Goal: Task Accomplishment & Management: Complete application form

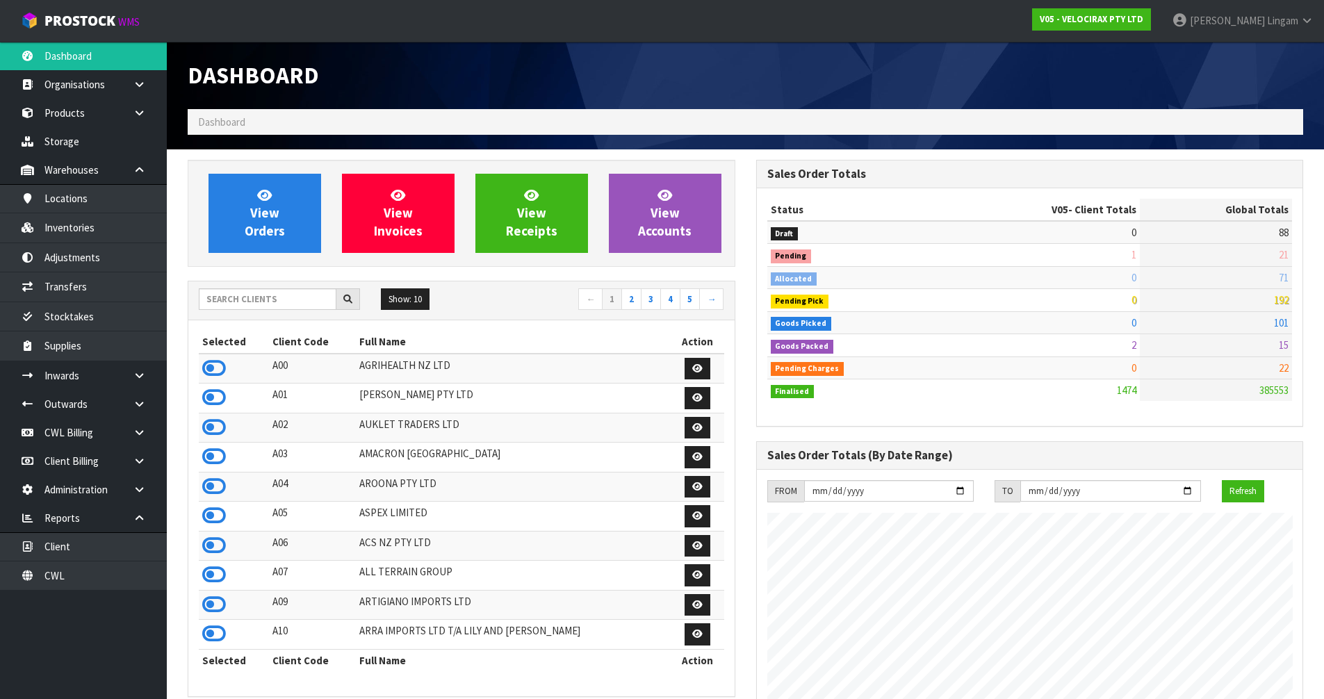
scroll to position [1083, 568]
click at [255, 296] on input "text" at bounding box center [268, 299] width 138 height 22
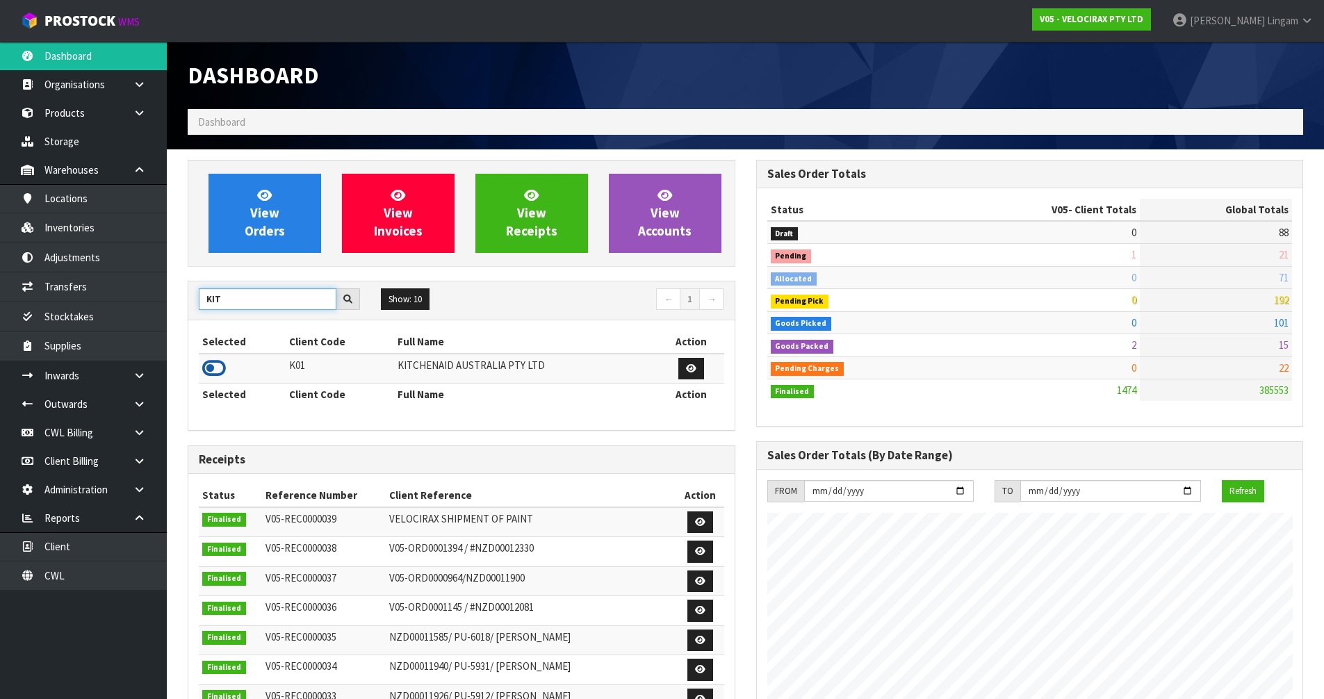
type input "KIT"
click at [207, 370] on icon at bounding box center [214, 368] width 24 height 21
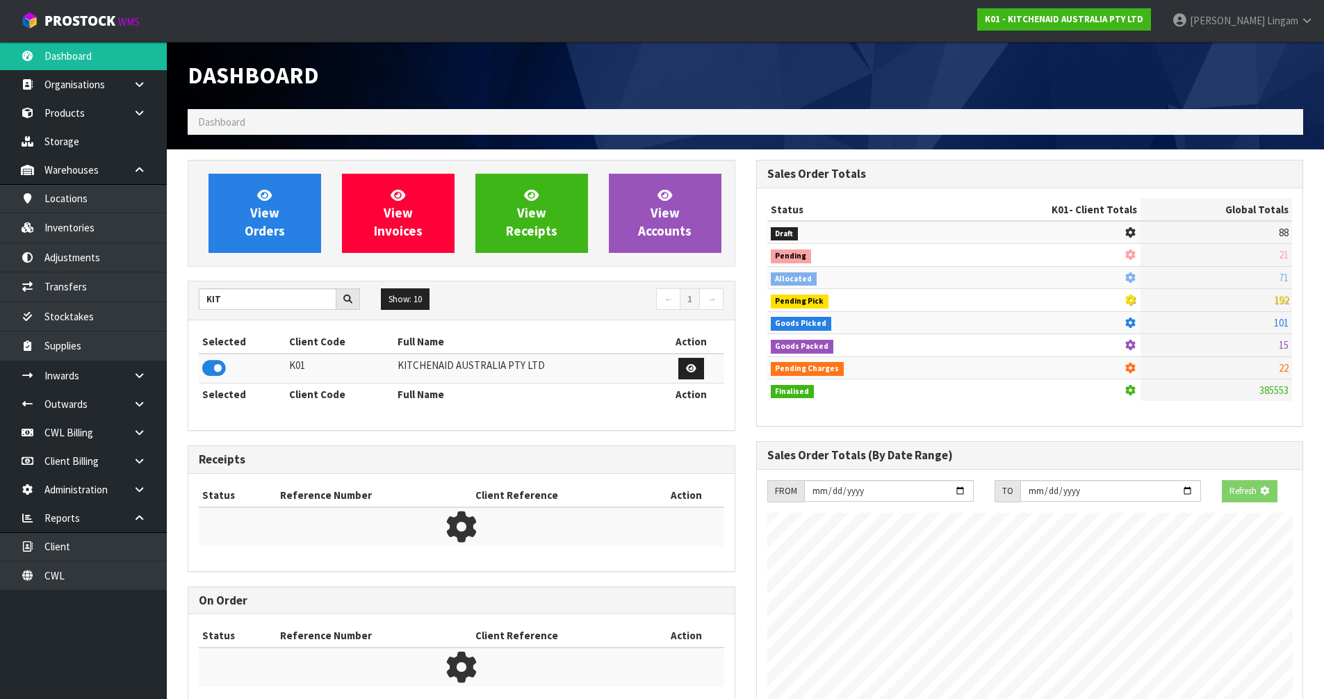
scroll to position [694112, 694410]
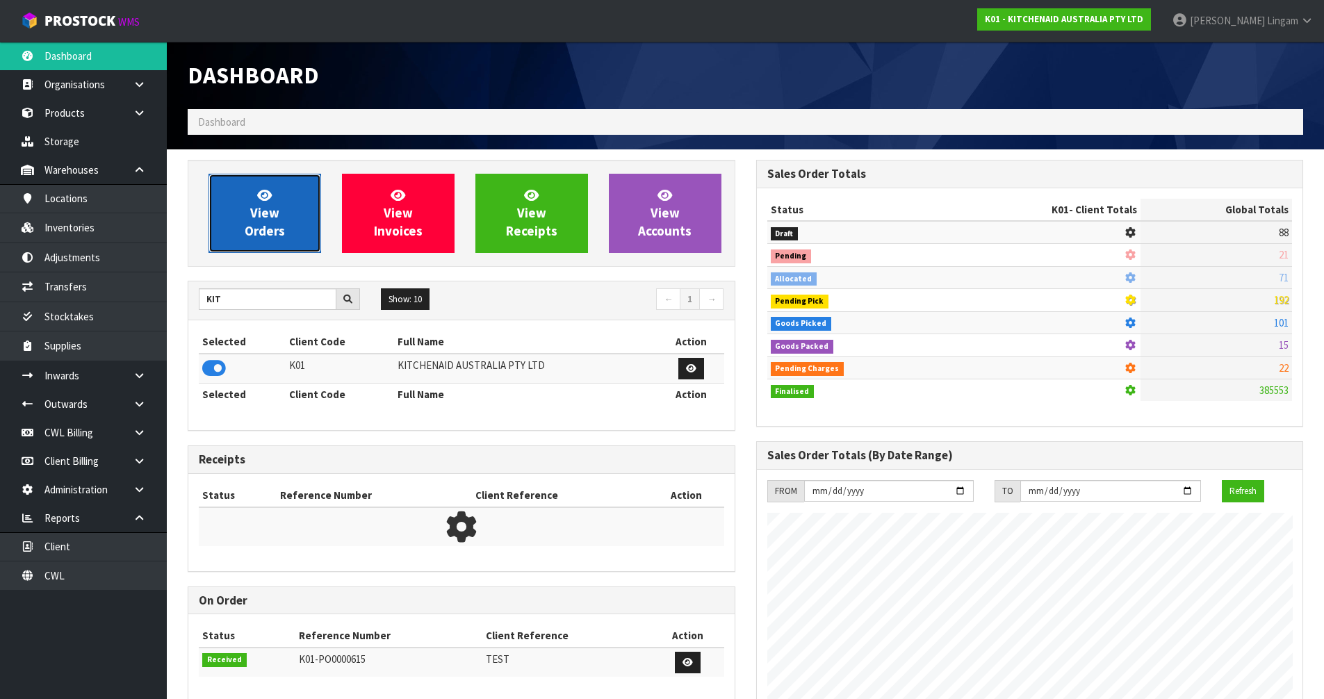
click at [295, 221] on link "View Orders" at bounding box center [264, 213] width 113 height 79
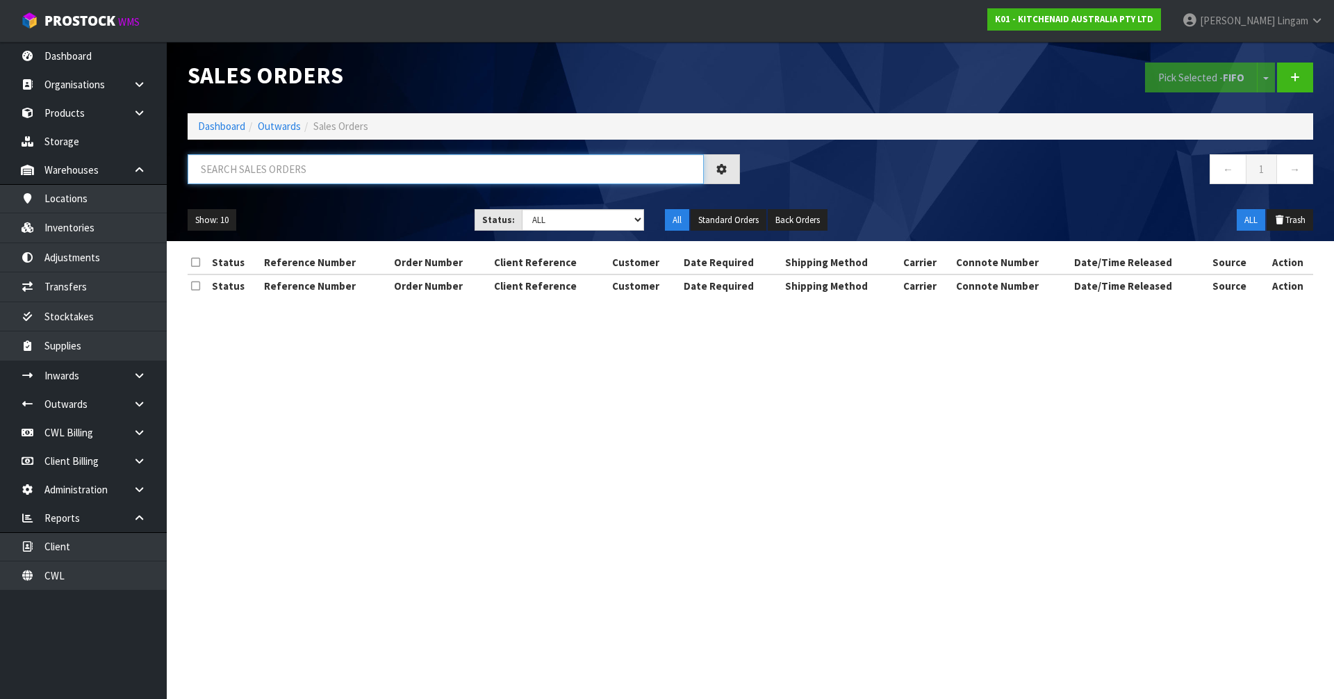
click at [261, 172] on input "text" at bounding box center [446, 169] width 516 height 30
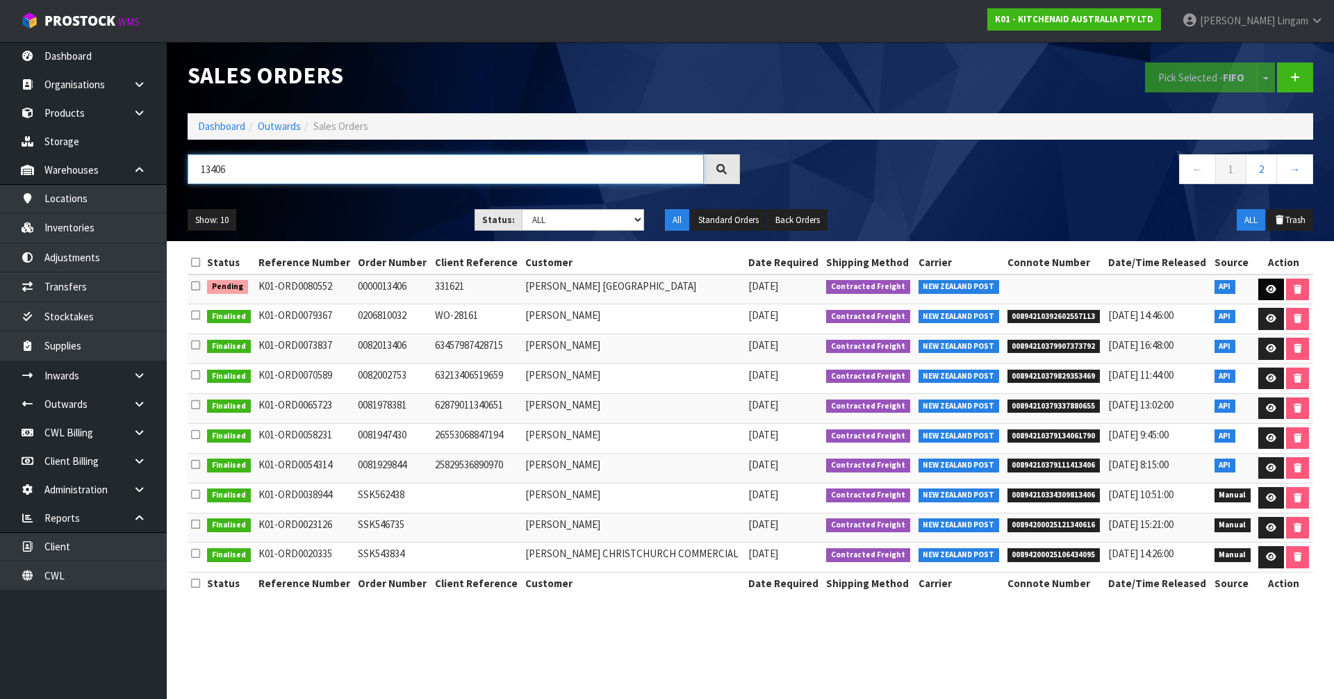
type input "13406"
click at [1269, 288] on icon at bounding box center [1271, 289] width 10 height 9
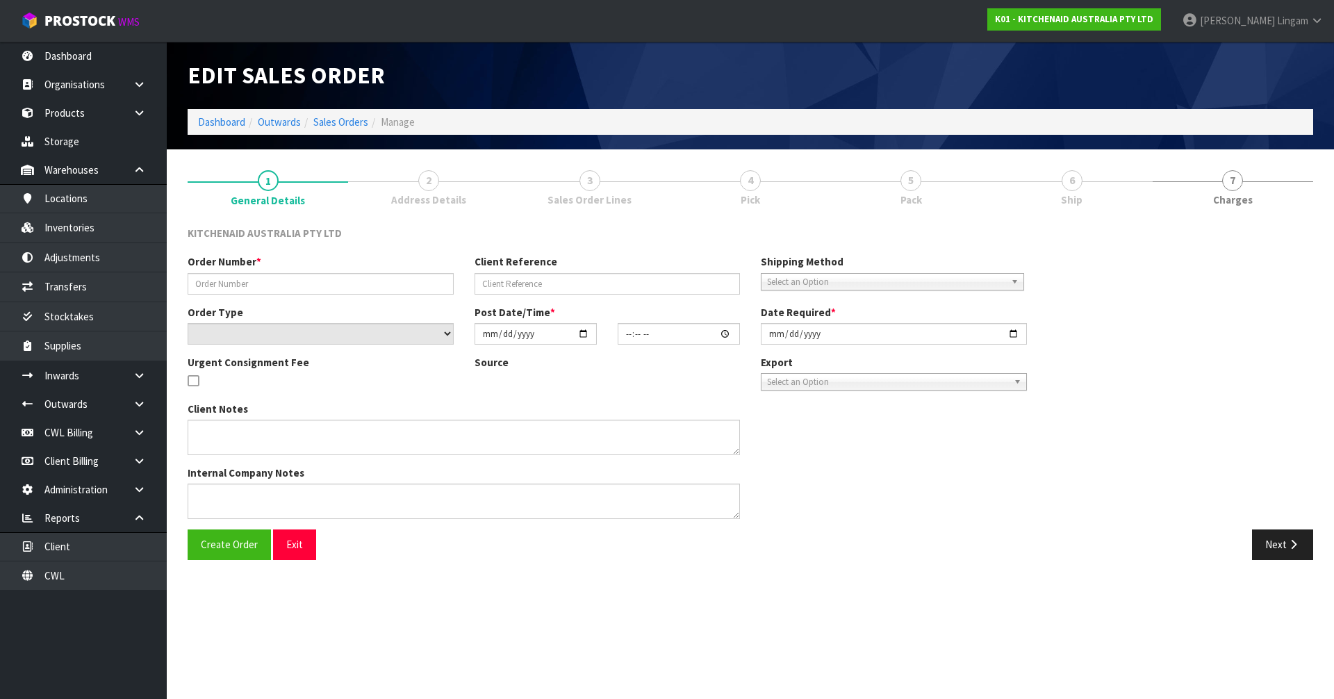
type input "0000013406"
type input "331621"
select select "number:0"
type input "[DATE]"
type input "16:32:03.000"
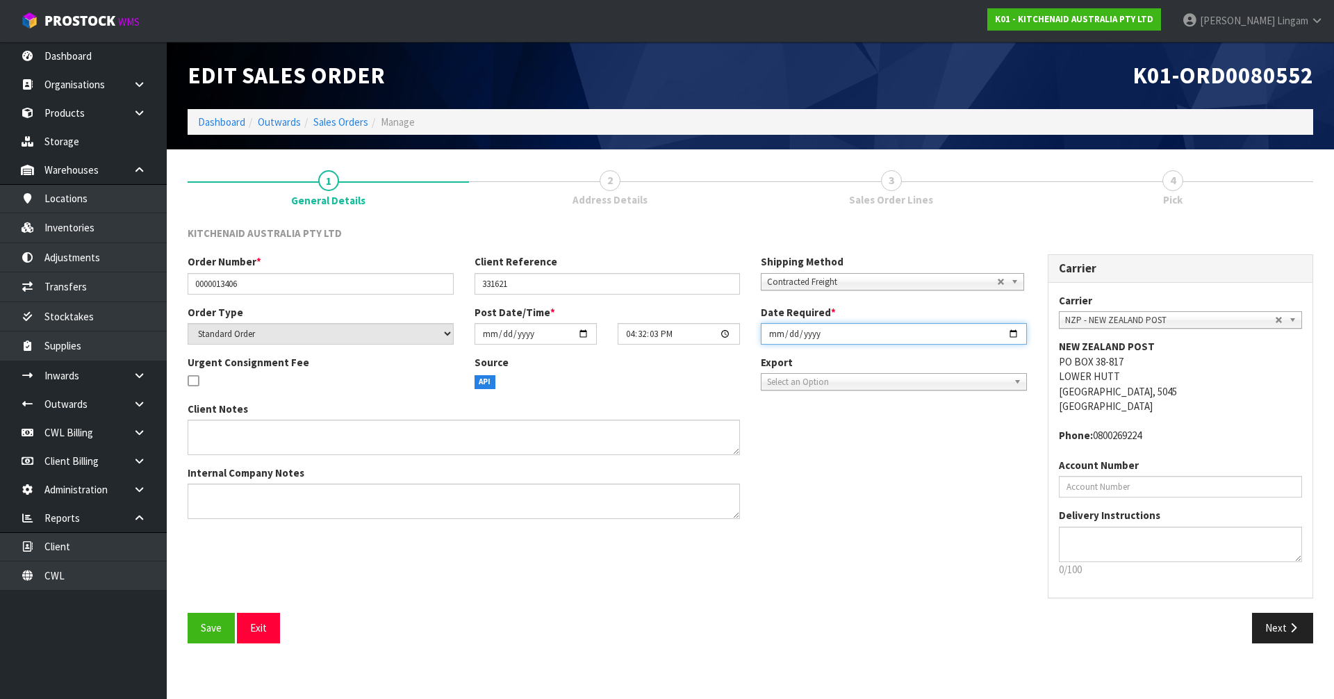
click at [767, 334] on input "[DATE]" at bounding box center [894, 334] width 266 height 22
type input "[DATE]"
drag, startPoint x: 199, startPoint y: 628, endPoint x: 753, endPoint y: 533, distance: 561.2
click at [200, 628] on button "Save" at bounding box center [211, 628] width 47 height 30
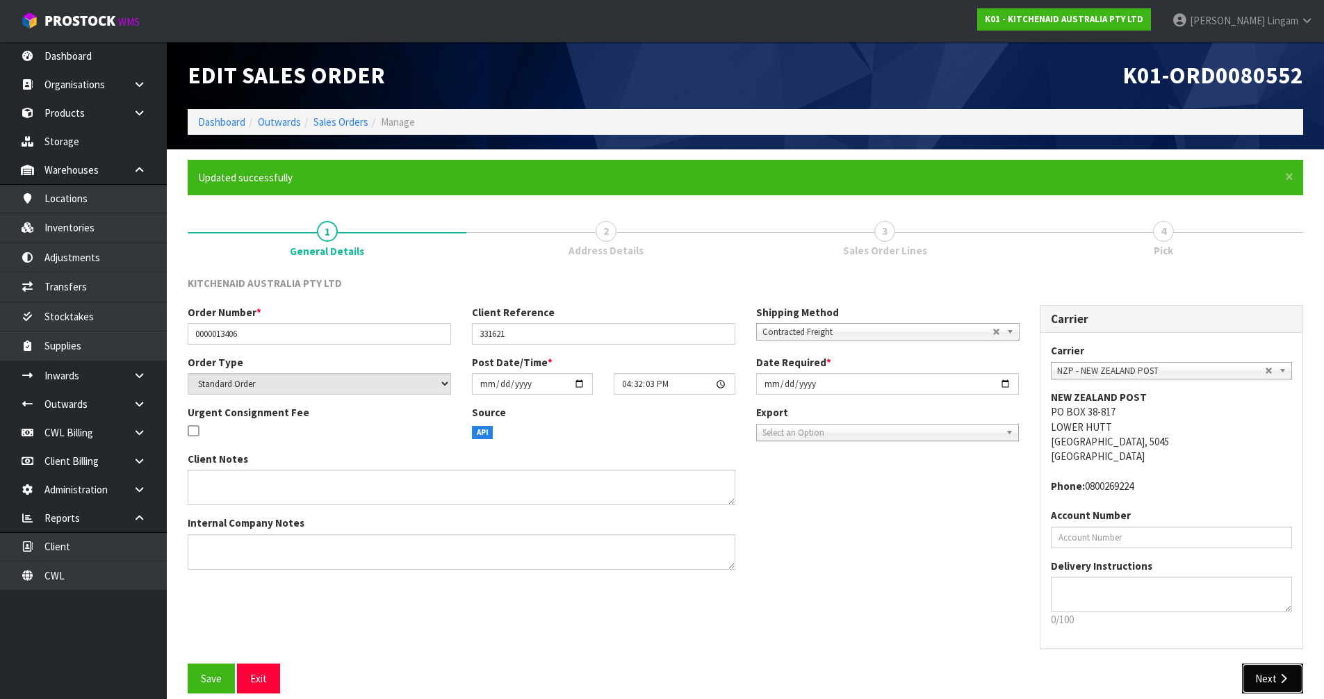
click at [1270, 678] on button "Next" at bounding box center [1272, 679] width 61 height 30
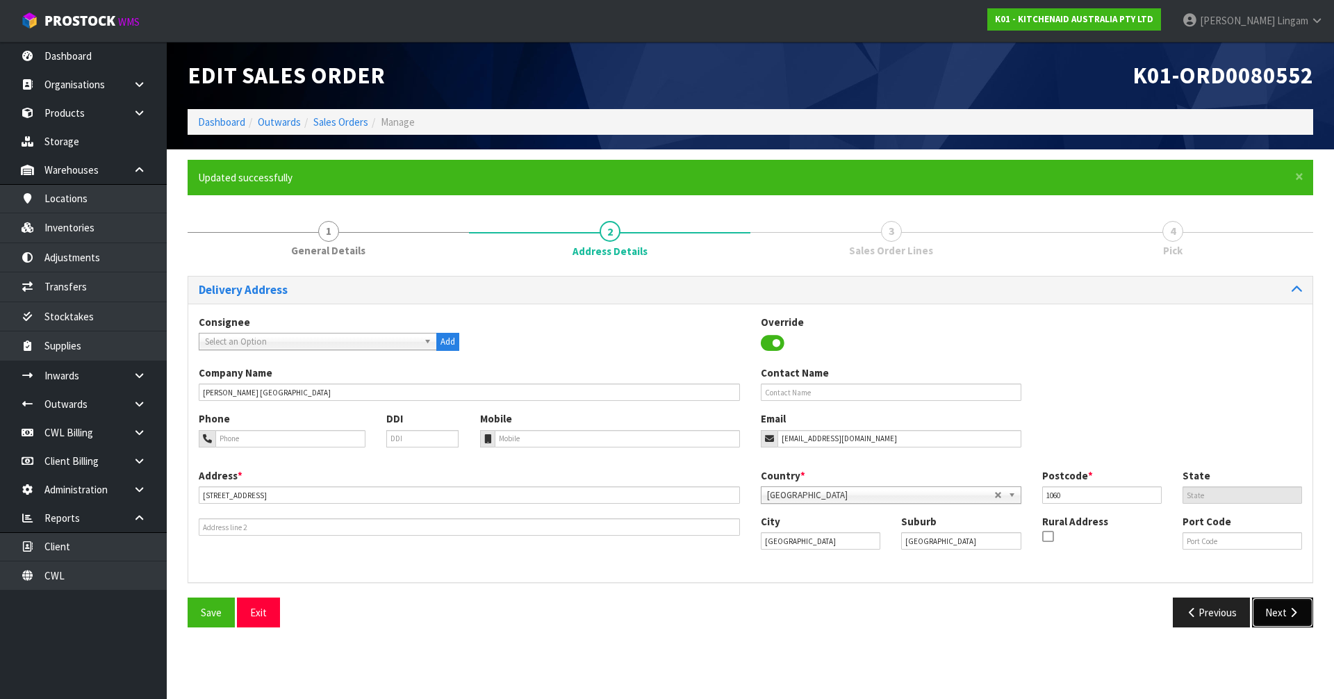
click at [1285, 619] on button "Next" at bounding box center [1282, 613] width 61 height 30
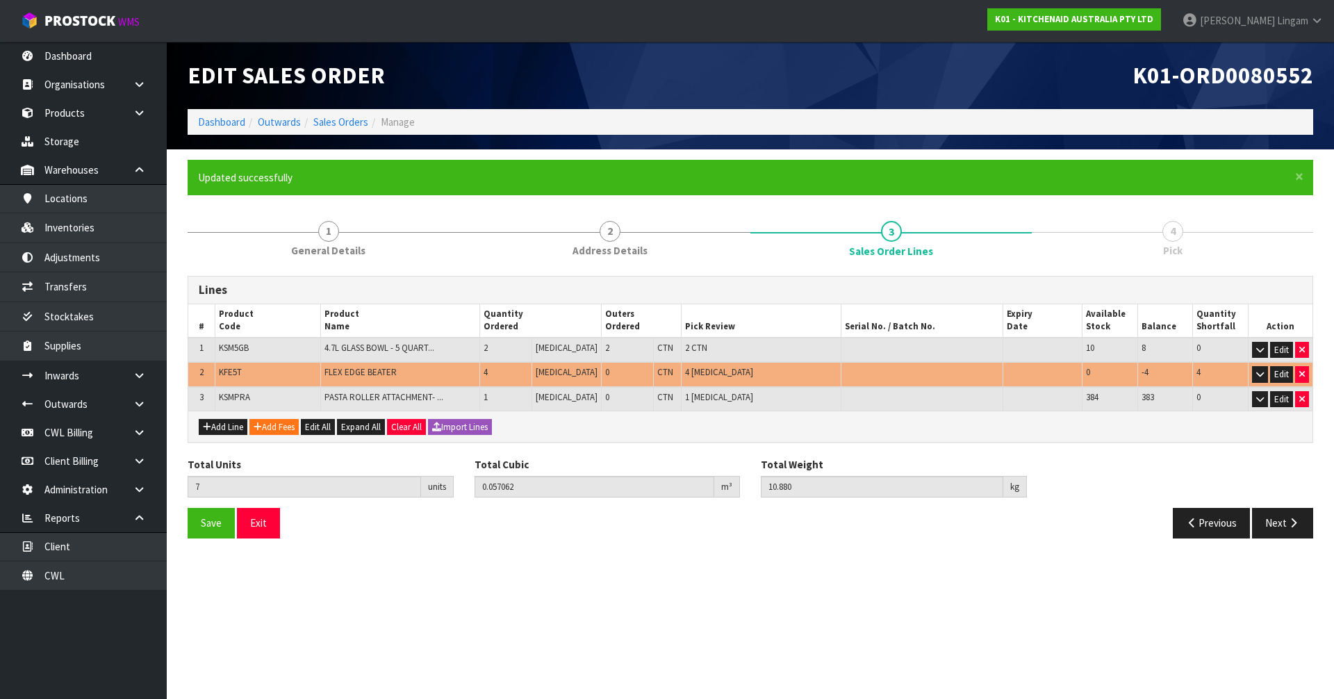
click at [230, 371] on span "KFE5T" at bounding box center [230, 372] width 23 height 12
copy span "KFE5T"
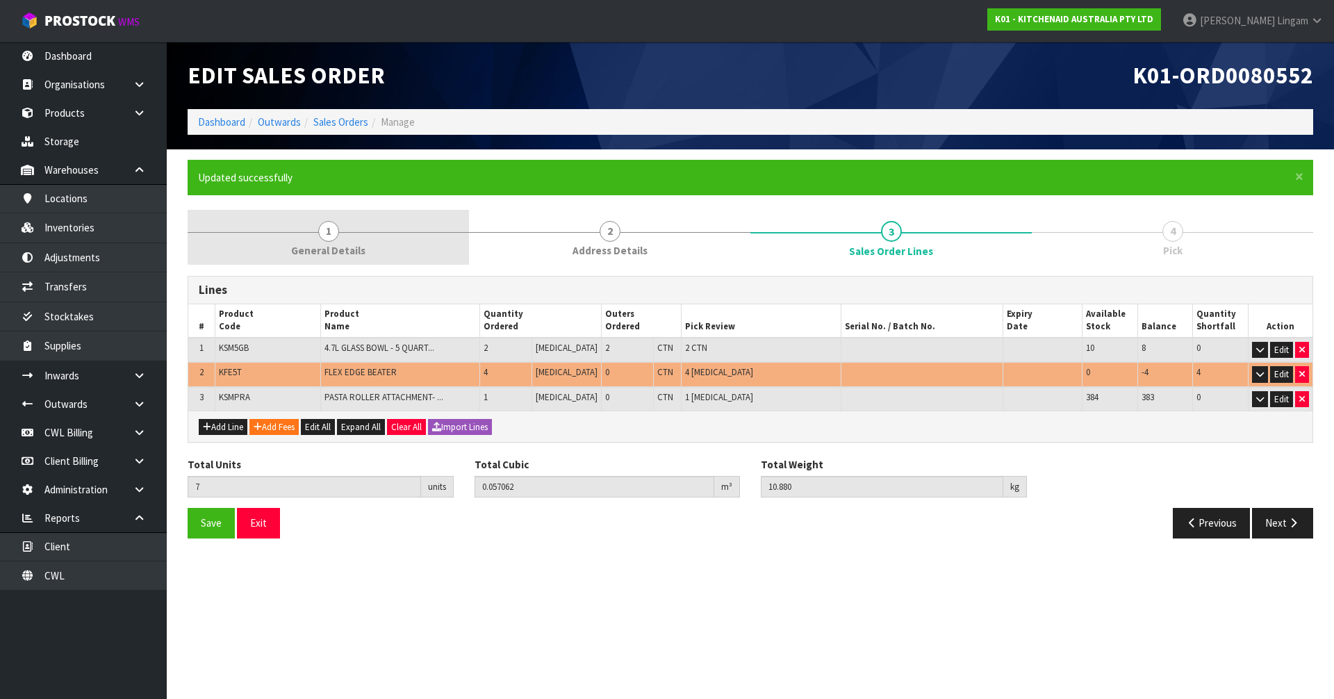
click at [341, 246] on span "General Details" at bounding box center [328, 250] width 74 height 15
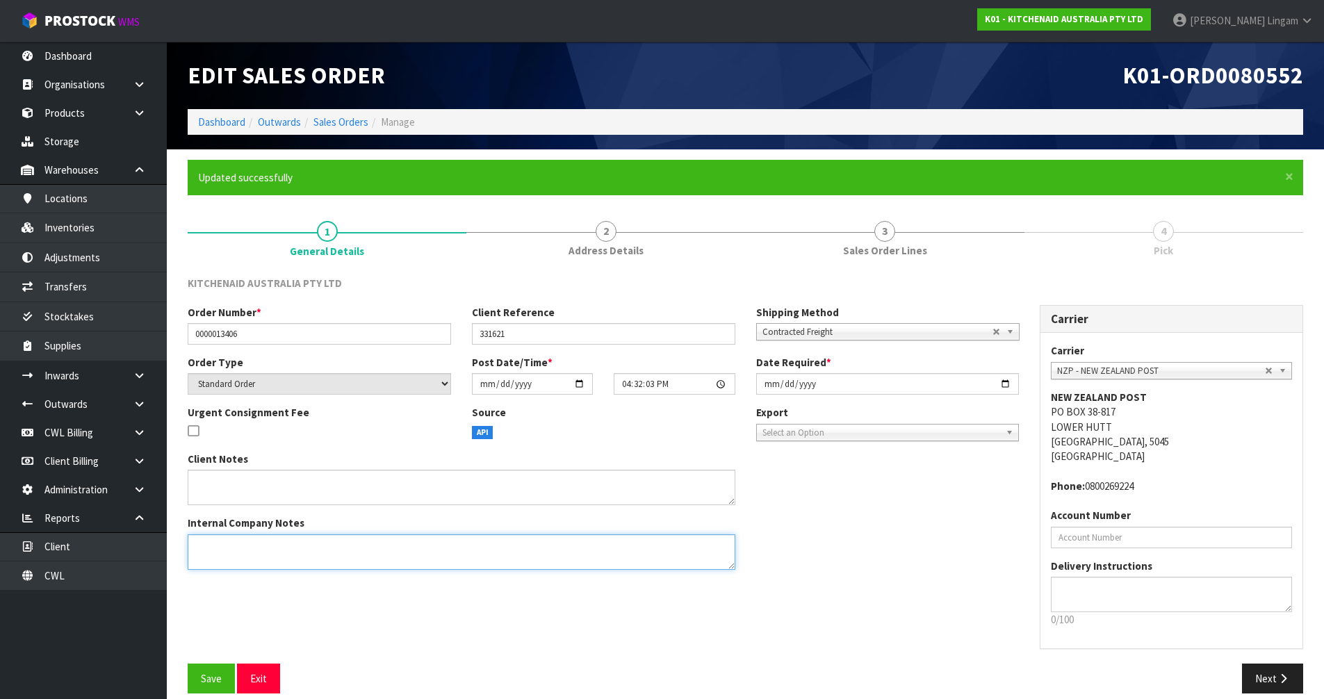
click at [219, 555] on textarea at bounding box center [462, 551] width 548 height 35
paste textarea "KFE5T"
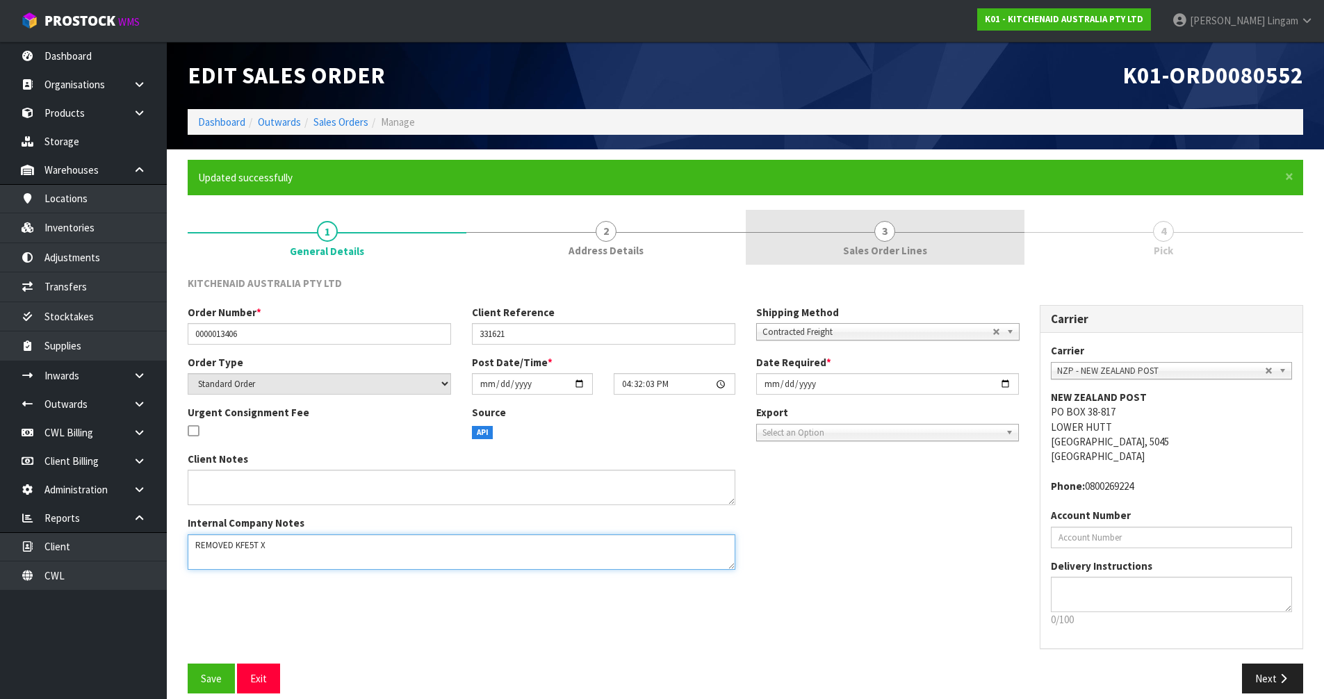
type textarea "REMOVED KFE5T X"
click at [933, 264] on link "3 Sales Order Lines" at bounding box center [885, 237] width 279 height 55
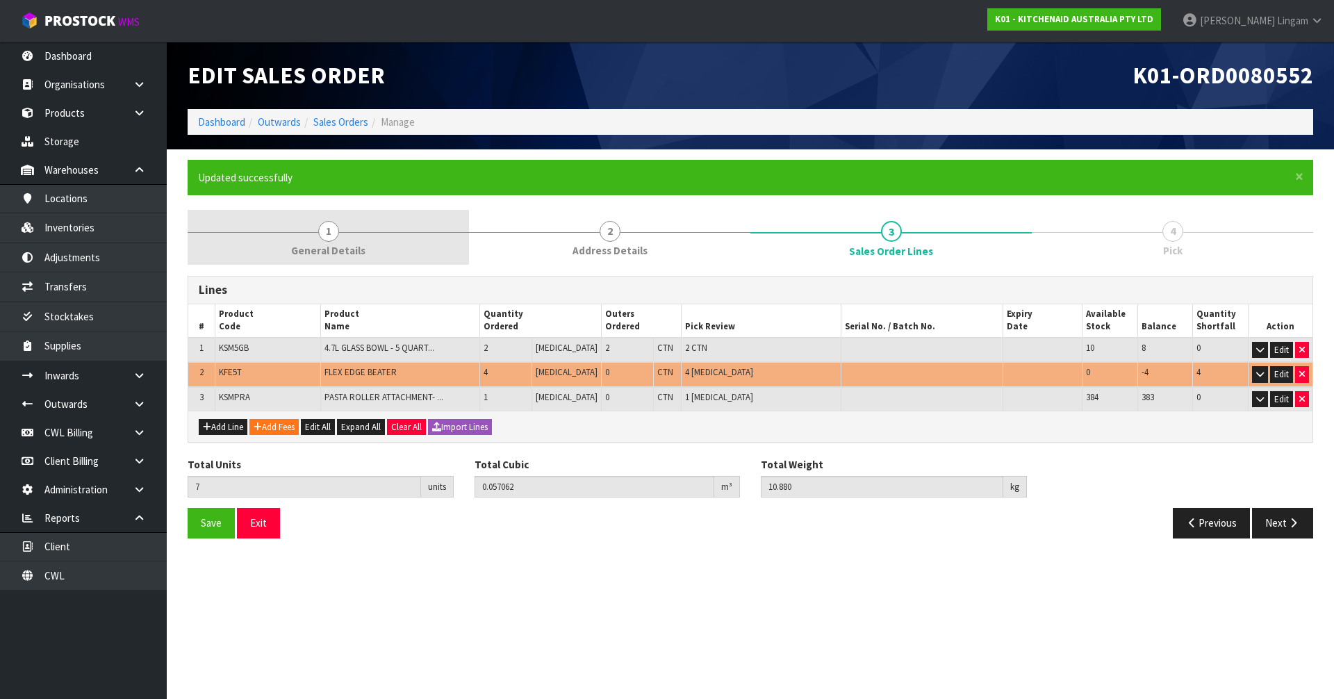
click at [373, 252] on link "1 General Details" at bounding box center [328, 237] width 281 height 55
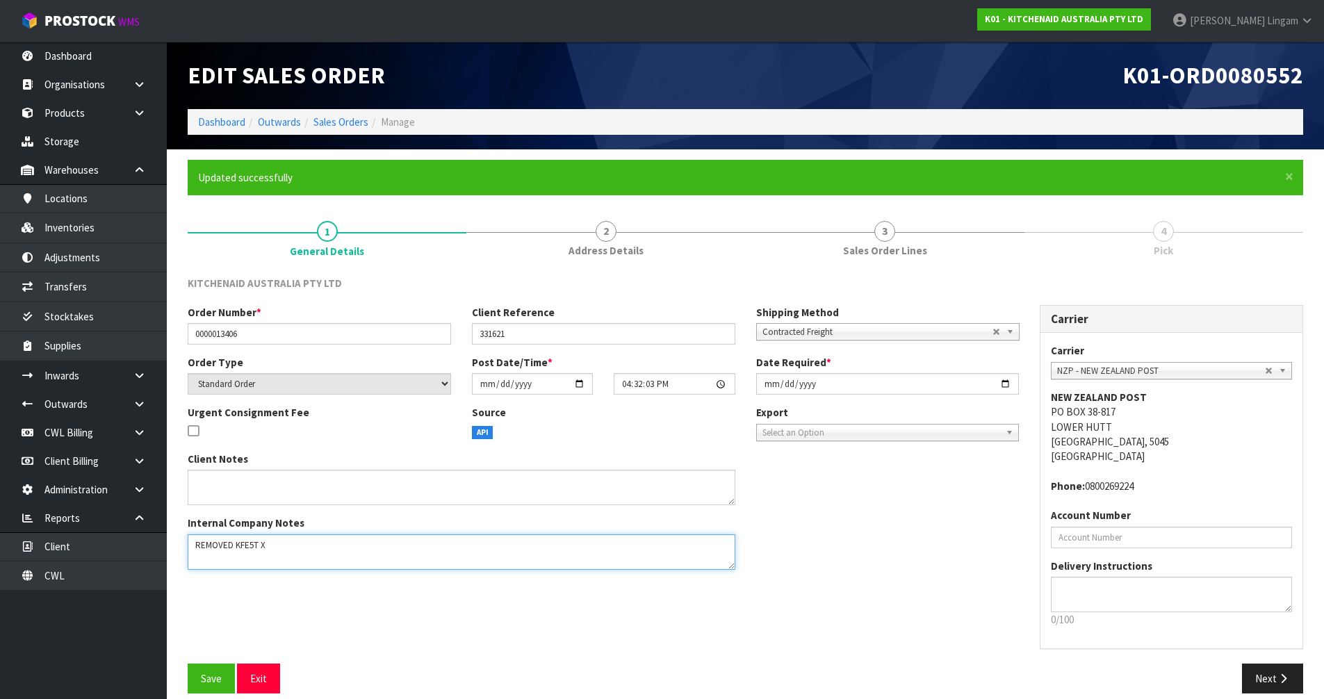
click at [326, 549] on textarea at bounding box center [462, 551] width 548 height 35
type textarea "REMOVED KFE5T X 4"
drag, startPoint x: 211, startPoint y: 684, endPoint x: 381, endPoint y: 582, distance: 198.0
click at [213, 682] on span "Save" at bounding box center [211, 678] width 21 height 13
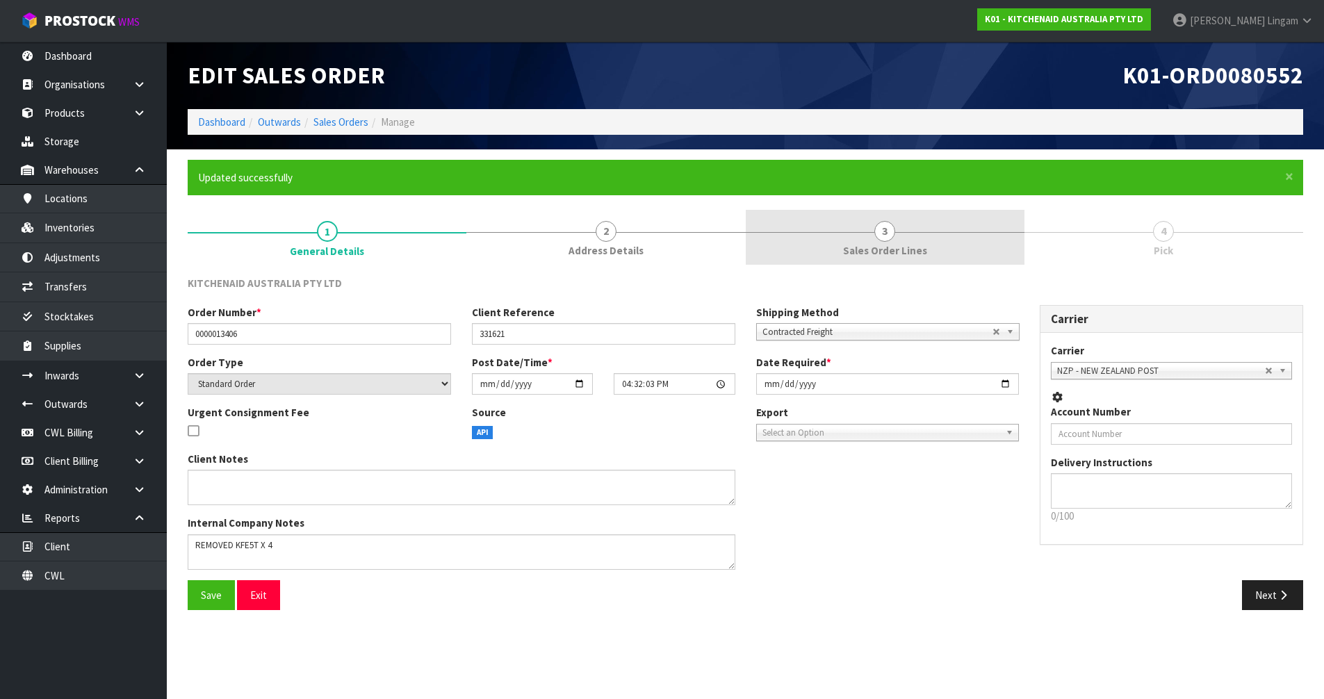
click at [898, 259] on link "3 Sales Order Lines" at bounding box center [885, 237] width 279 height 55
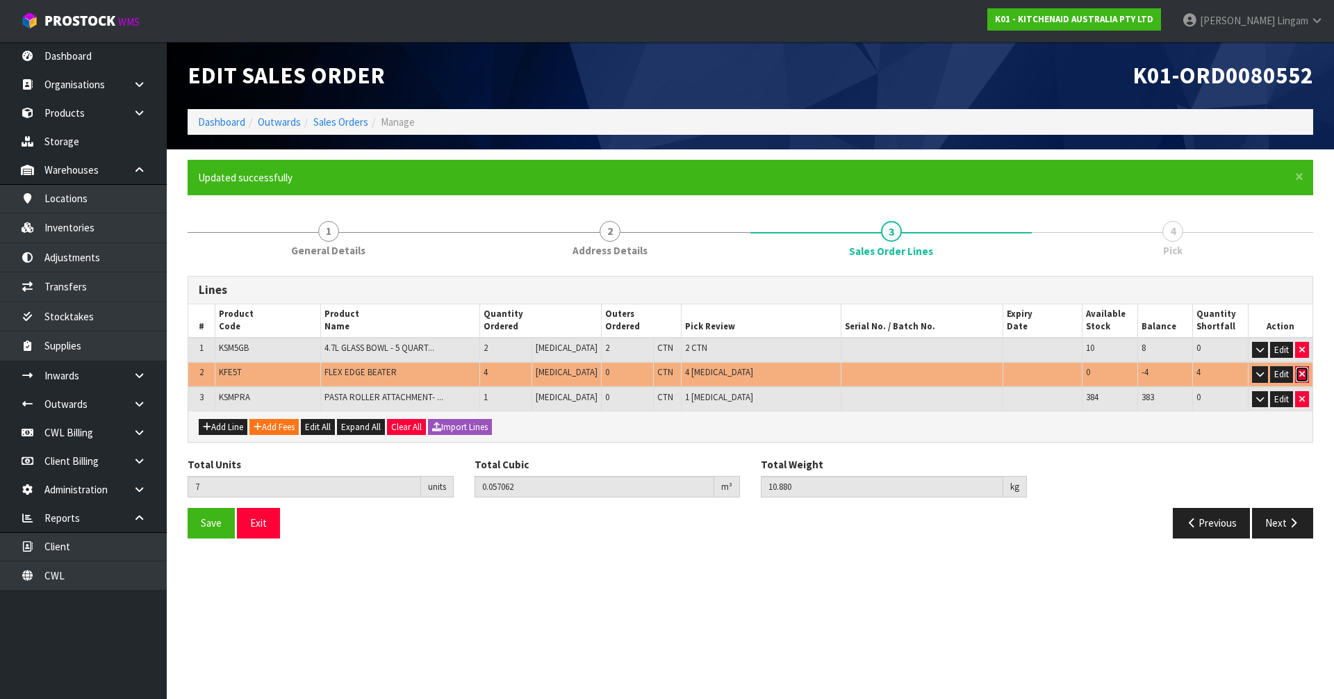
click at [1302, 370] on icon "button" at bounding box center [1303, 374] width 6 height 9
type input "3"
type input "0.049862"
type input "10"
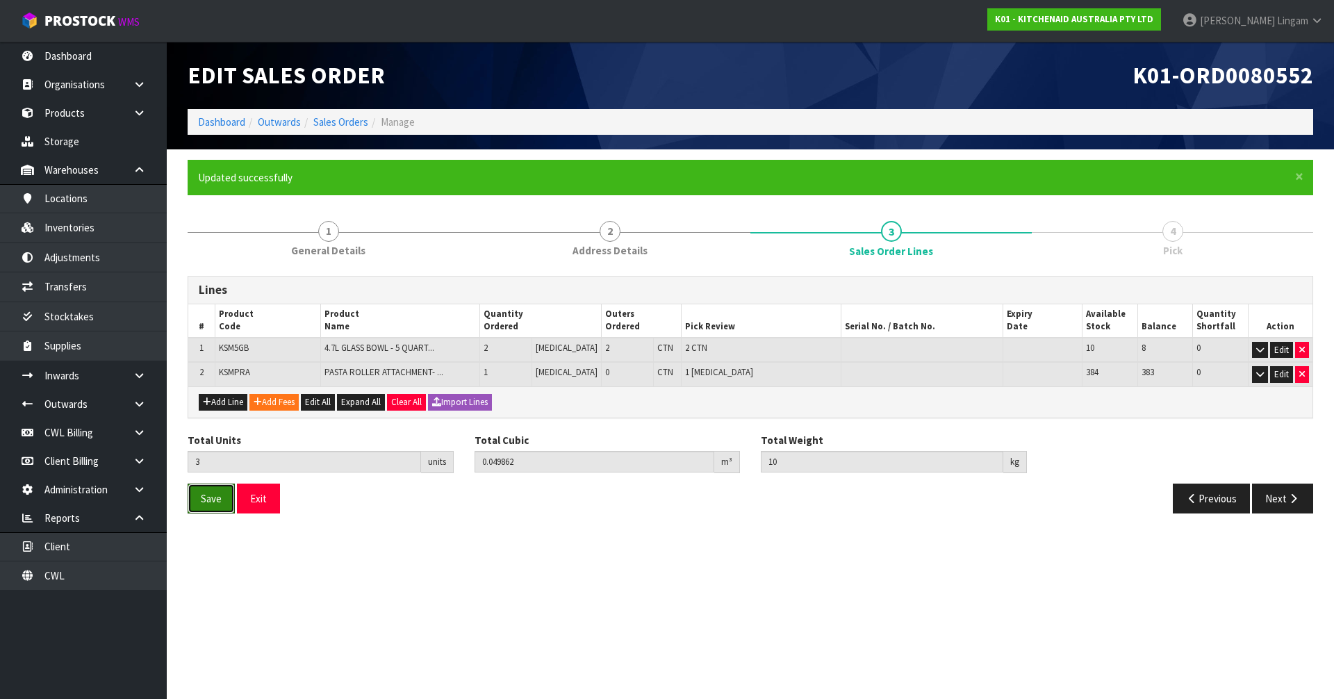
drag, startPoint x: 220, startPoint y: 504, endPoint x: 925, endPoint y: 481, distance: 705.8
click at [220, 503] on span "Save" at bounding box center [211, 498] width 21 height 13
click at [1286, 501] on button "Next" at bounding box center [1282, 499] width 61 height 30
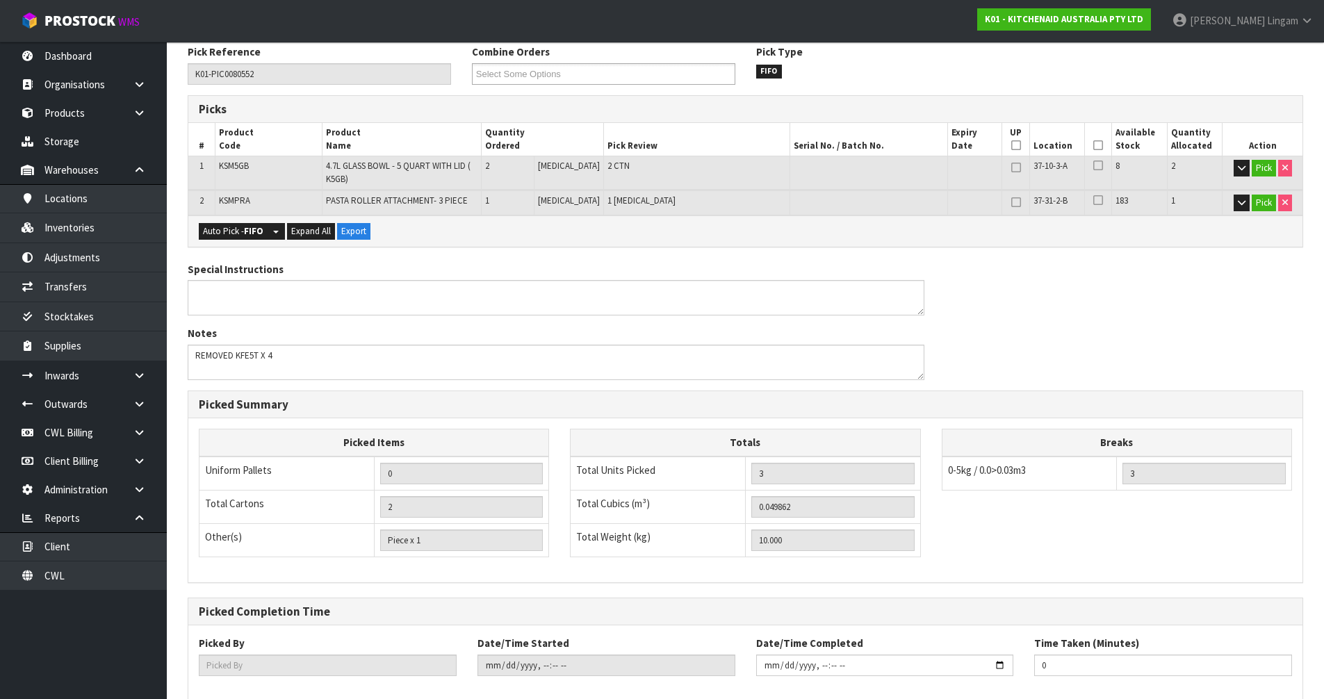
scroll to position [306, 0]
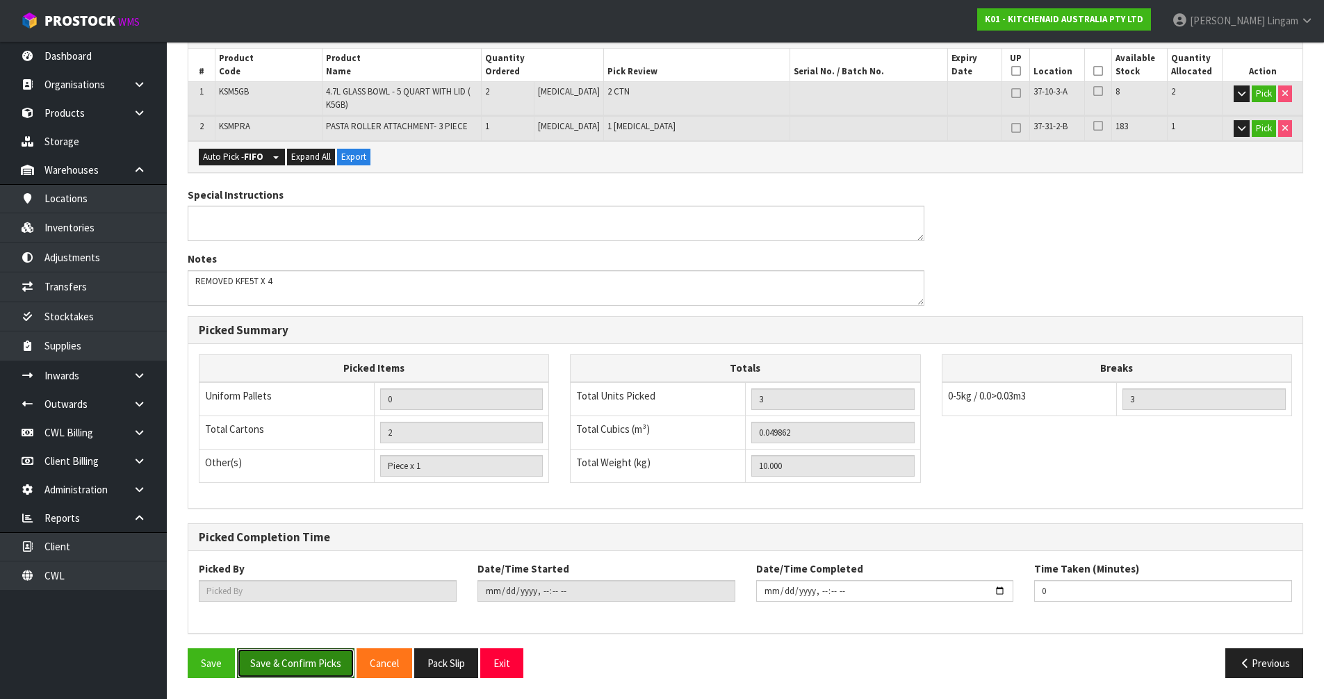
drag, startPoint x: 302, startPoint y: 669, endPoint x: 451, endPoint y: 636, distance: 152.9
click at [303, 667] on button "Save & Confirm Picks" at bounding box center [295, 663] width 117 height 30
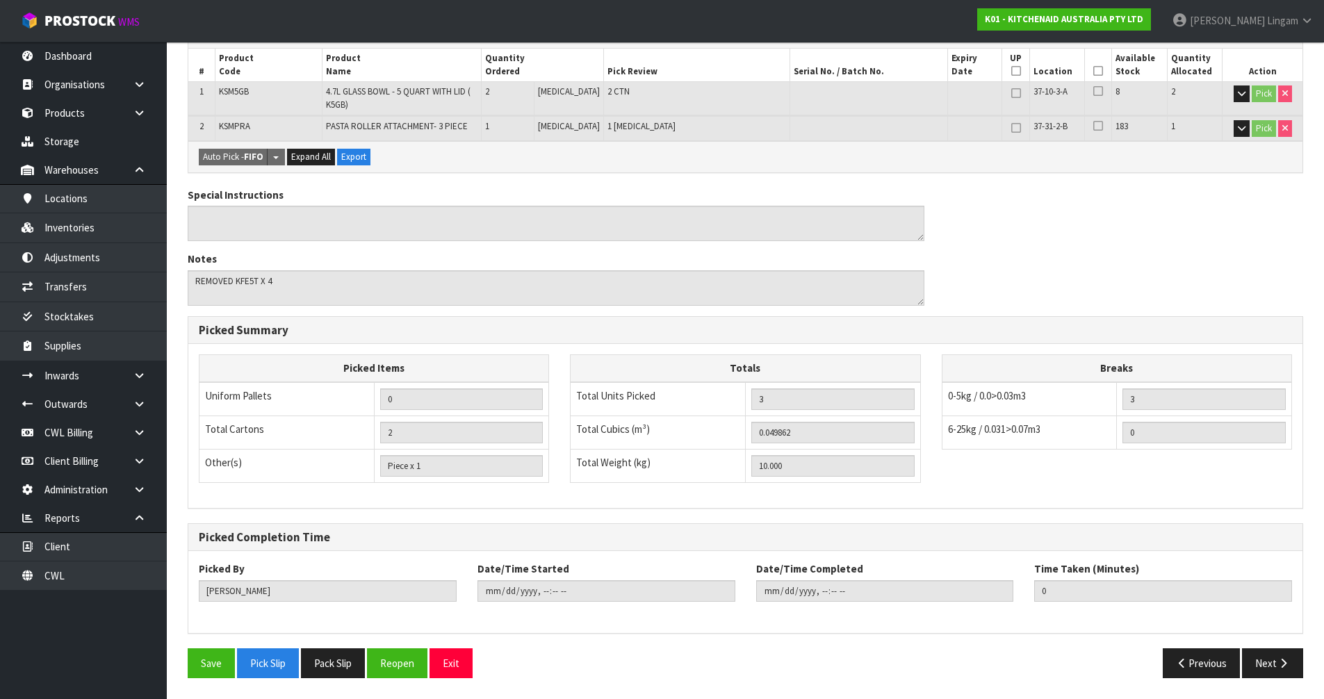
type input "[PERSON_NAME]"
type input "[DATE]T09:37:36"
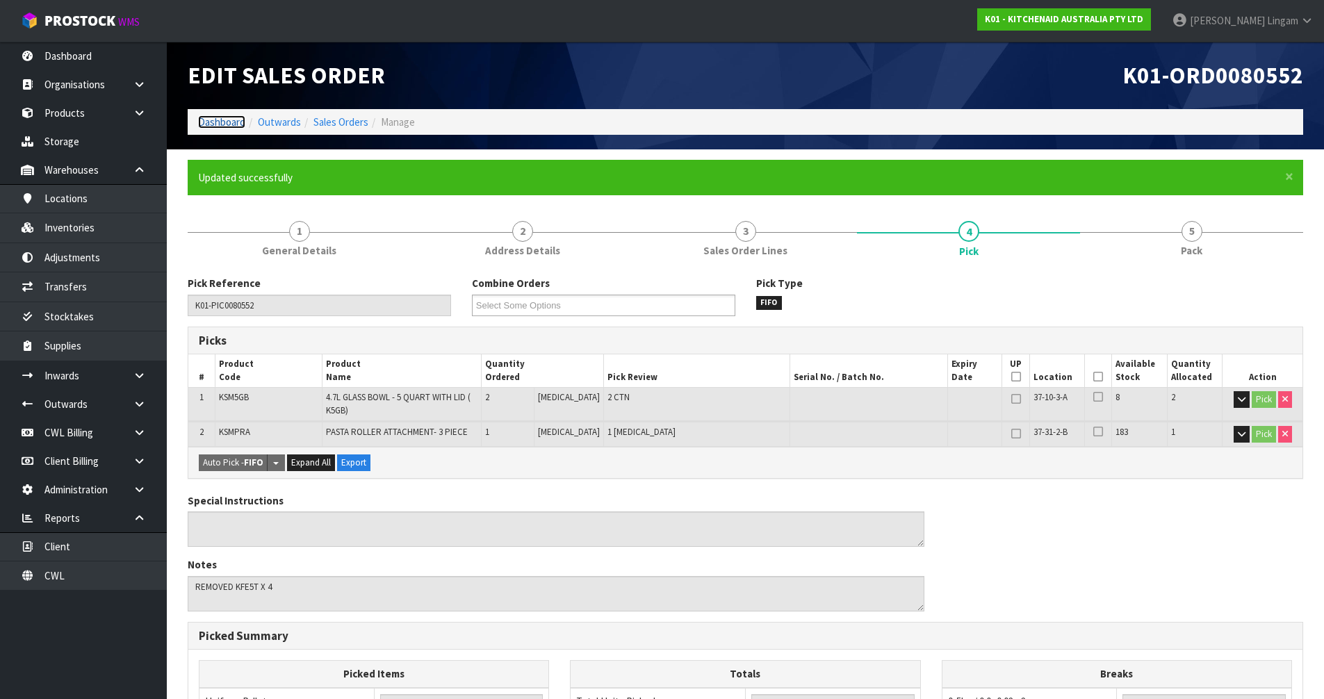
click at [211, 123] on link "Dashboard" at bounding box center [221, 121] width 47 height 13
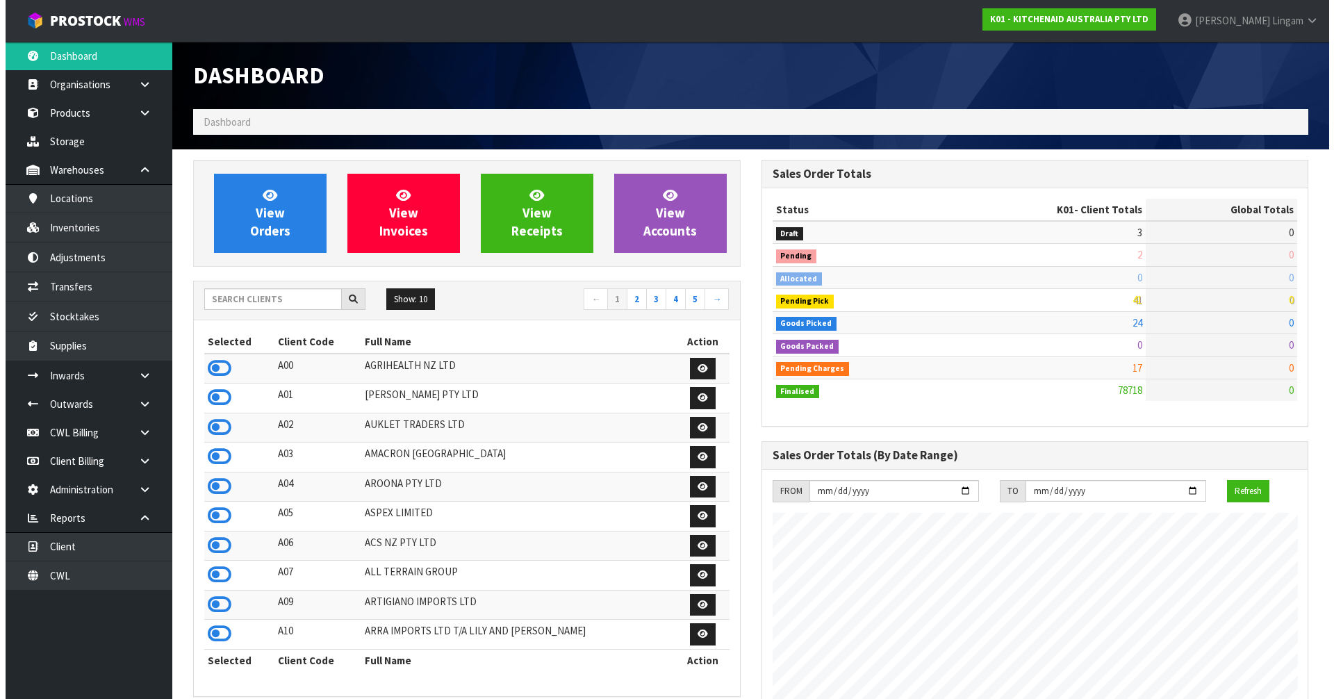
scroll to position [1053, 568]
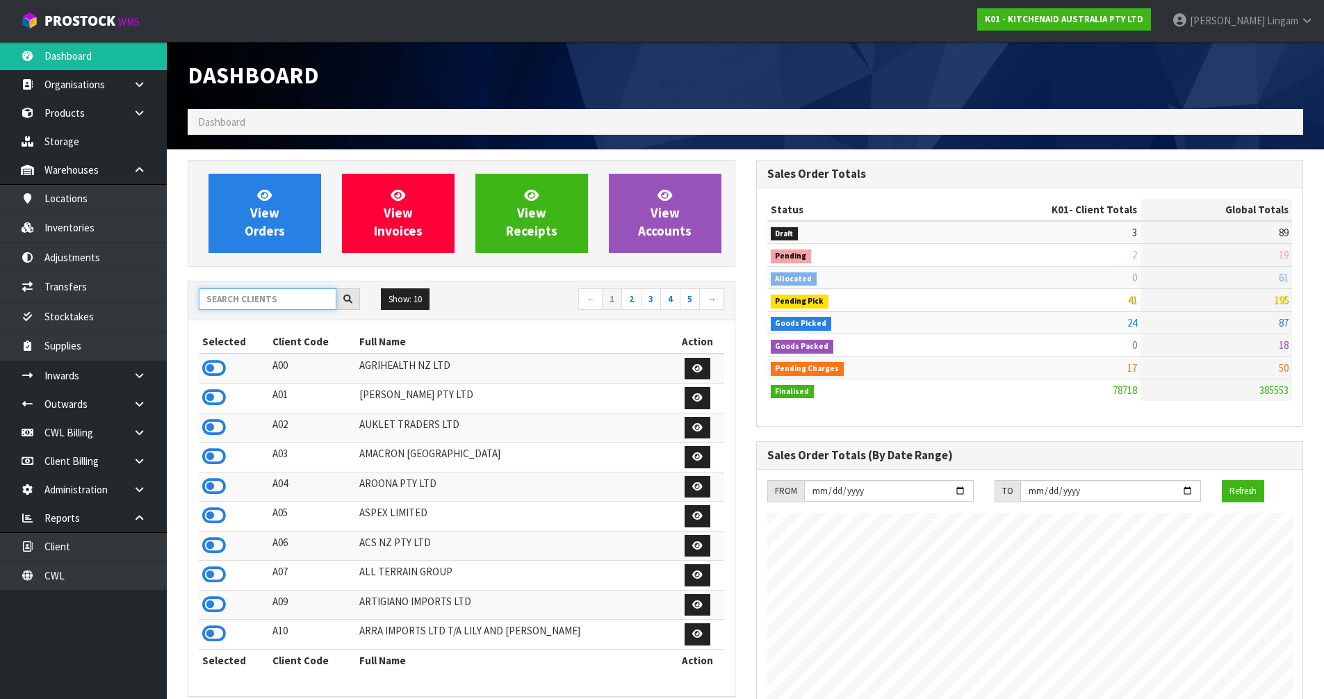
click at [275, 295] on input "text" at bounding box center [268, 299] width 138 height 22
click at [278, 302] on input "text" at bounding box center [268, 299] width 138 height 22
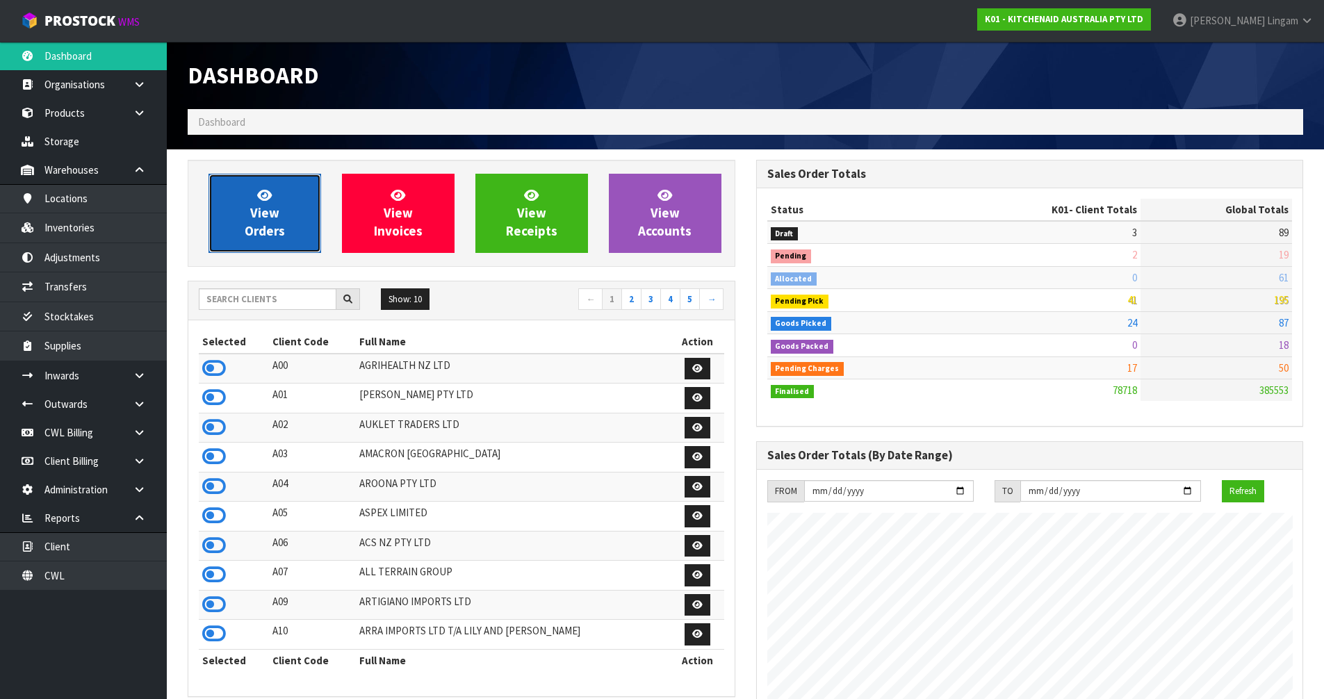
click at [259, 211] on span "View Orders" at bounding box center [265, 213] width 40 height 52
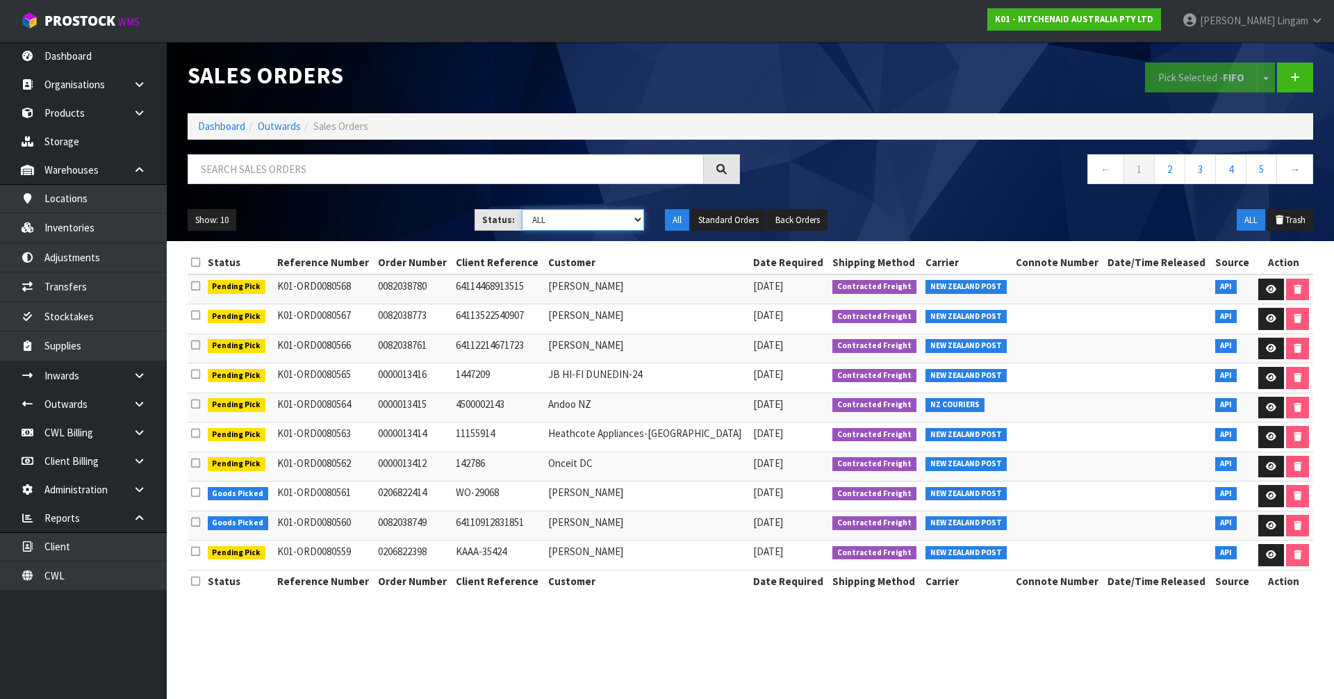
click at [626, 226] on select "Draft Pending Allocated Pending Pick Goods Picked Goods Packed Pending Charges …" at bounding box center [583, 220] width 123 height 22
select select "string:6"
click at [522, 209] on select "Draft Pending Allocated Pending Pick Goods Picked Goods Packed Pending Charges …" at bounding box center [583, 220] width 123 height 22
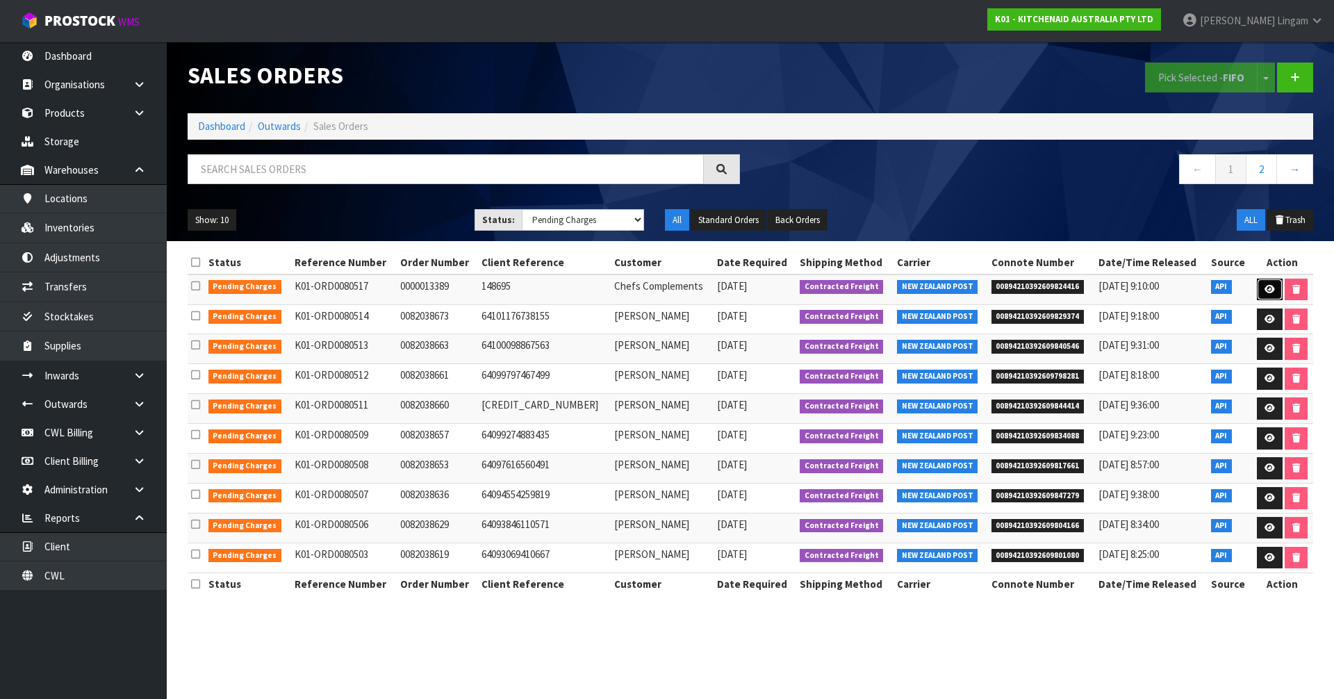
click at [1275, 295] on link at bounding box center [1270, 290] width 26 height 22
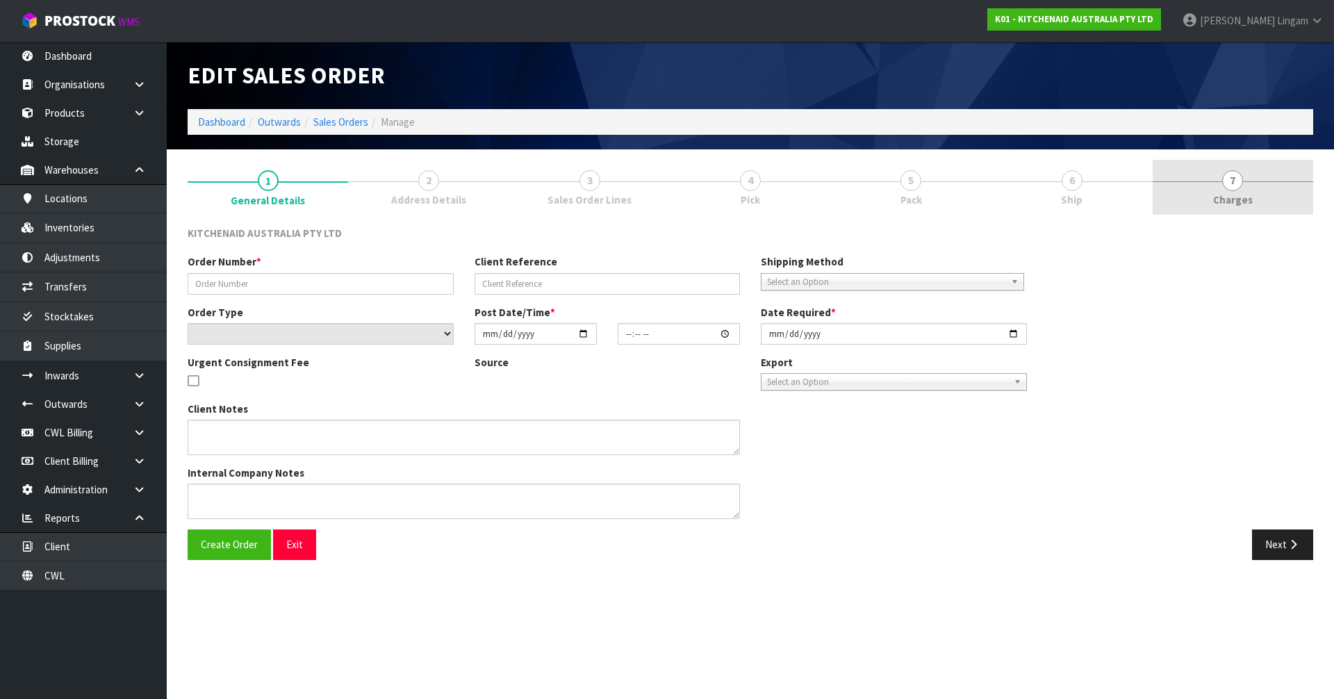
type input "0000013389"
type input "148695"
select select "number:0"
type input "[DATE]"
type input "10:31:23.000"
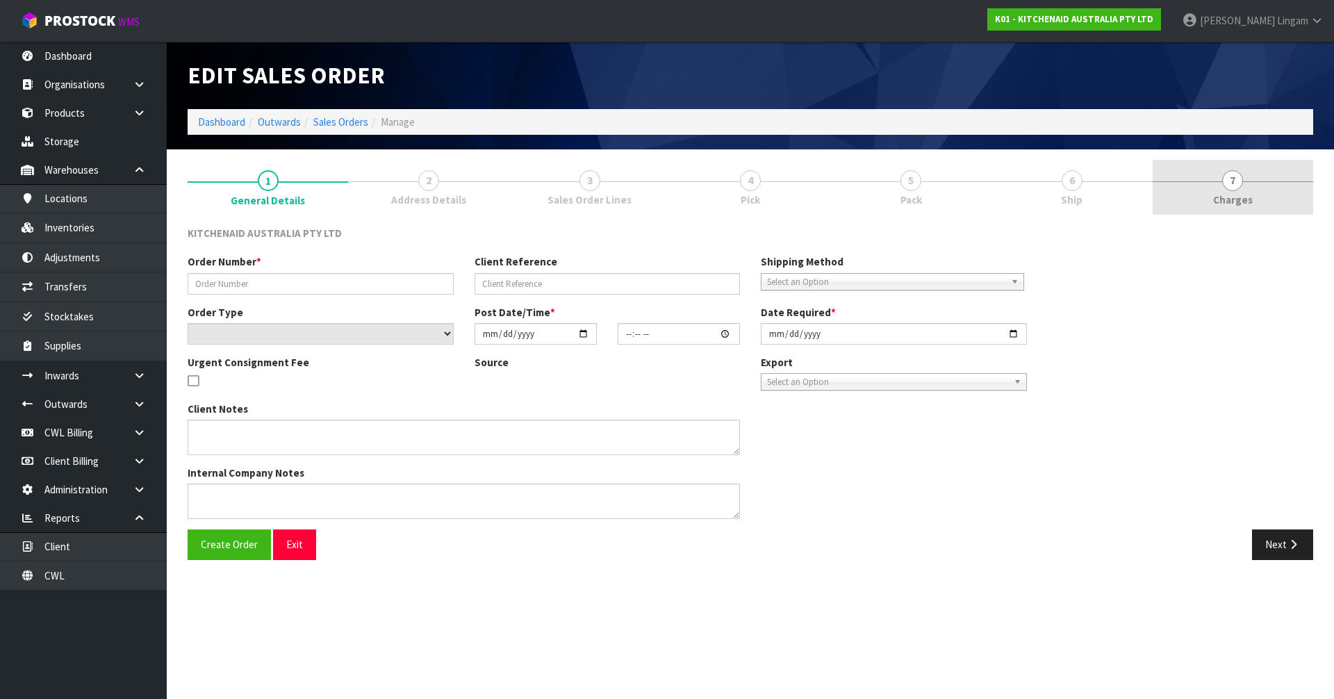
type input "[DATE]"
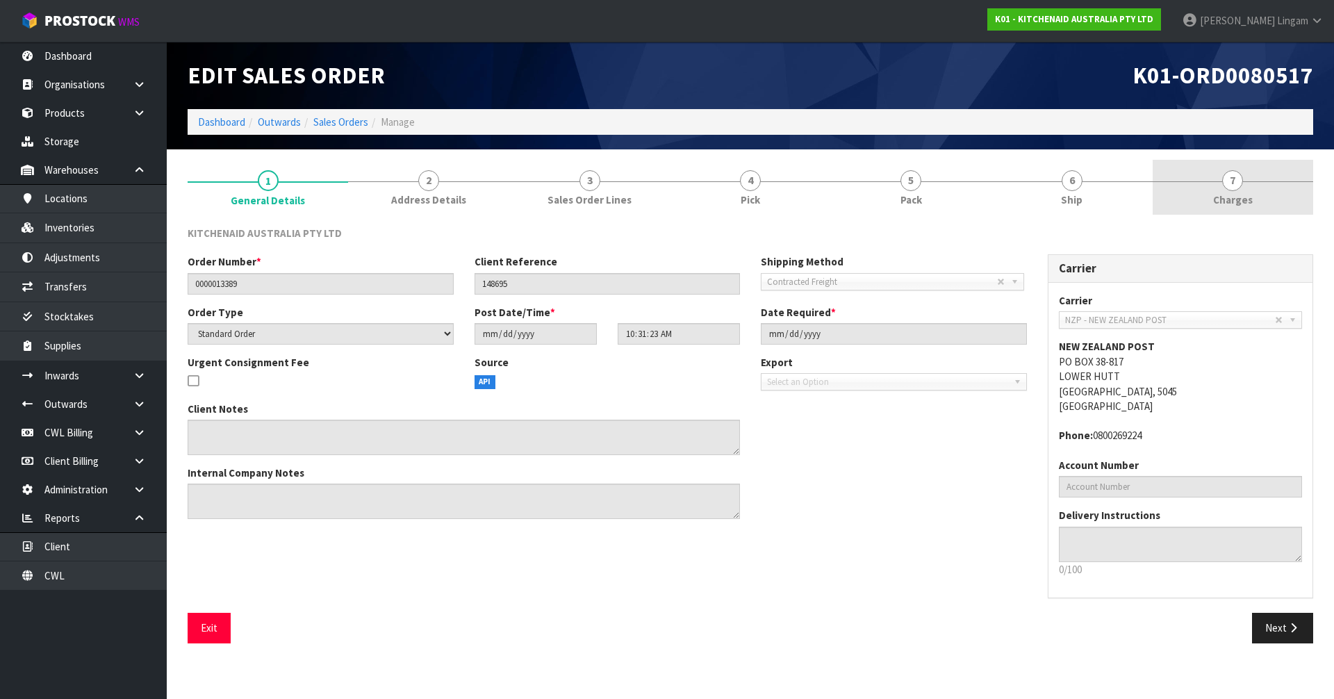
click at [1252, 193] on link "7 [GEOGRAPHIC_DATA]" at bounding box center [1233, 187] width 161 height 55
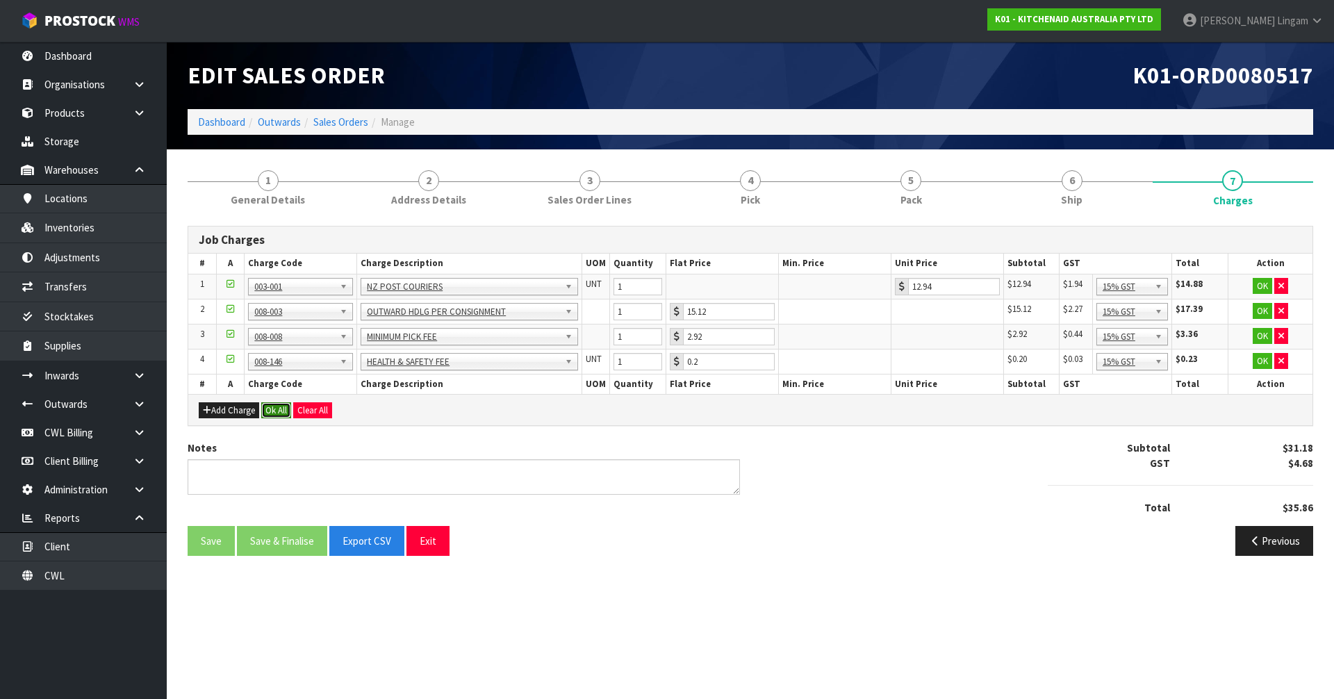
click at [279, 411] on button "Ok All" at bounding box center [276, 410] width 30 height 17
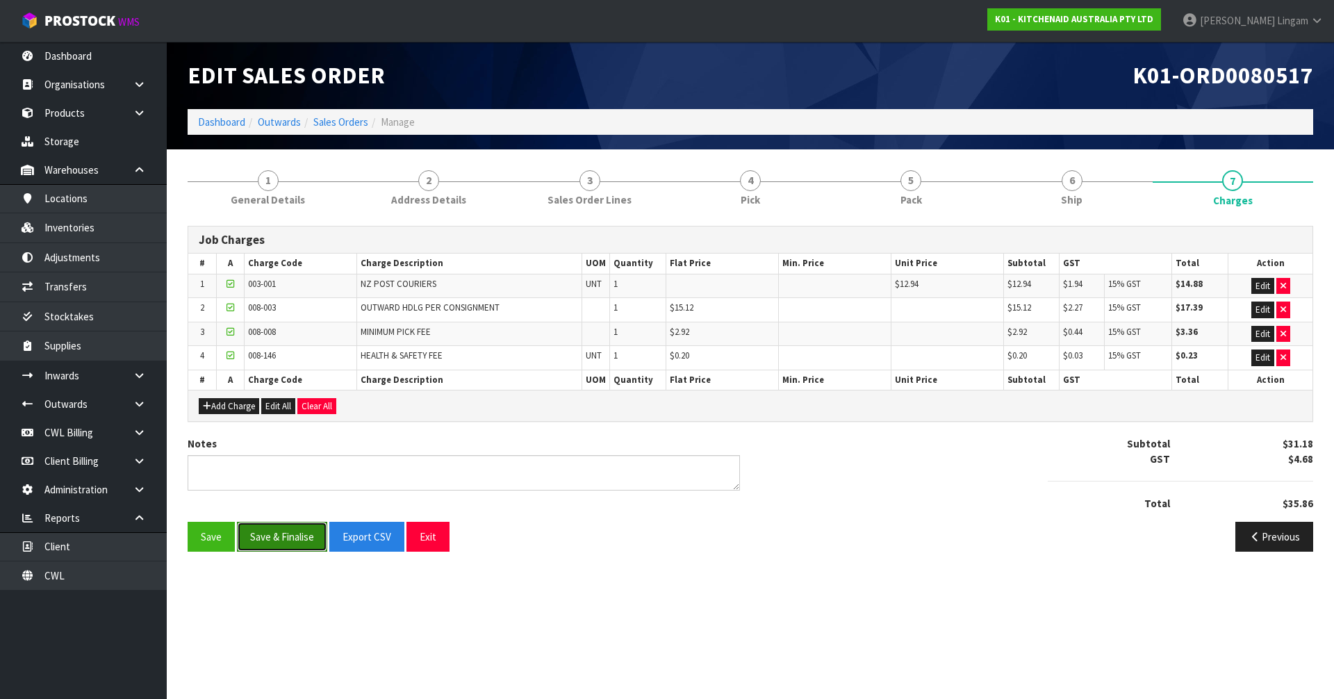
click at [275, 544] on button "Save & Finalise" at bounding box center [282, 537] width 90 height 30
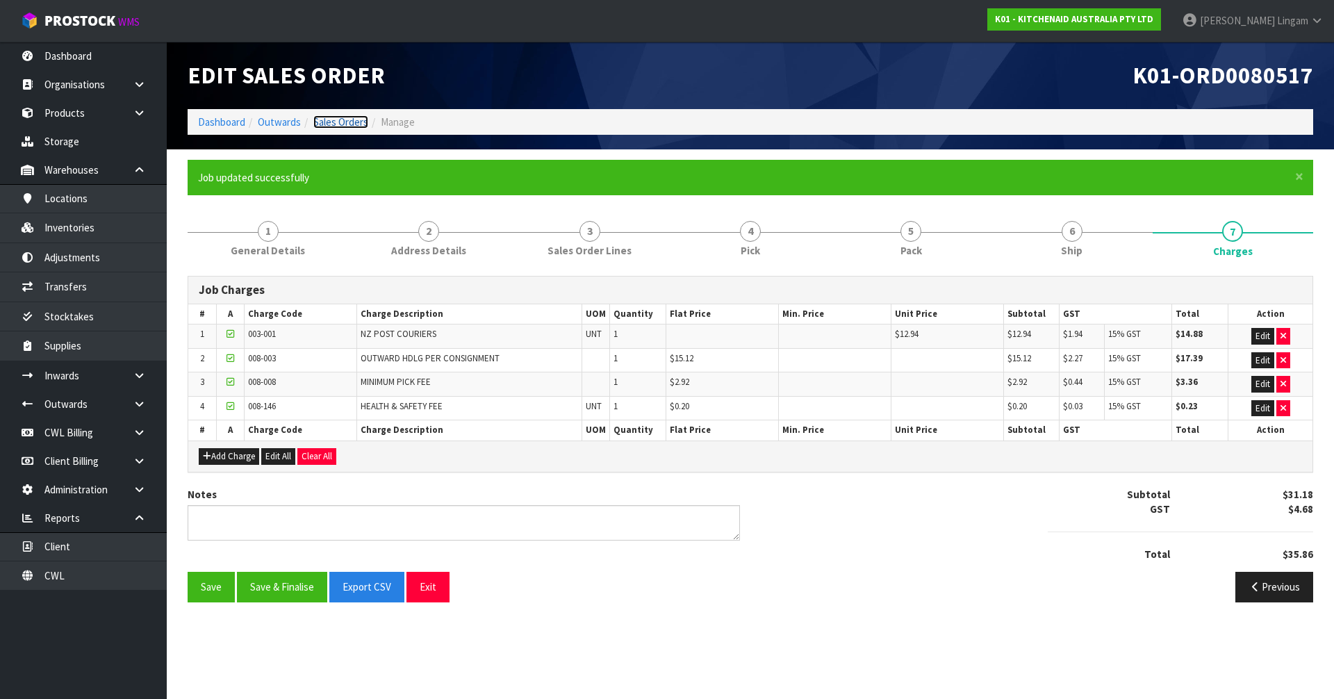
click at [329, 124] on link "Sales Orders" at bounding box center [340, 121] width 55 height 13
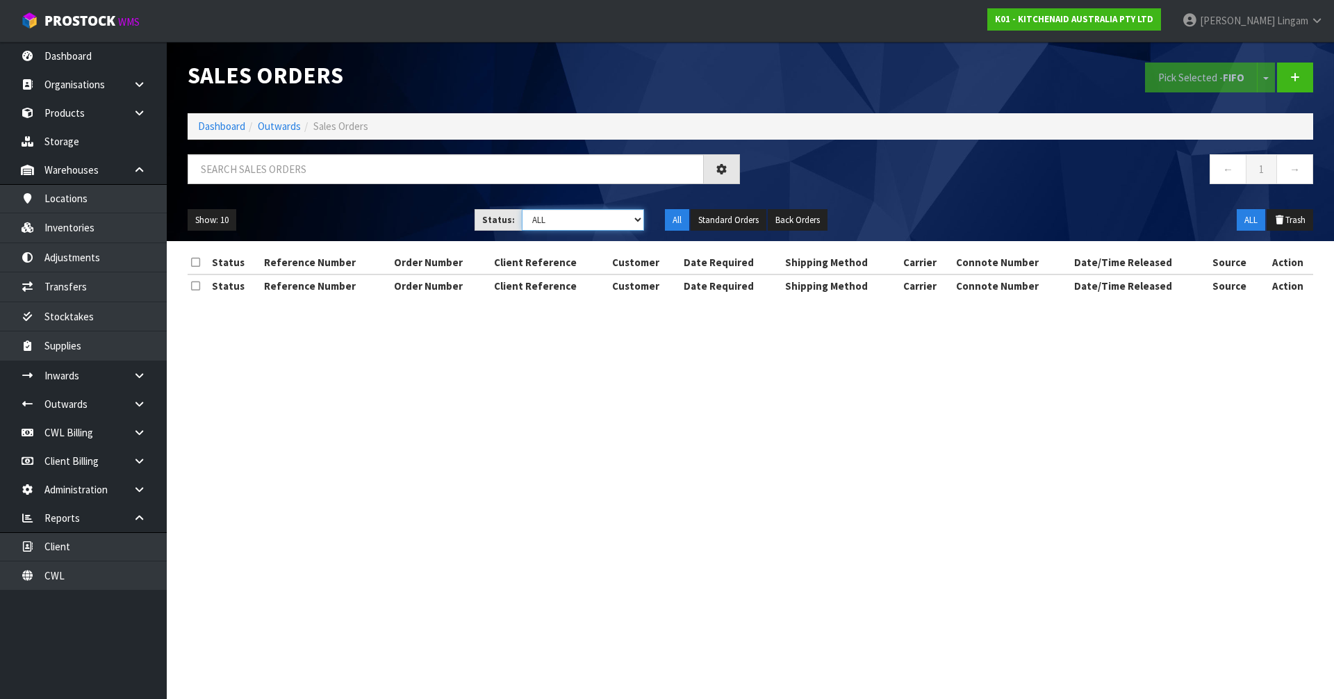
click at [608, 221] on select "Draft Pending Allocated Pending Pick Goods Picked Goods Packed Pending Charges …" at bounding box center [583, 220] width 123 height 22
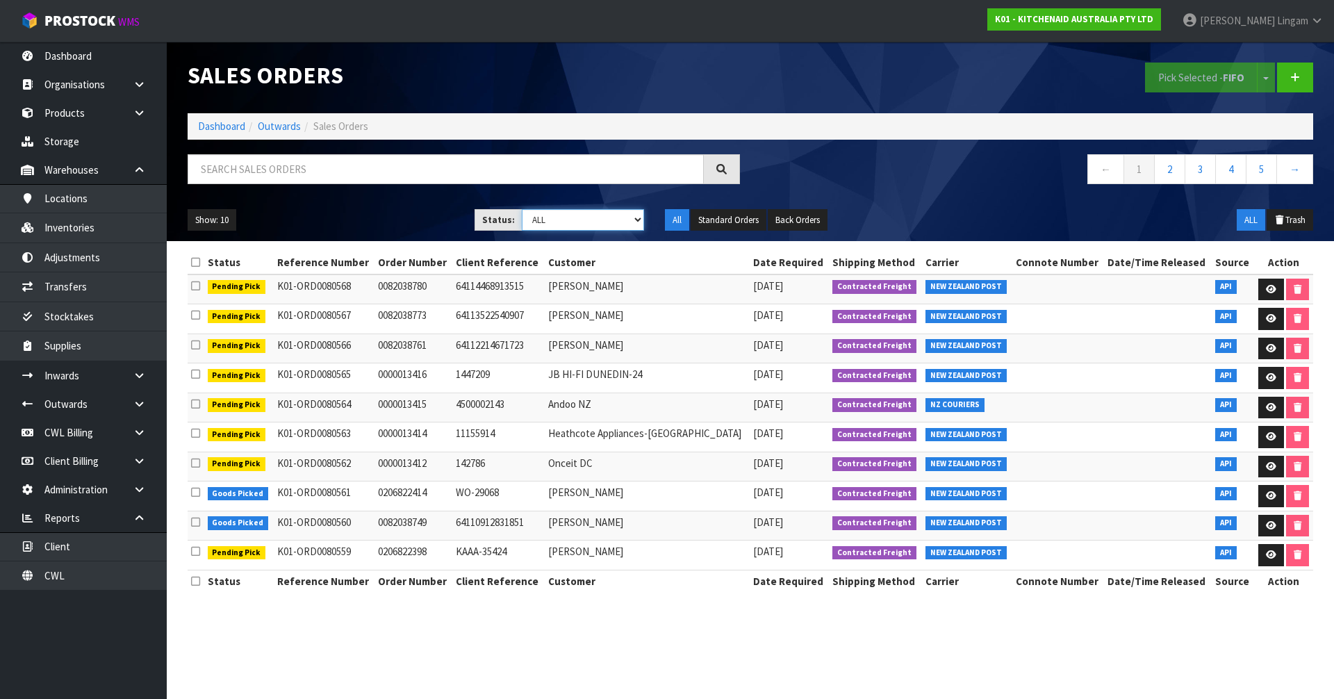
select select "string:6"
click at [522, 209] on select "Draft Pending Allocated Pending Pick Goods Picked Goods Packed Pending Charges …" at bounding box center [583, 220] width 123 height 22
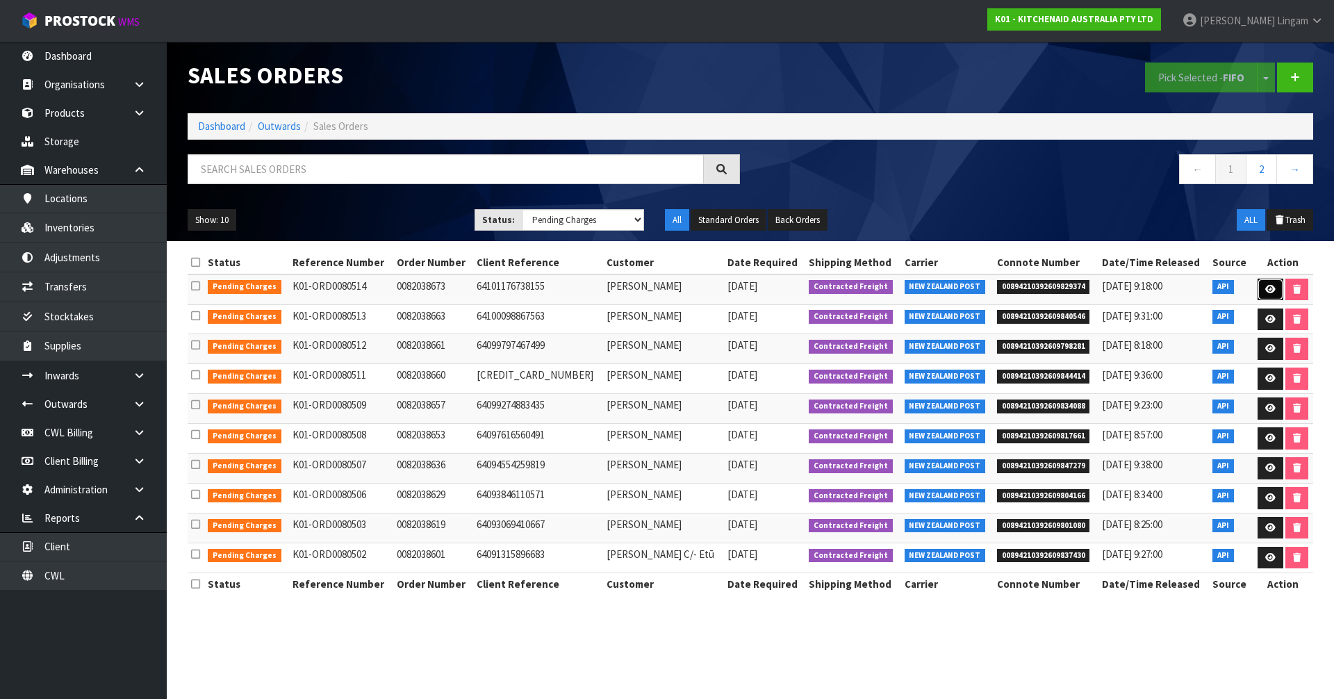
click at [1268, 292] on icon at bounding box center [1271, 289] width 10 height 9
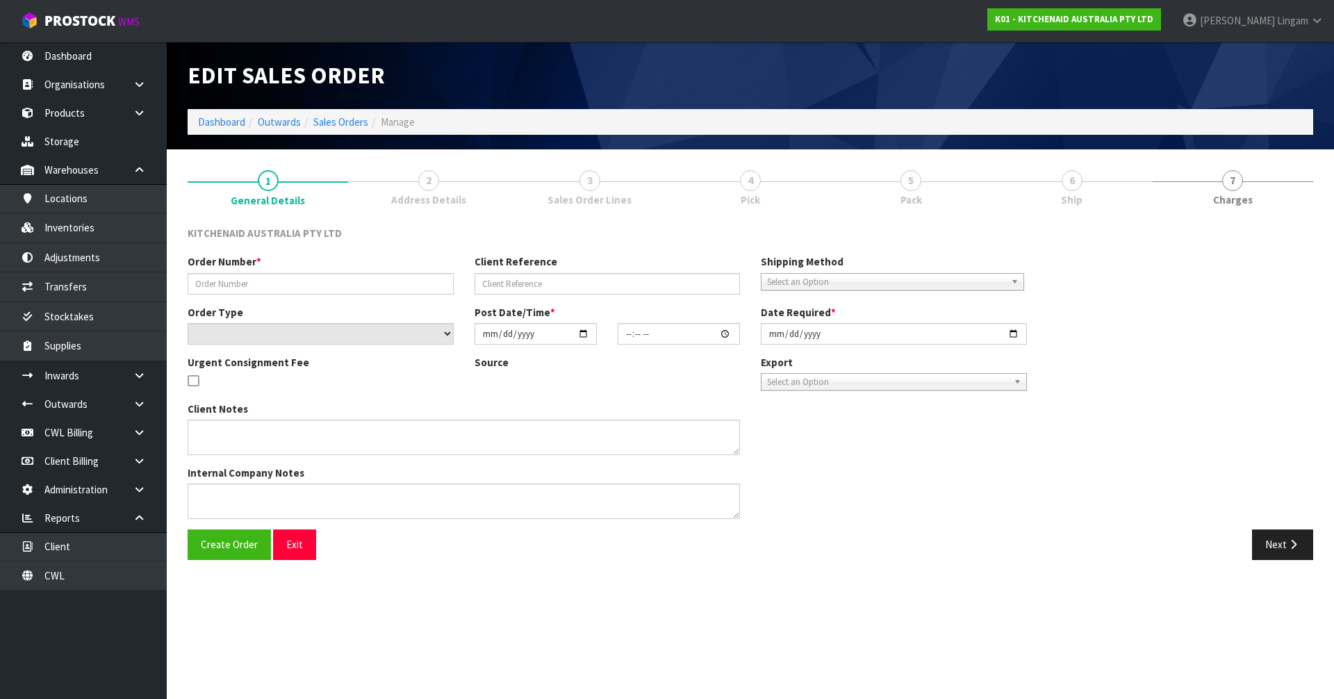
type input "0082038673"
type input "64101176738155"
select select "number:0"
type input "[DATE]"
type input "18:37:53.000"
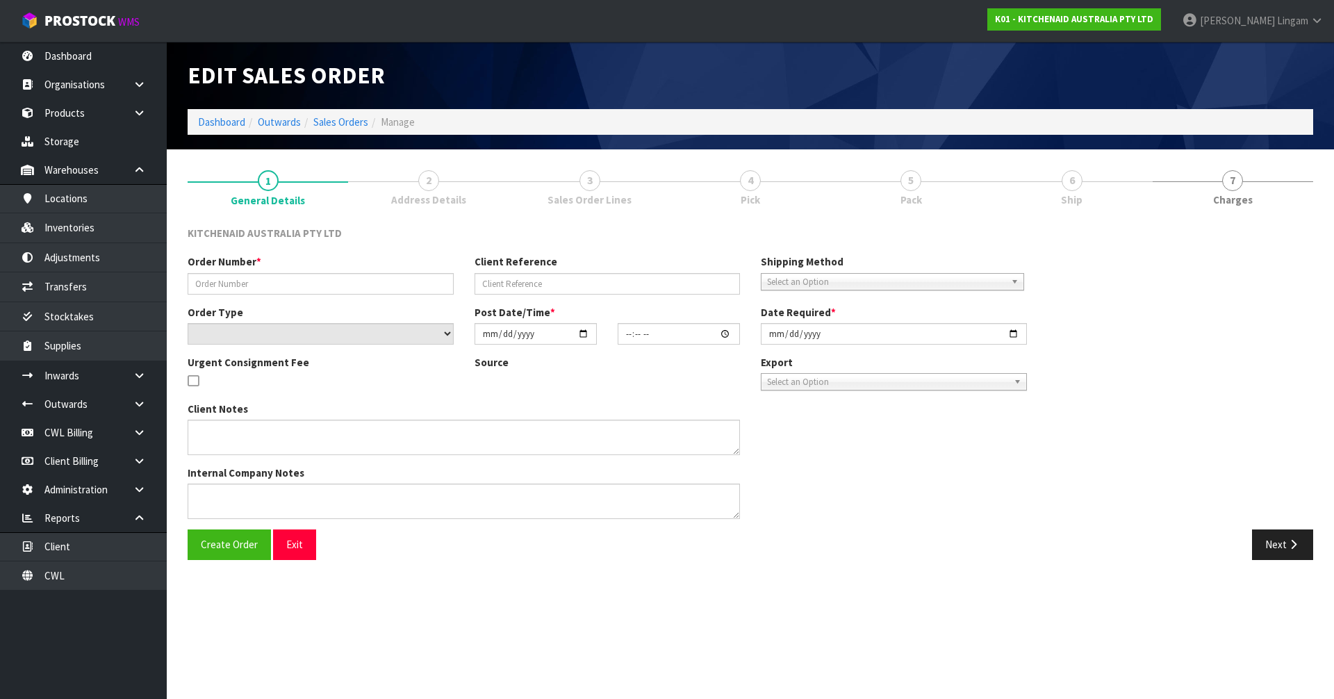
type input "[DATE]"
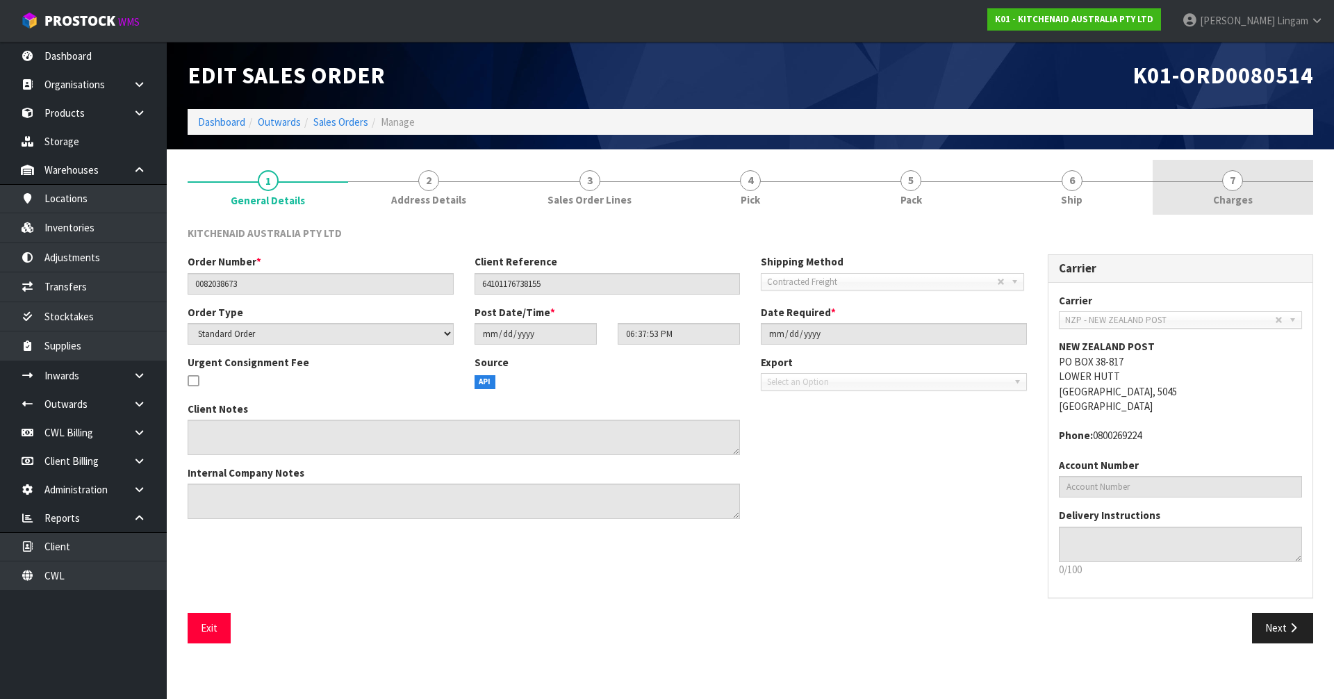
click at [1277, 190] on link "7 [GEOGRAPHIC_DATA]" at bounding box center [1233, 187] width 161 height 55
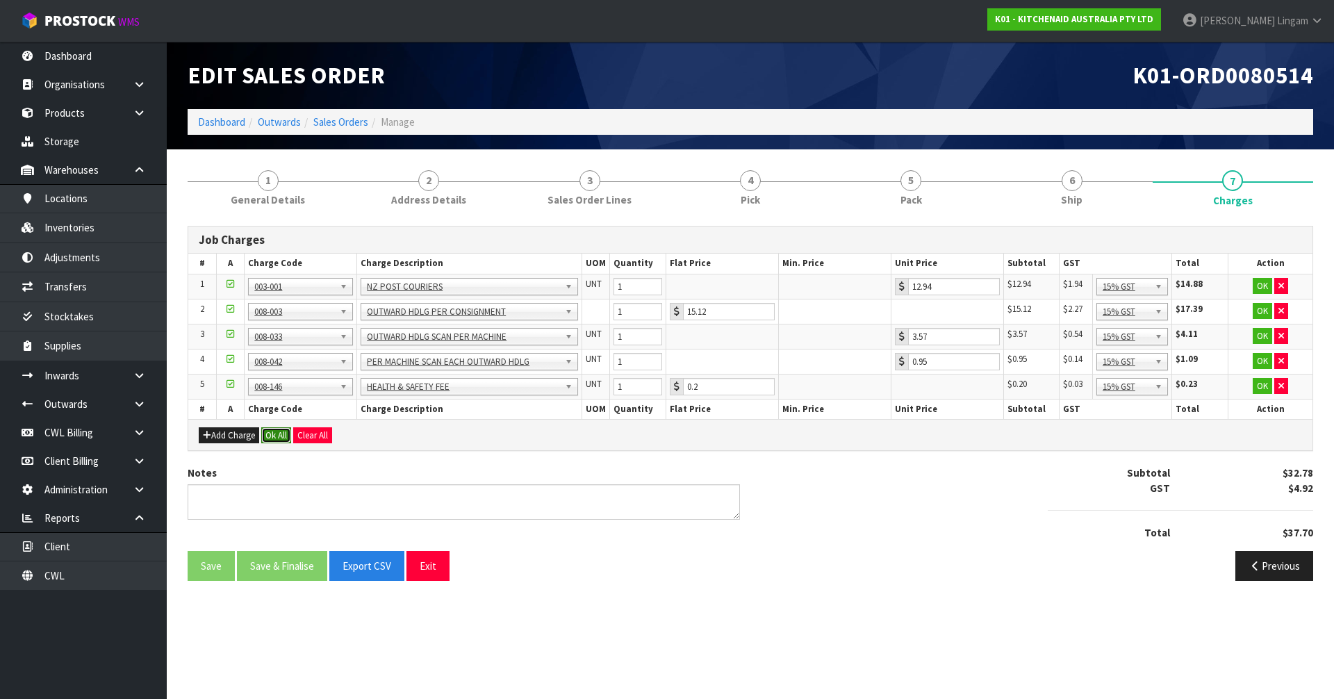
click at [275, 439] on button "Ok All" at bounding box center [276, 435] width 30 height 17
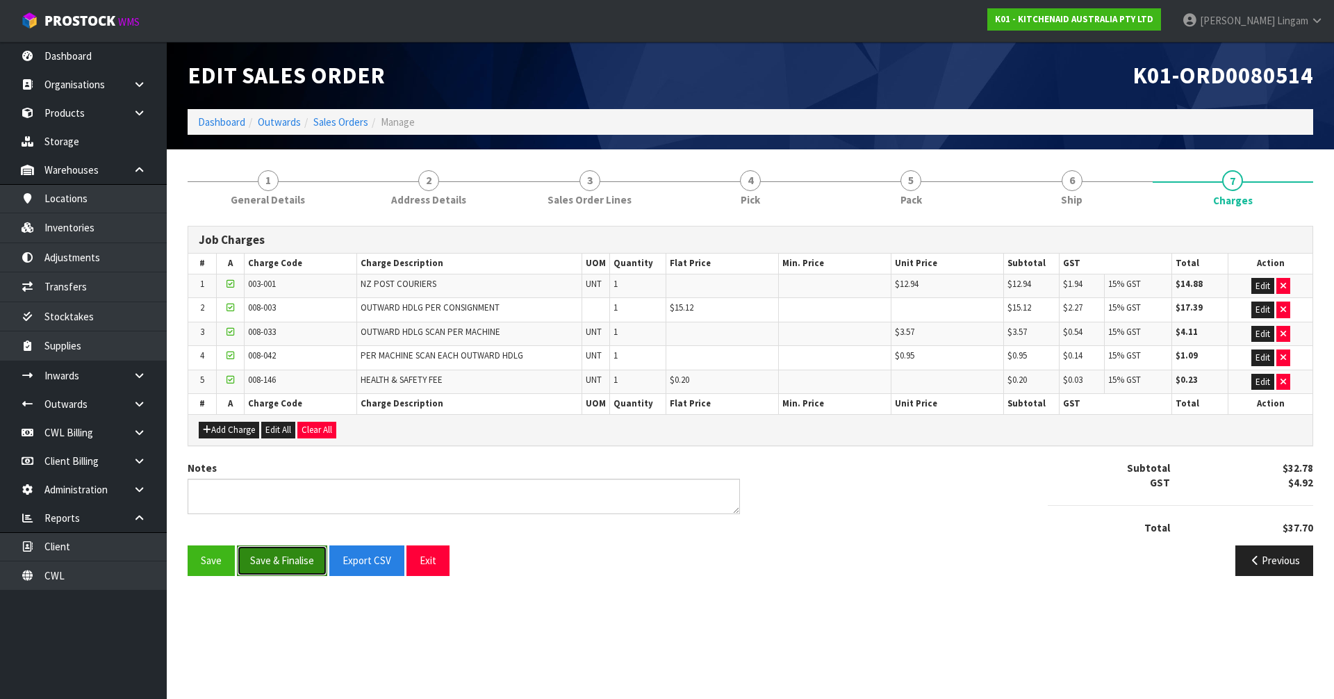
click at [280, 567] on button "Save & Finalise" at bounding box center [282, 561] width 90 height 30
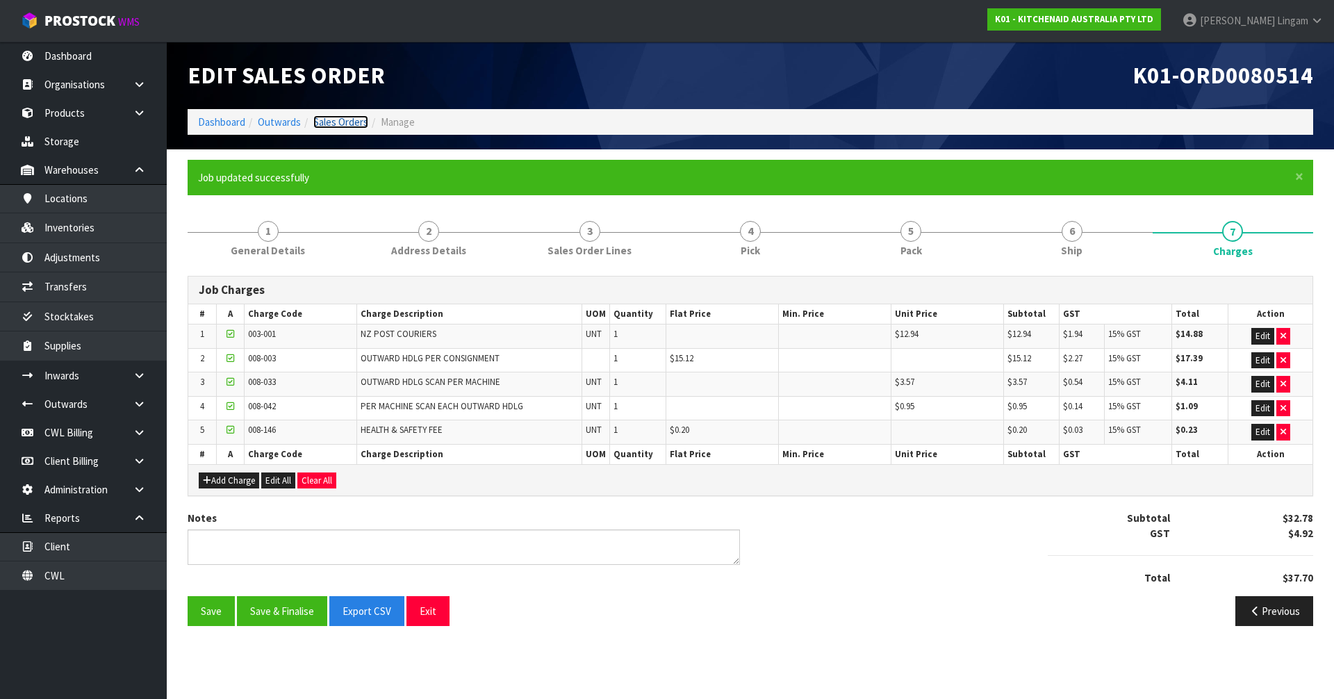
click at [343, 123] on link "Sales Orders" at bounding box center [340, 121] width 55 height 13
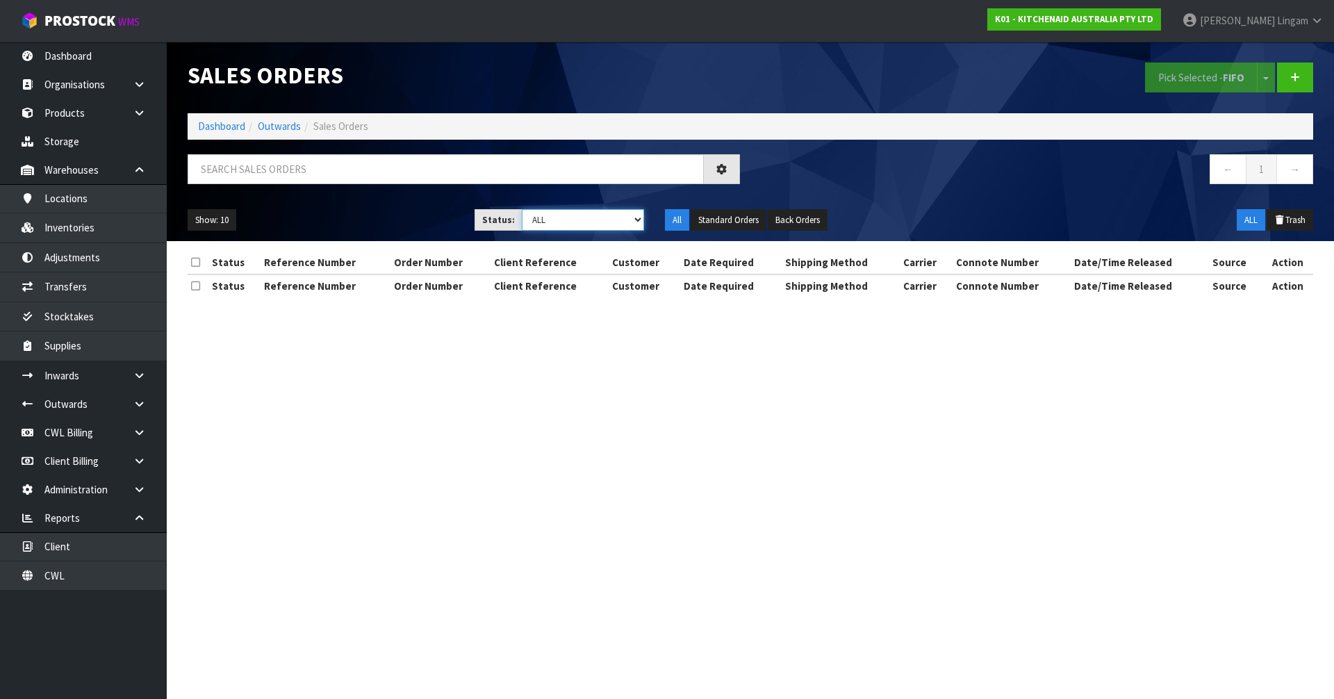
click at [614, 219] on select "Draft Pending Allocated Pending Pick Goods Picked Goods Packed Pending Charges …" at bounding box center [583, 220] width 123 height 22
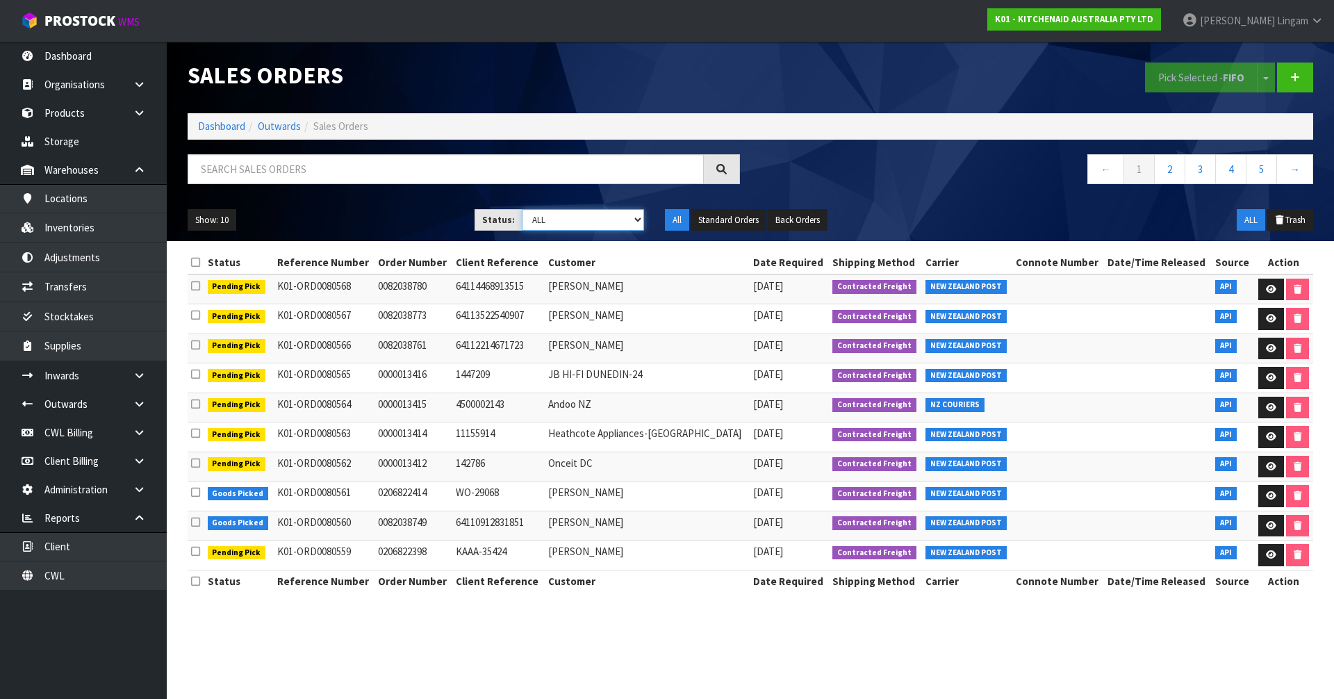
select select "string:6"
click at [522, 209] on select "Draft Pending Allocated Pending Pick Goods Picked Goods Packed Pending Charges …" at bounding box center [583, 220] width 123 height 22
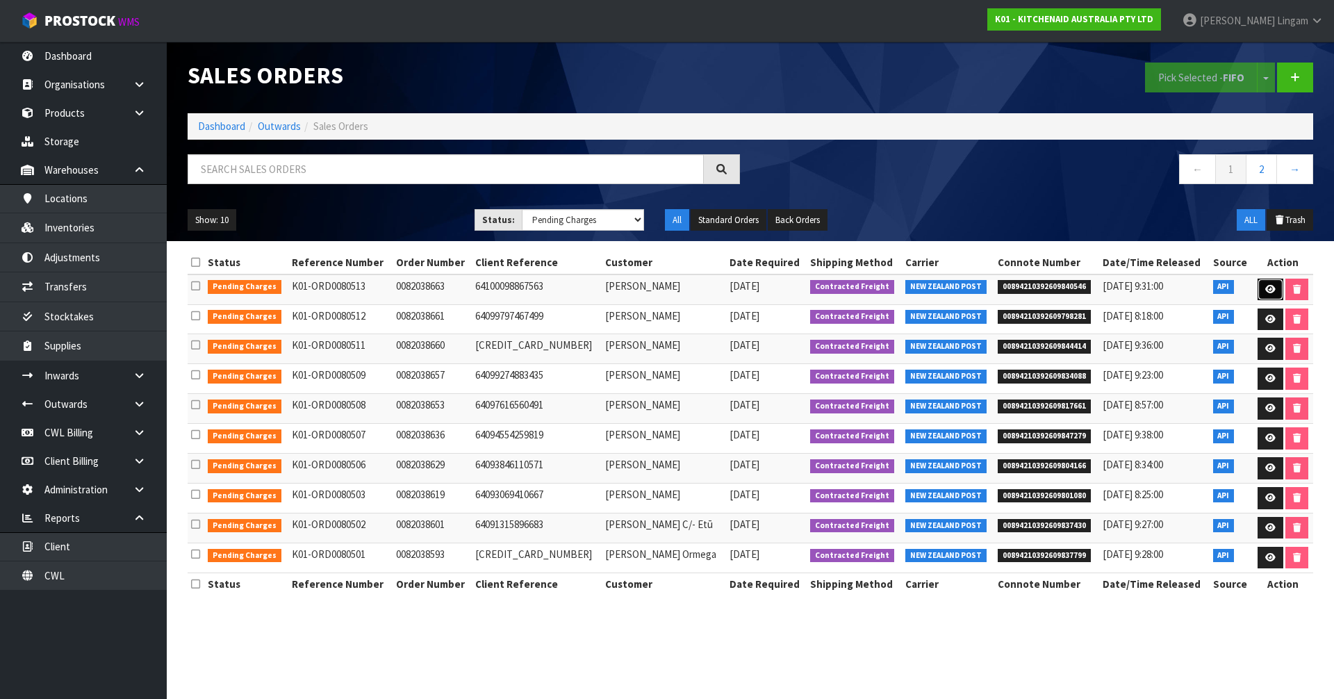
click at [1261, 291] on link at bounding box center [1271, 290] width 26 height 22
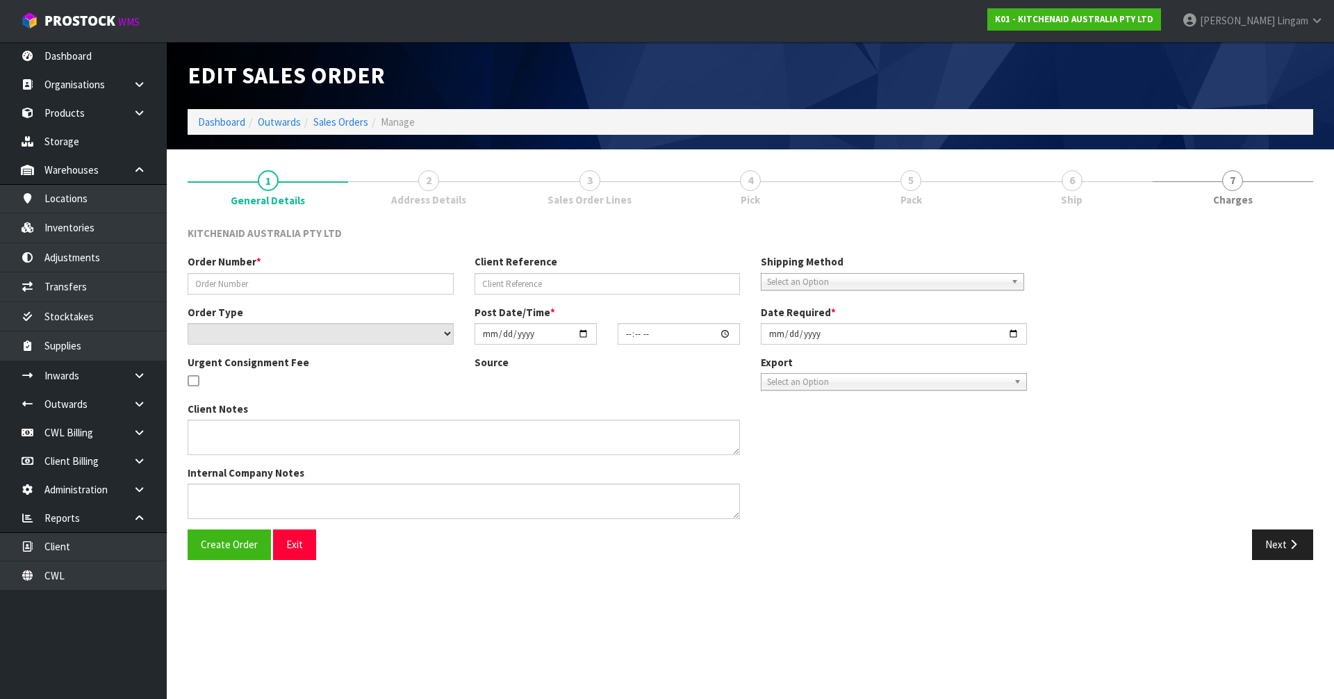
type input "0082038663"
type input "64100098867563"
select select "number:0"
type input "[DATE]"
type input "14:37:56.000"
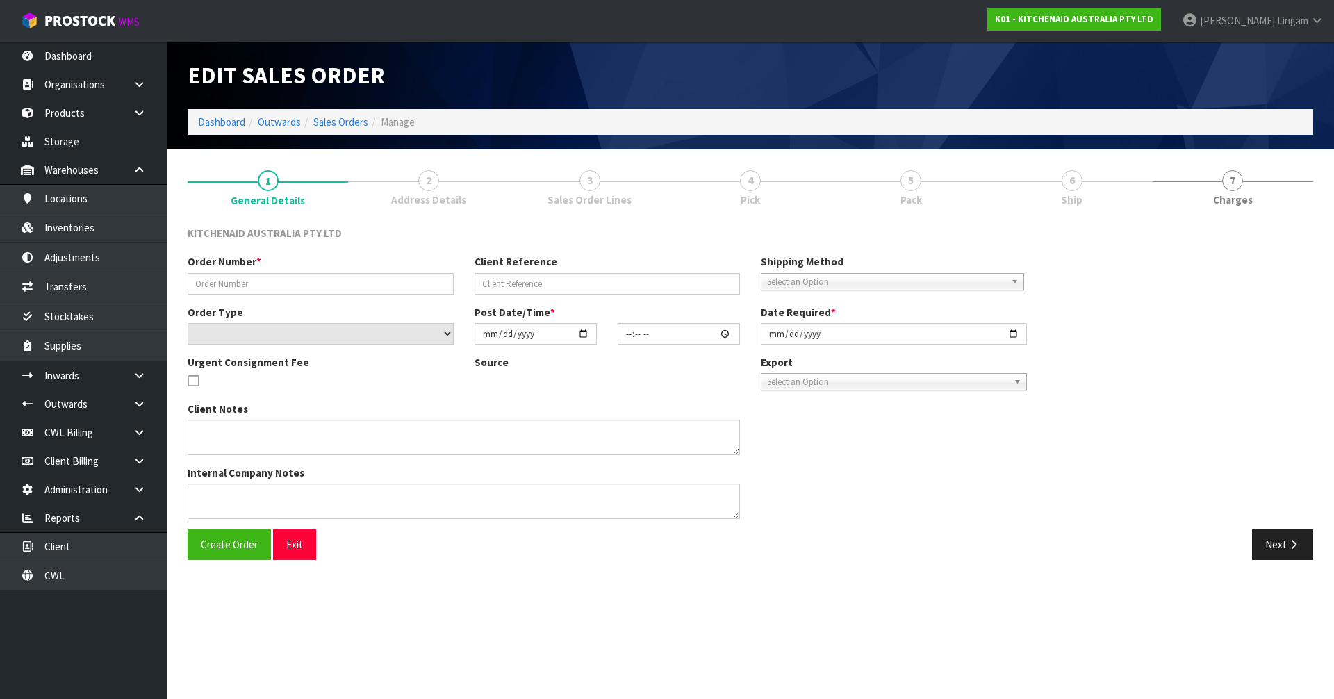
type input "[DATE]"
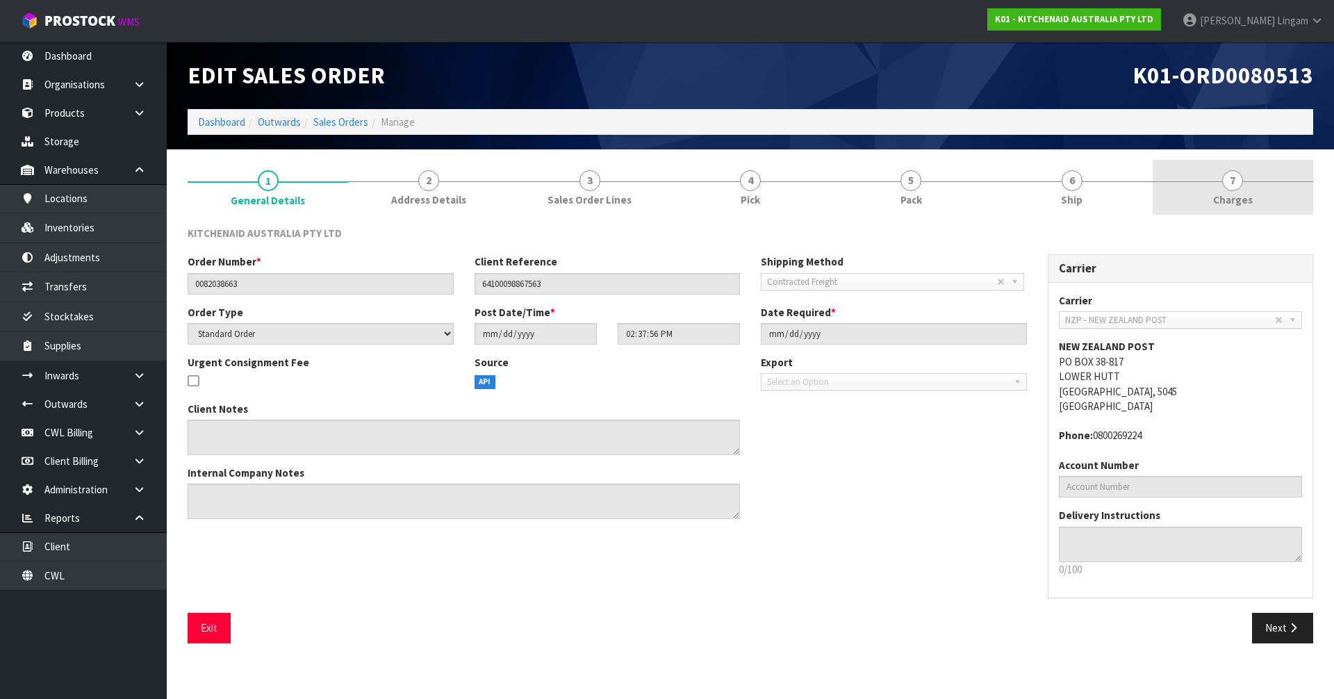
click at [1256, 208] on link "7 [GEOGRAPHIC_DATA]" at bounding box center [1233, 187] width 161 height 55
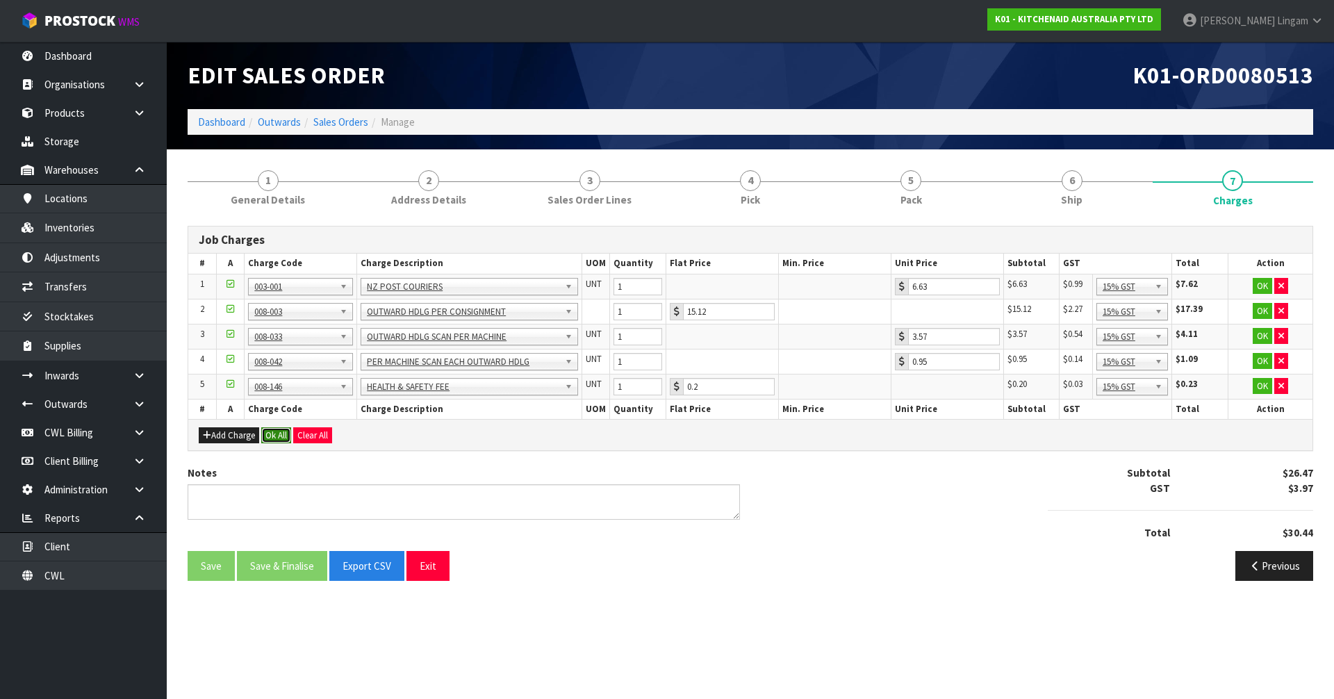
click at [275, 435] on button "Ok All" at bounding box center [276, 435] width 30 height 17
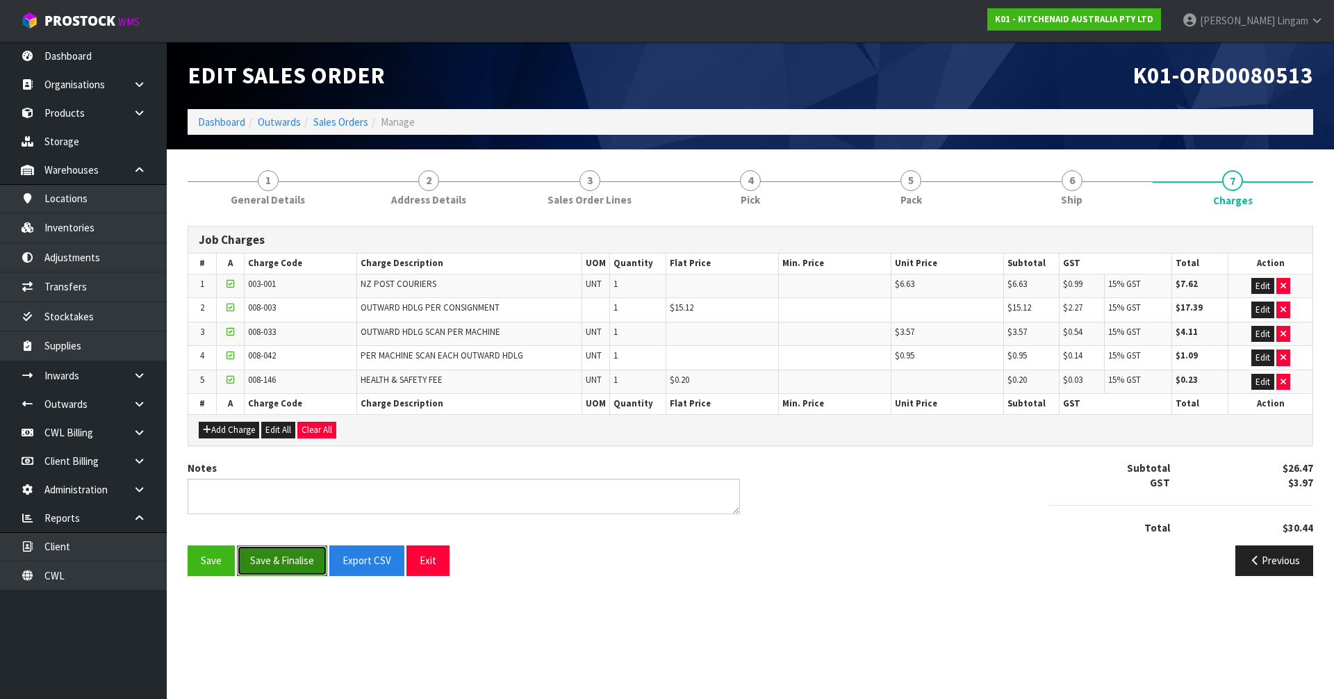
click at [286, 567] on button "Save & Finalise" at bounding box center [282, 561] width 90 height 30
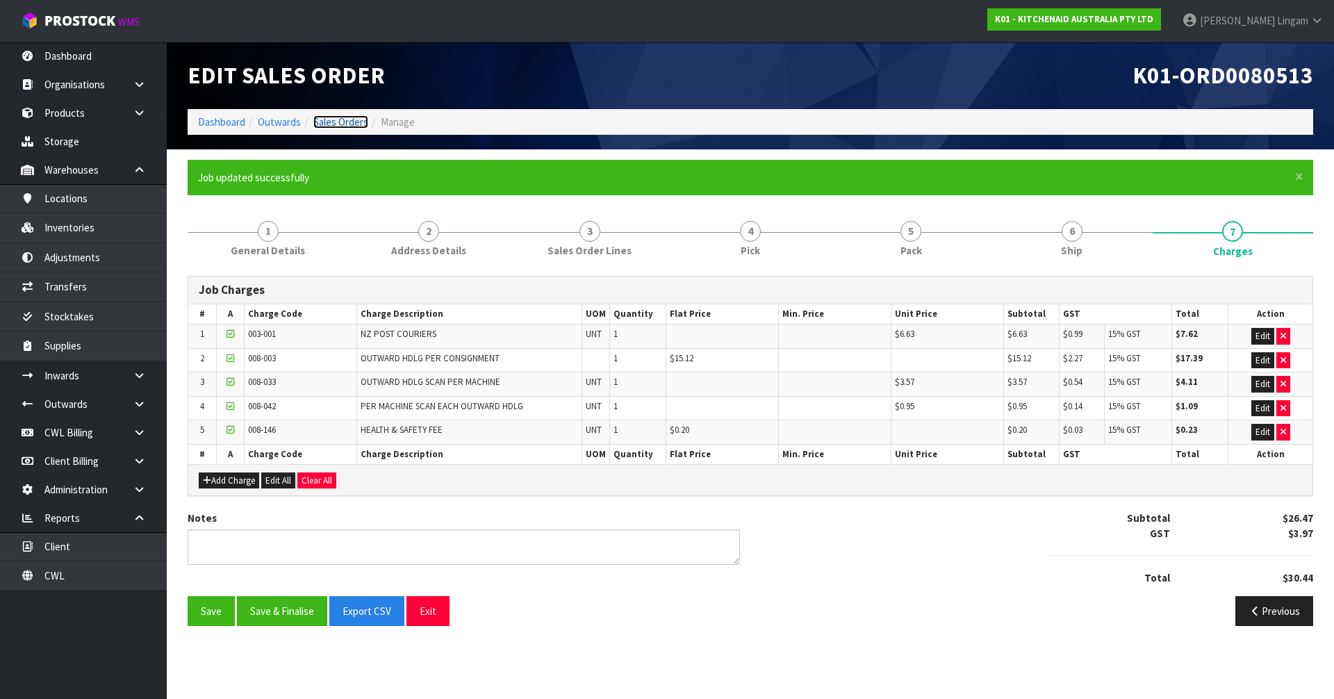
click at [341, 125] on link "Sales Orders" at bounding box center [340, 121] width 55 height 13
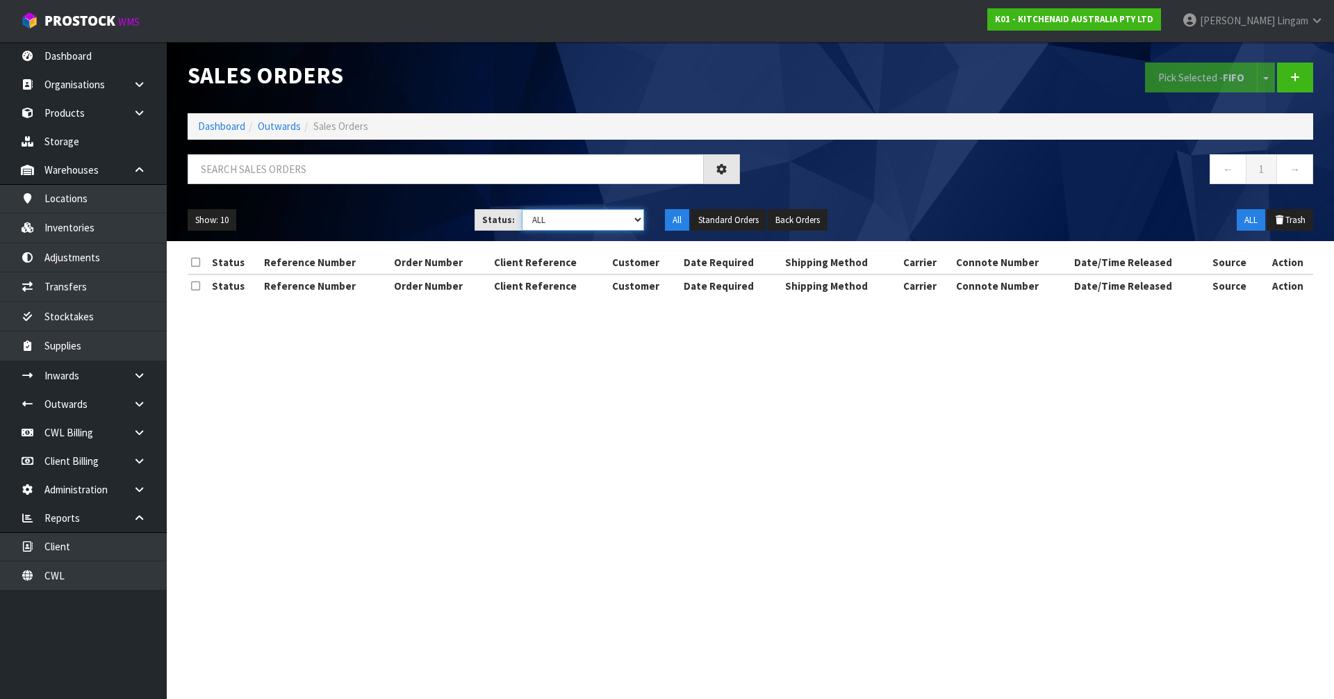
click at [615, 224] on select "Draft Pending Allocated Pending Pick Goods Picked Goods Packed Pending Charges …" at bounding box center [583, 220] width 123 height 22
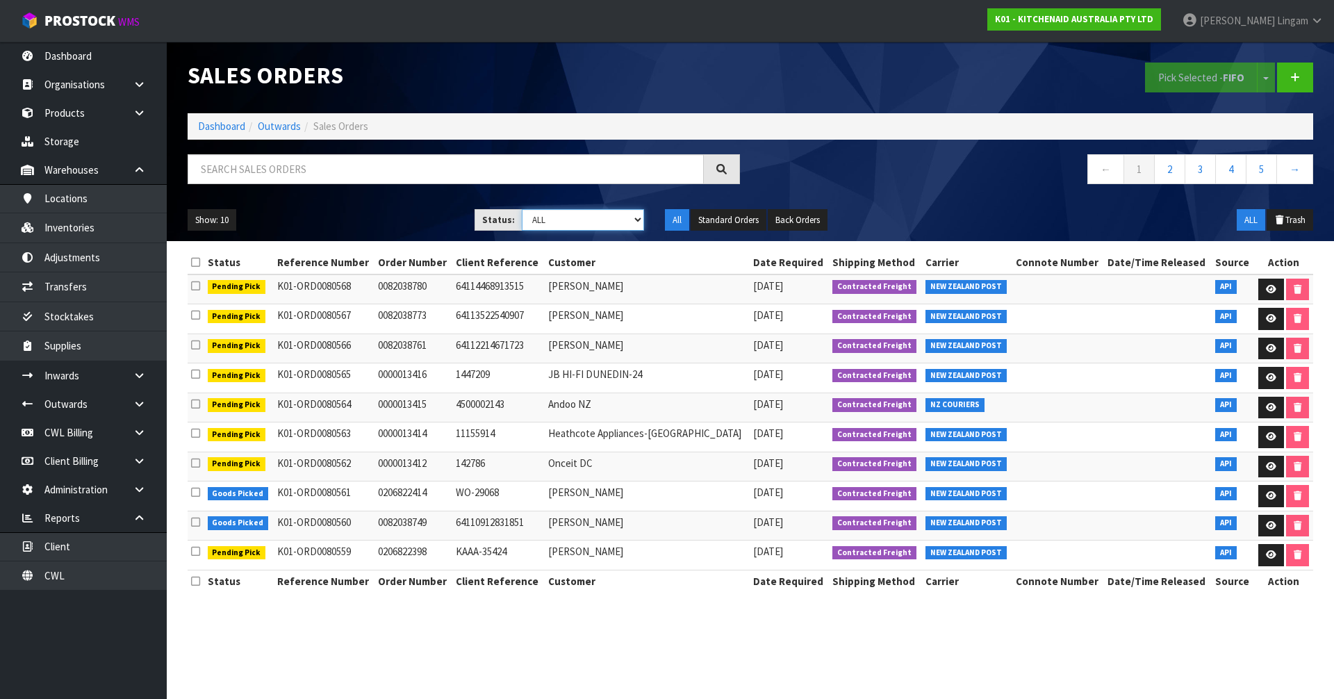
select select "string:6"
click at [522, 209] on select "Draft Pending Allocated Pending Pick Goods Picked Goods Packed Pending Charges …" at bounding box center [583, 220] width 123 height 22
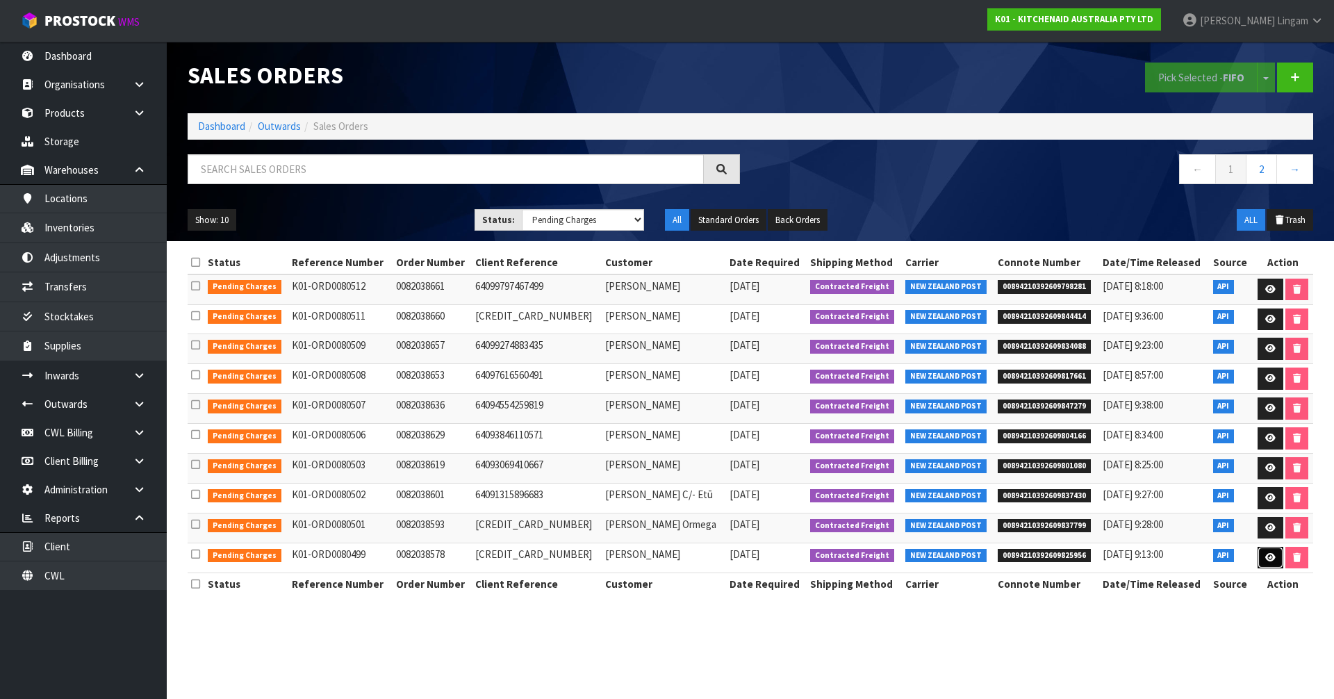
click at [1267, 555] on icon at bounding box center [1271, 557] width 10 height 9
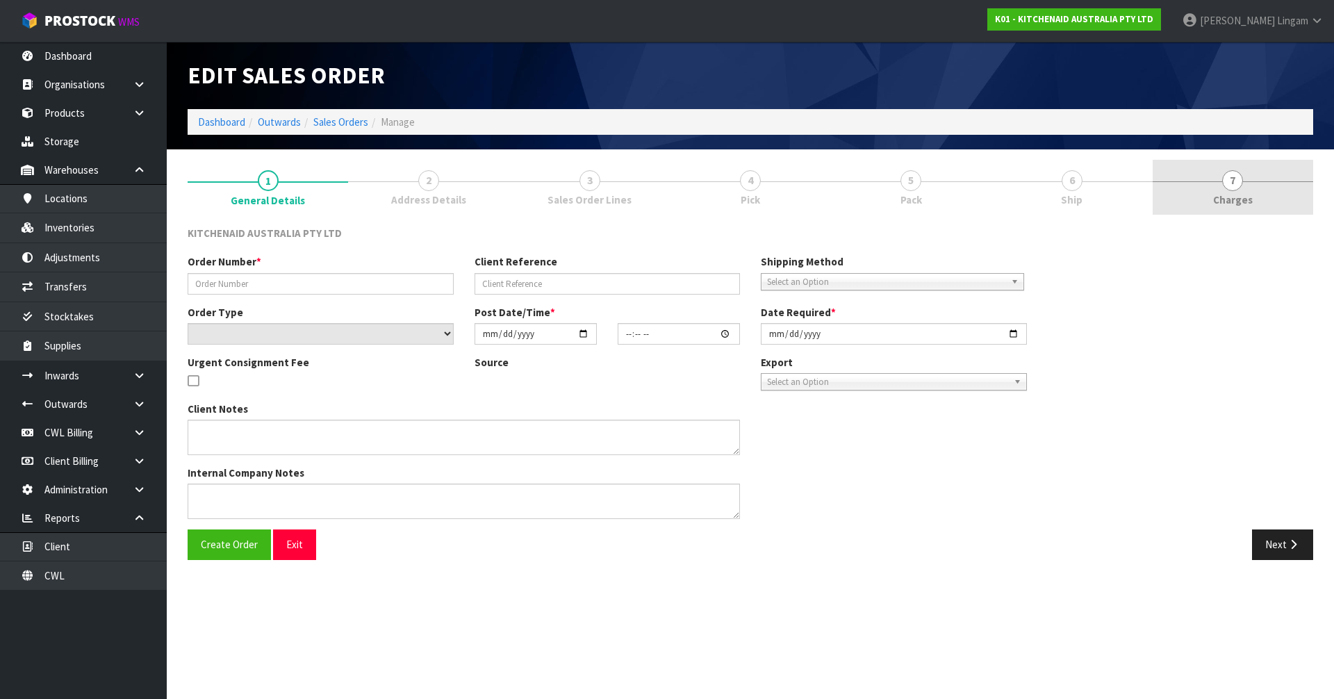
type input "0082038578"
type input "[CREDIT_CARD_NUMBER]"
select select "number:0"
type input "[DATE]"
type input "22:40:28.000"
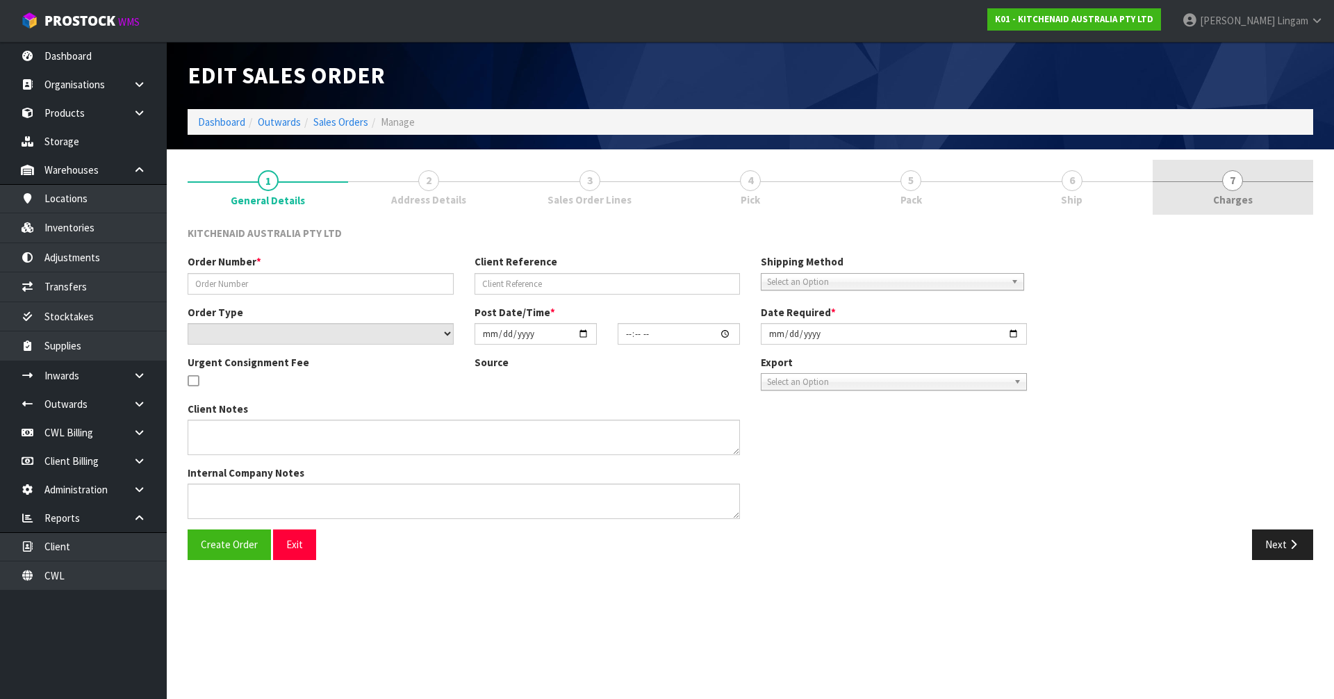
type input "[DATE]"
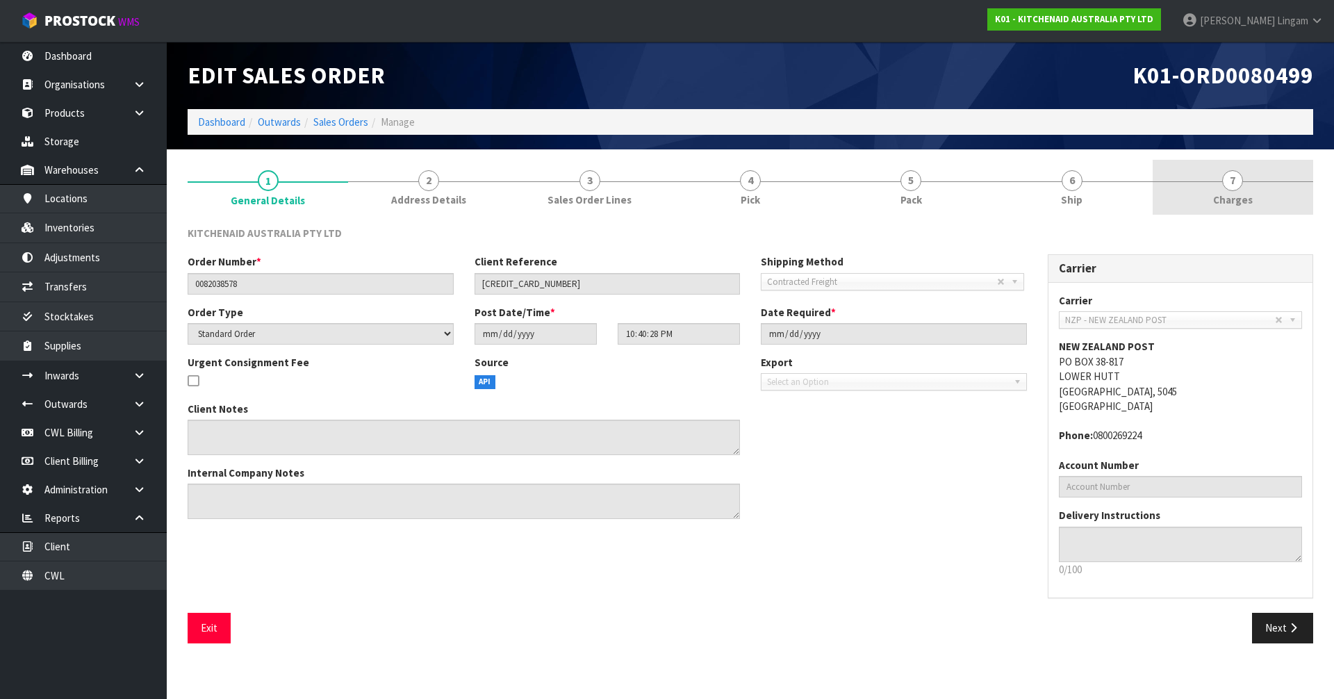
click at [1270, 198] on link "7 [GEOGRAPHIC_DATA]" at bounding box center [1233, 187] width 161 height 55
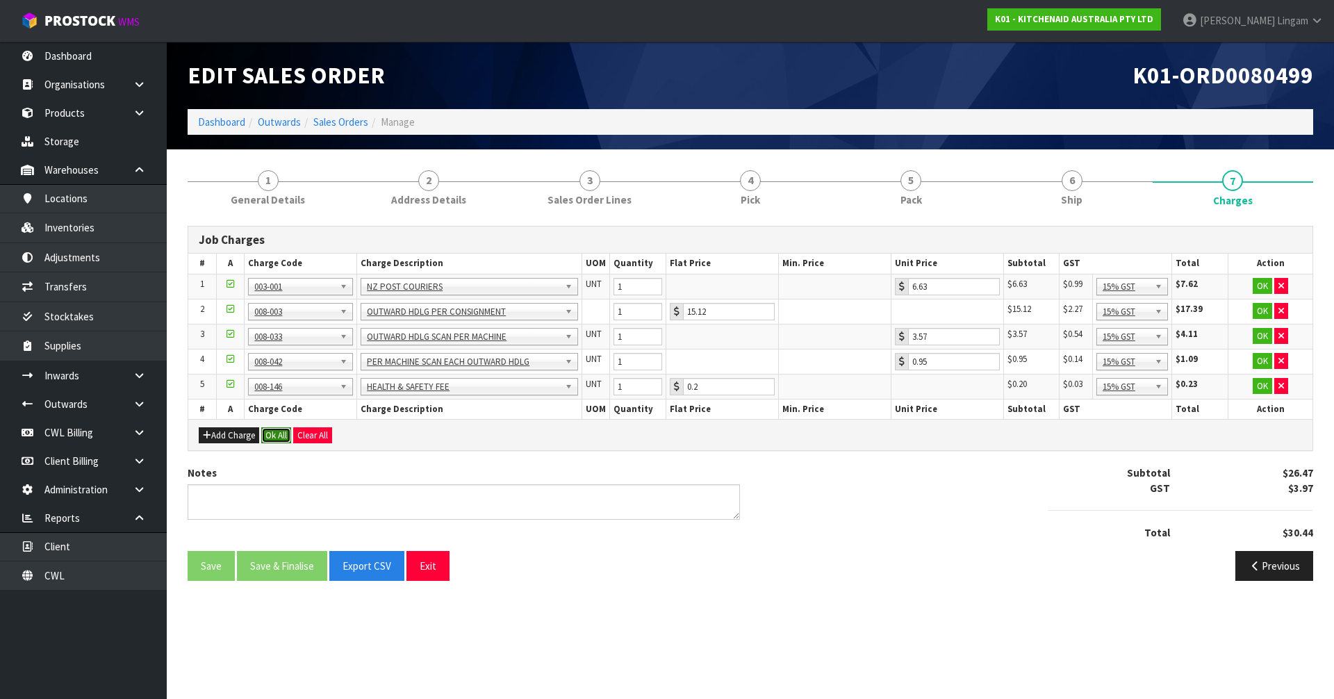
click at [279, 436] on button "Ok All" at bounding box center [276, 435] width 30 height 17
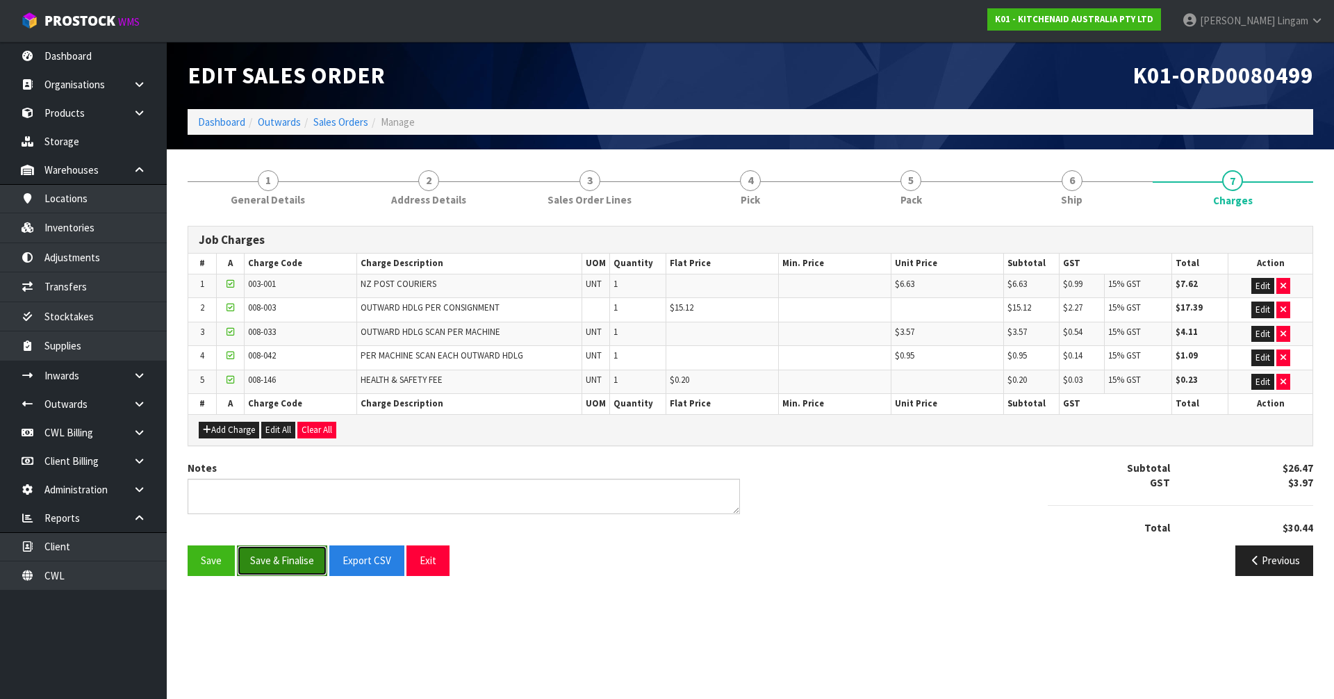
click at [277, 567] on button "Save & Finalise" at bounding box center [282, 561] width 90 height 30
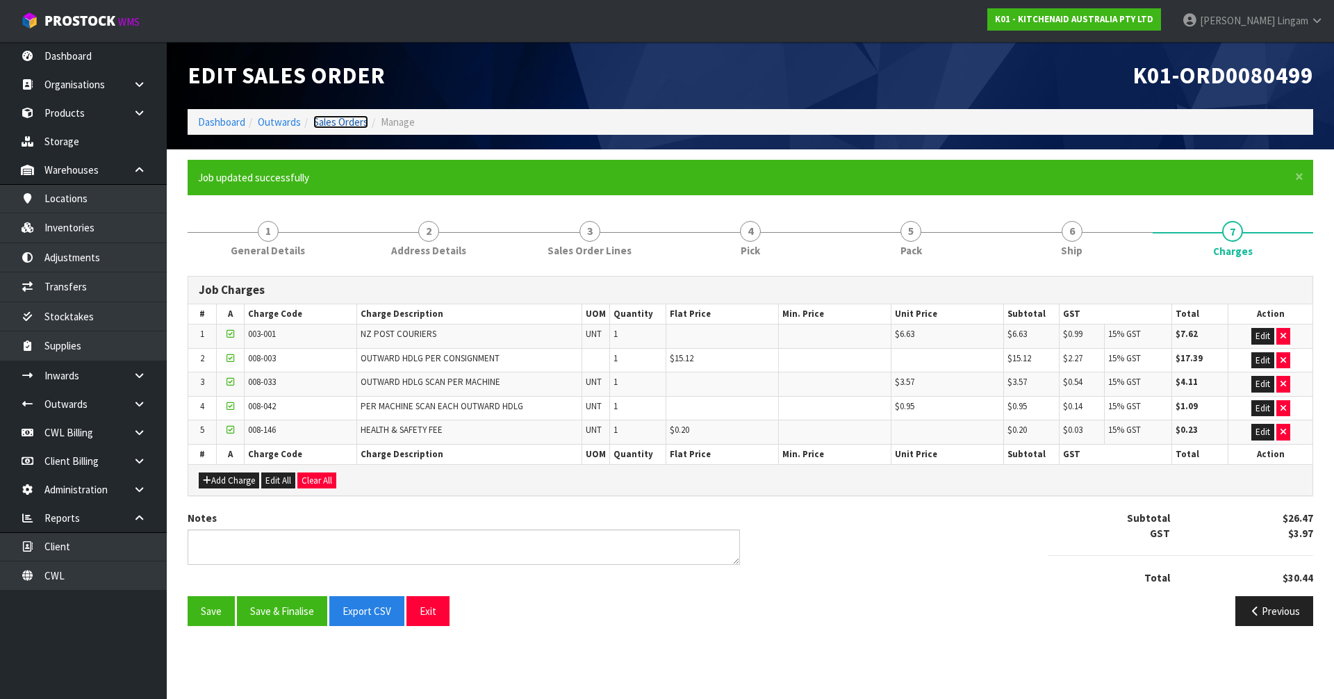
click at [348, 123] on link "Sales Orders" at bounding box center [340, 121] width 55 height 13
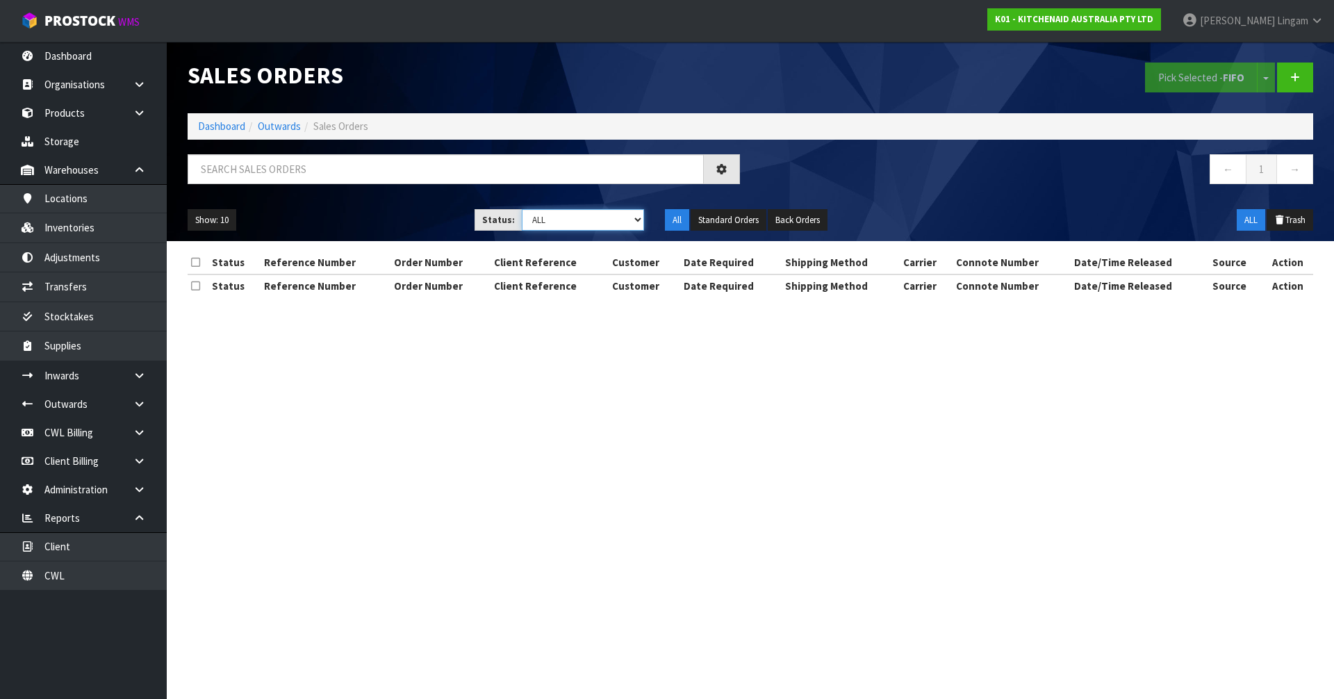
click at [620, 215] on select "Draft Pending Allocated Pending Pick Goods Picked Goods Packed Pending Charges …" at bounding box center [583, 220] width 123 height 22
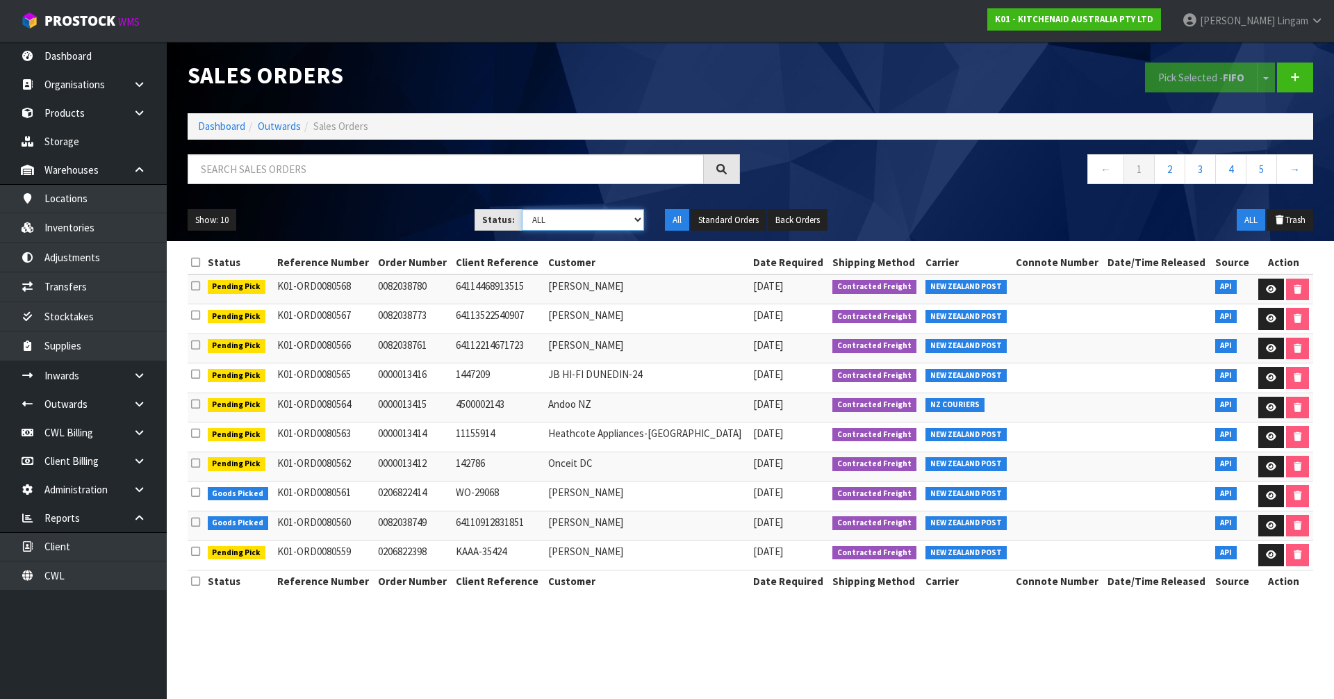
select select "string:6"
click at [522, 209] on select "Draft Pending Allocated Pending Pick Goods Picked Goods Packed Pending Charges …" at bounding box center [583, 220] width 123 height 22
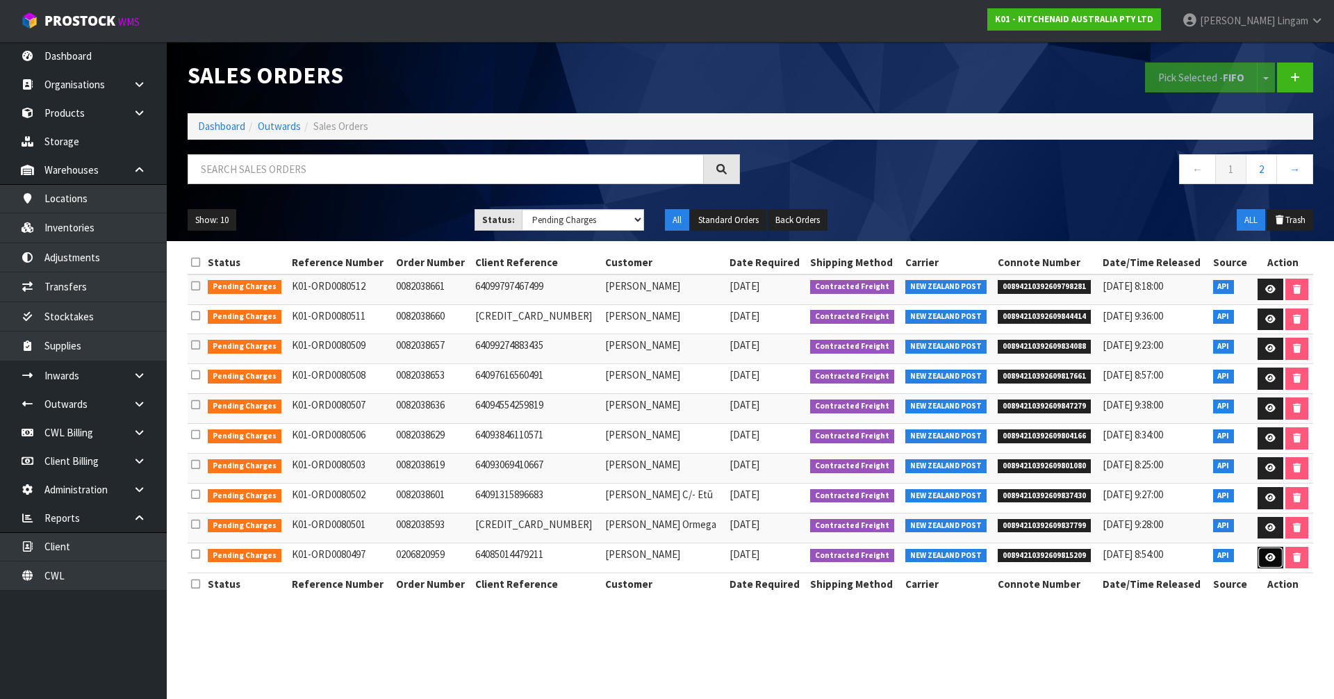
click at [1270, 559] on icon at bounding box center [1271, 557] width 10 height 9
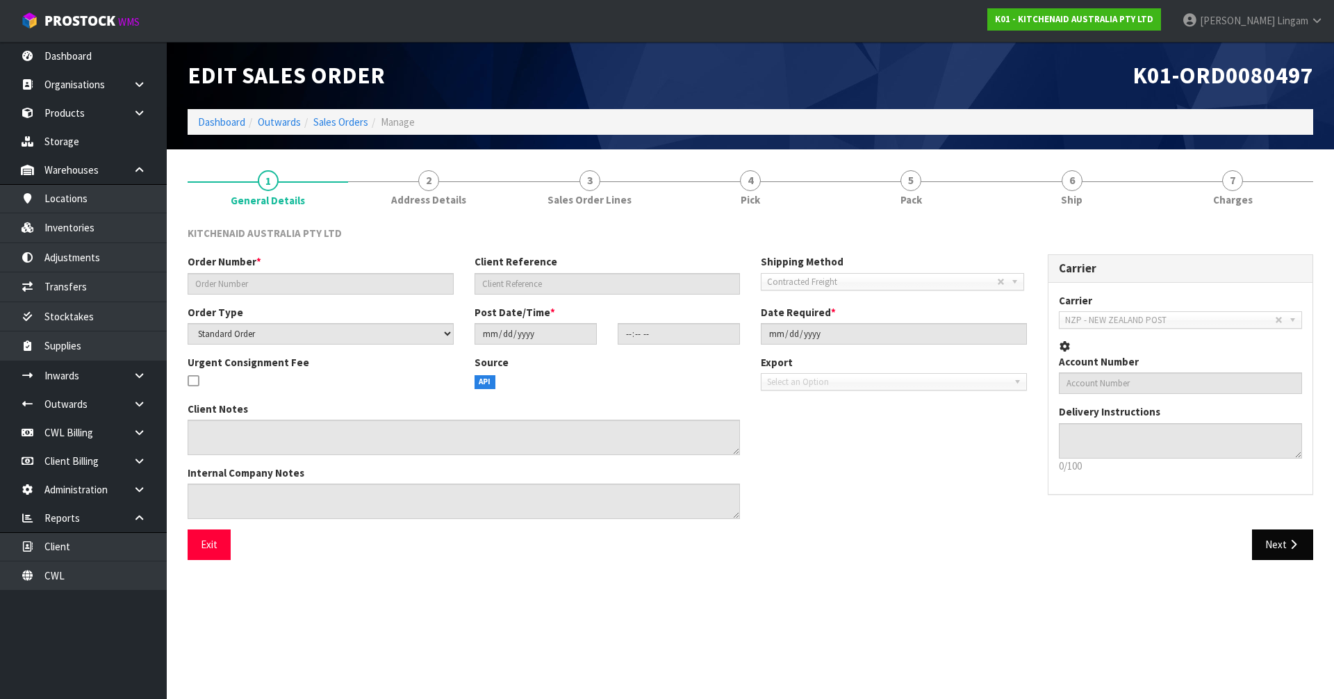
type input "0206820959"
type input "64085014479211"
select select "number:0"
type input "[DATE]"
type input "16:41:48.000"
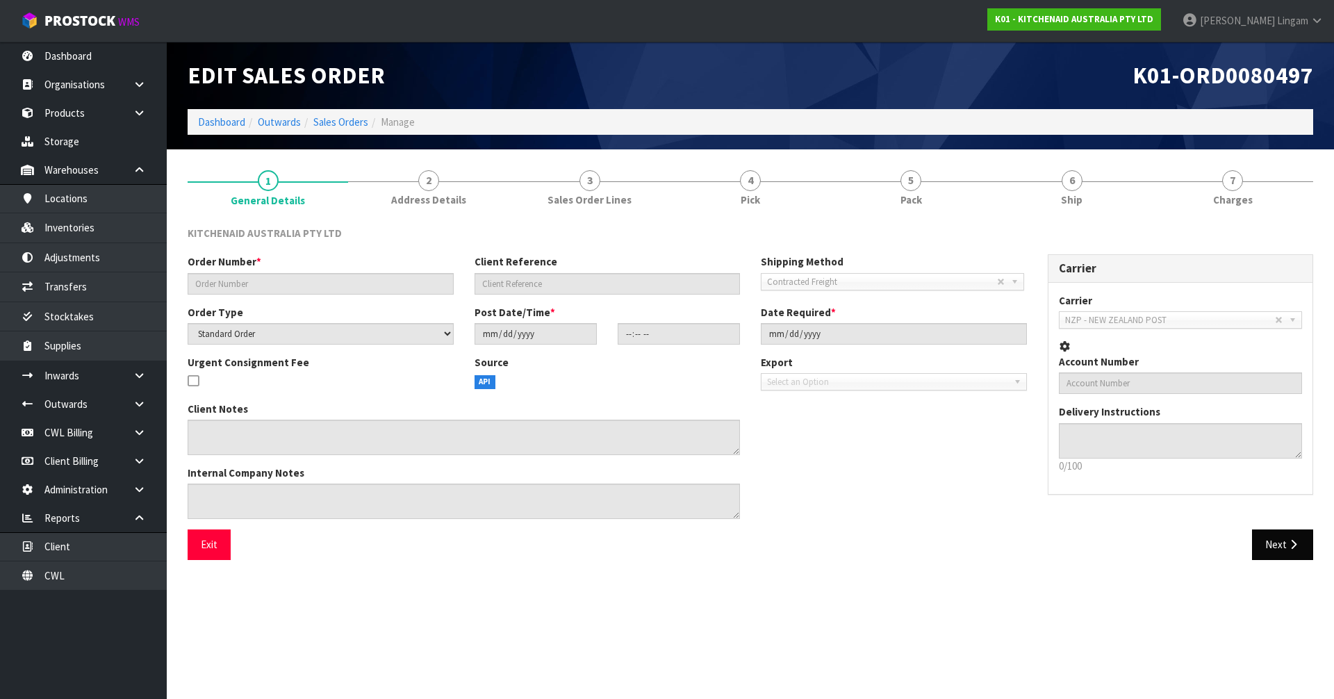
type input "[DATE]"
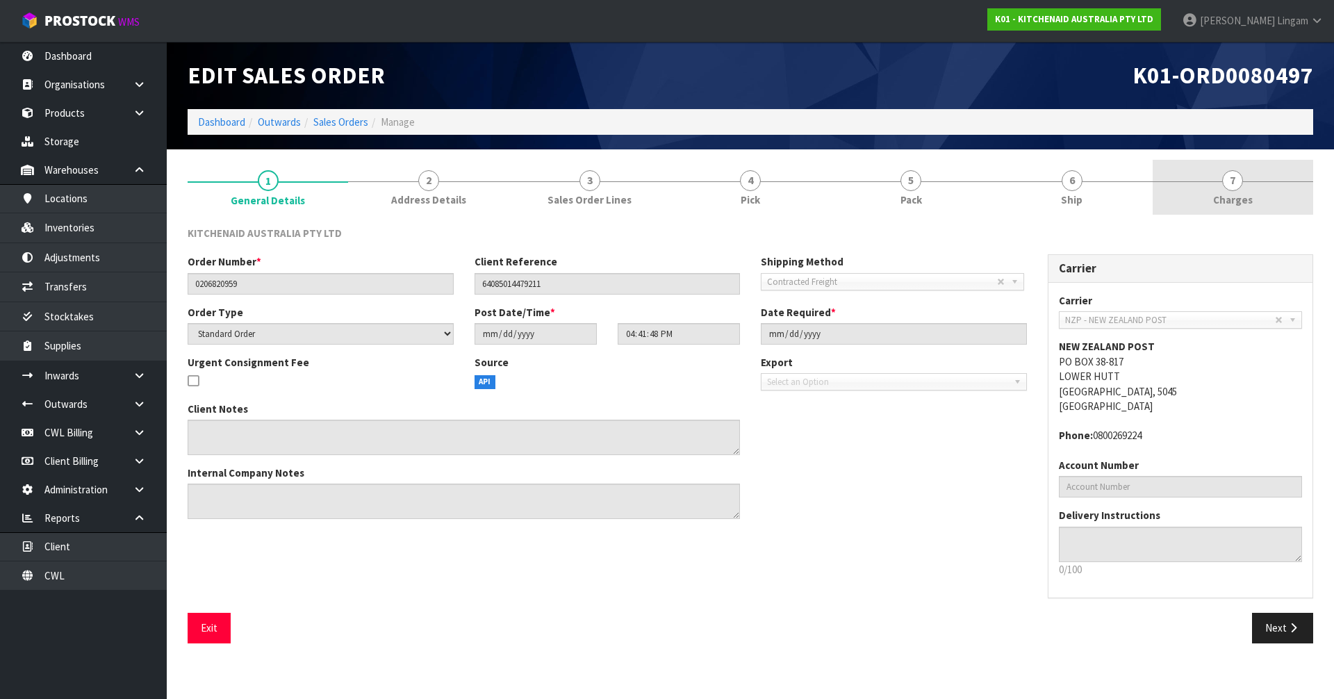
click at [1293, 183] on link "7 [GEOGRAPHIC_DATA]" at bounding box center [1233, 187] width 161 height 55
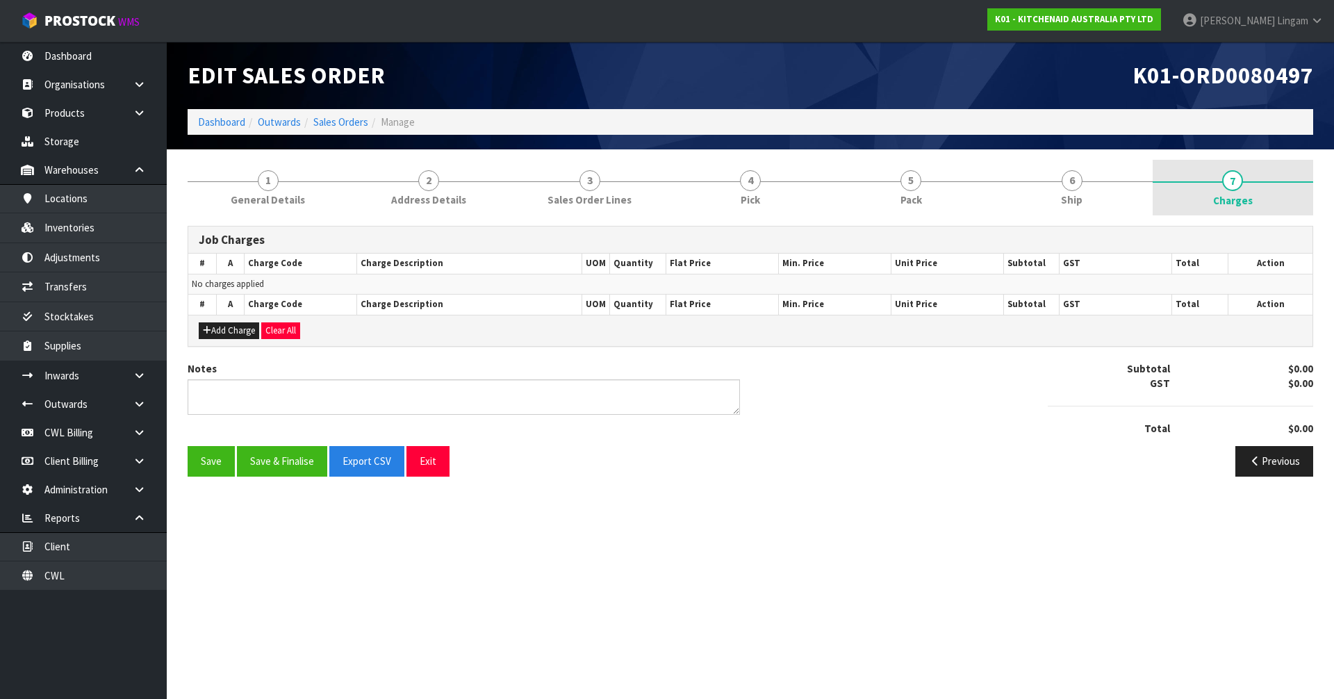
click at [1249, 202] on span "Charges" at bounding box center [1233, 200] width 40 height 15
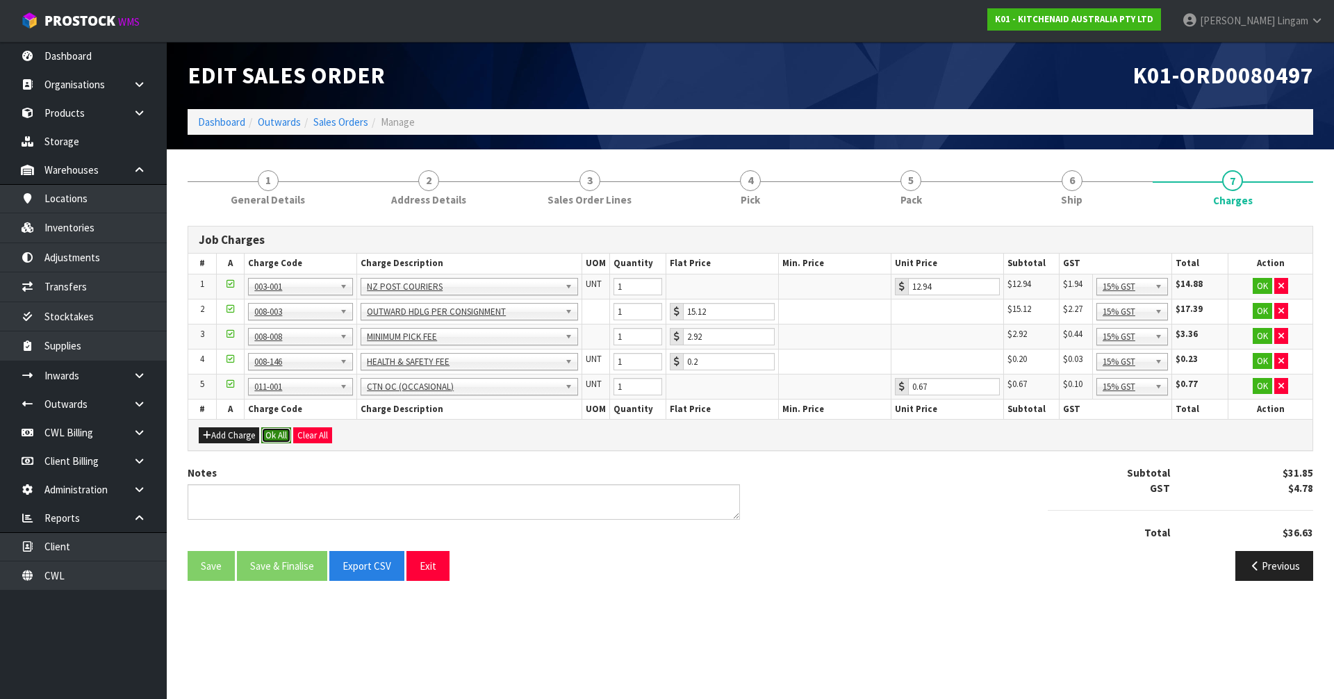
click at [279, 435] on button "Ok All" at bounding box center [276, 435] width 30 height 17
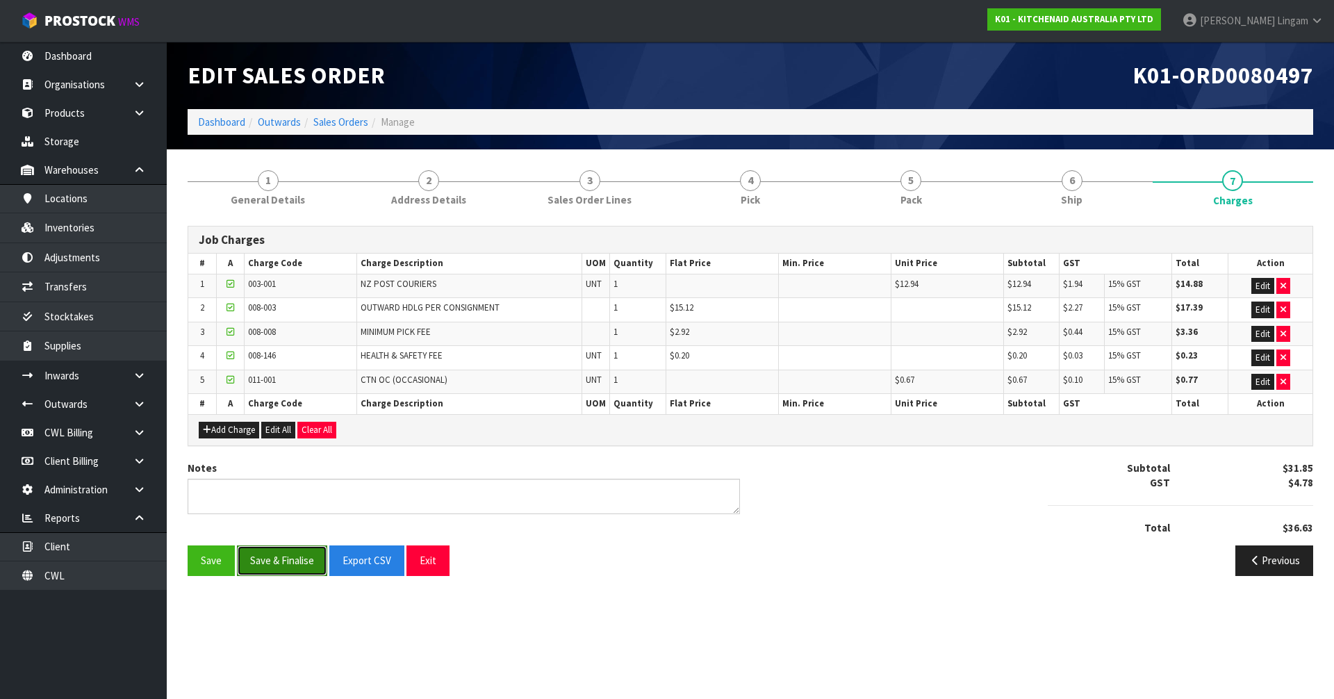
click at [284, 559] on button "Save & Finalise" at bounding box center [282, 561] width 90 height 30
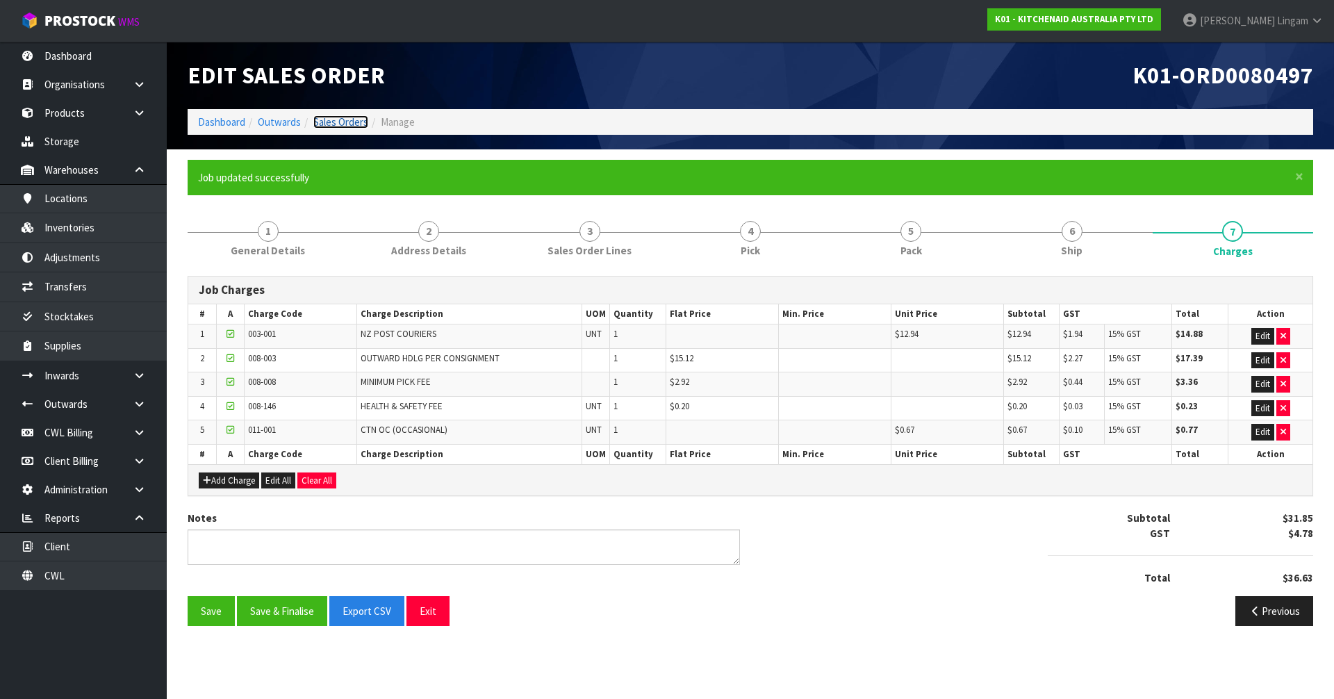
click at [334, 124] on link "Sales Orders" at bounding box center [340, 121] width 55 height 13
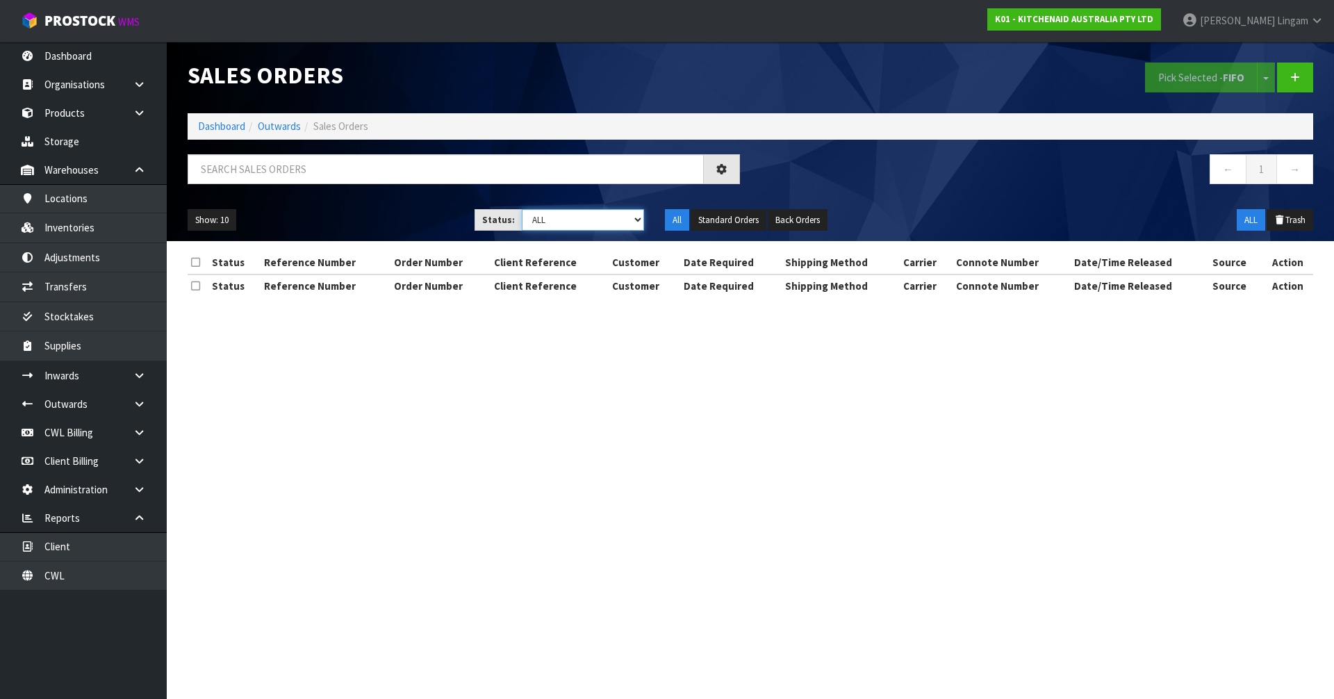
click at [619, 223] on select "Draft Pending Allocated Pending Pick Goods Picked Goods Packed Pending Charges …" at bounding box center [583, 220] width 123 height 22
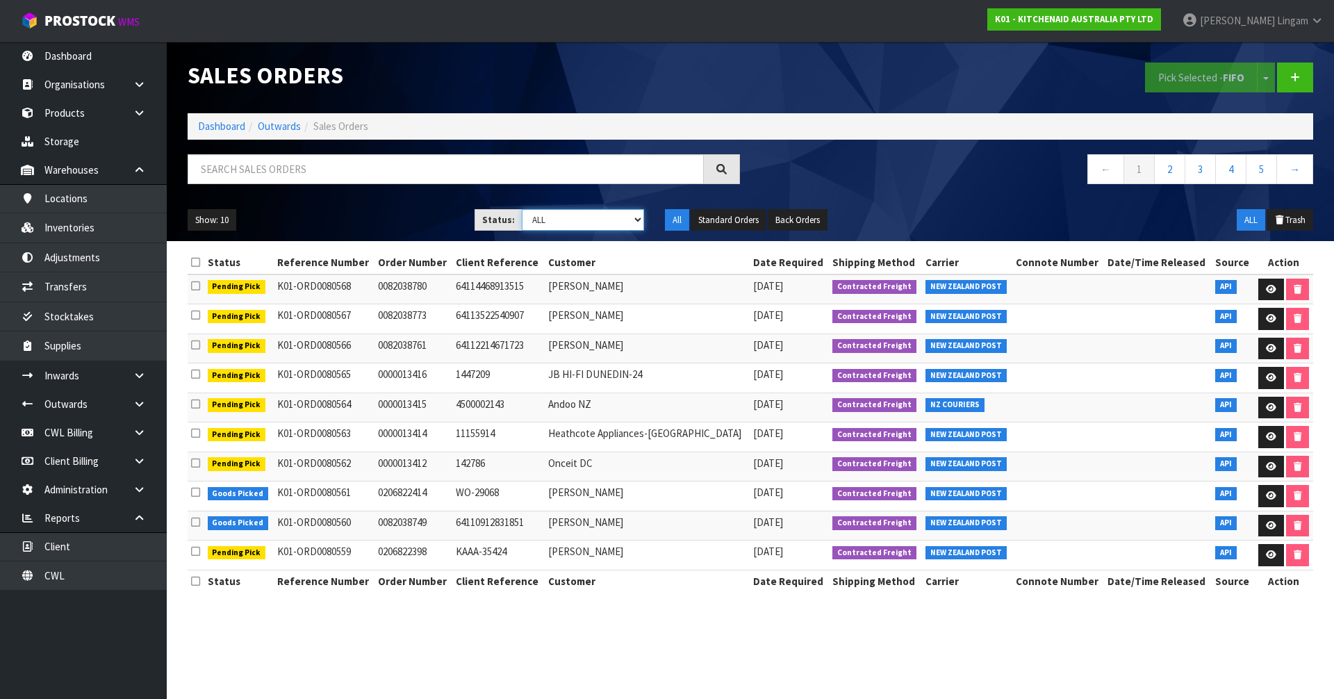
select select "string:6"
click at [522, 209] on select "Draft Pending Allocated Pending Pick Goods Picked Goods Packed Pending Charges …" at bounding box center [583, 220] width 123 height 22
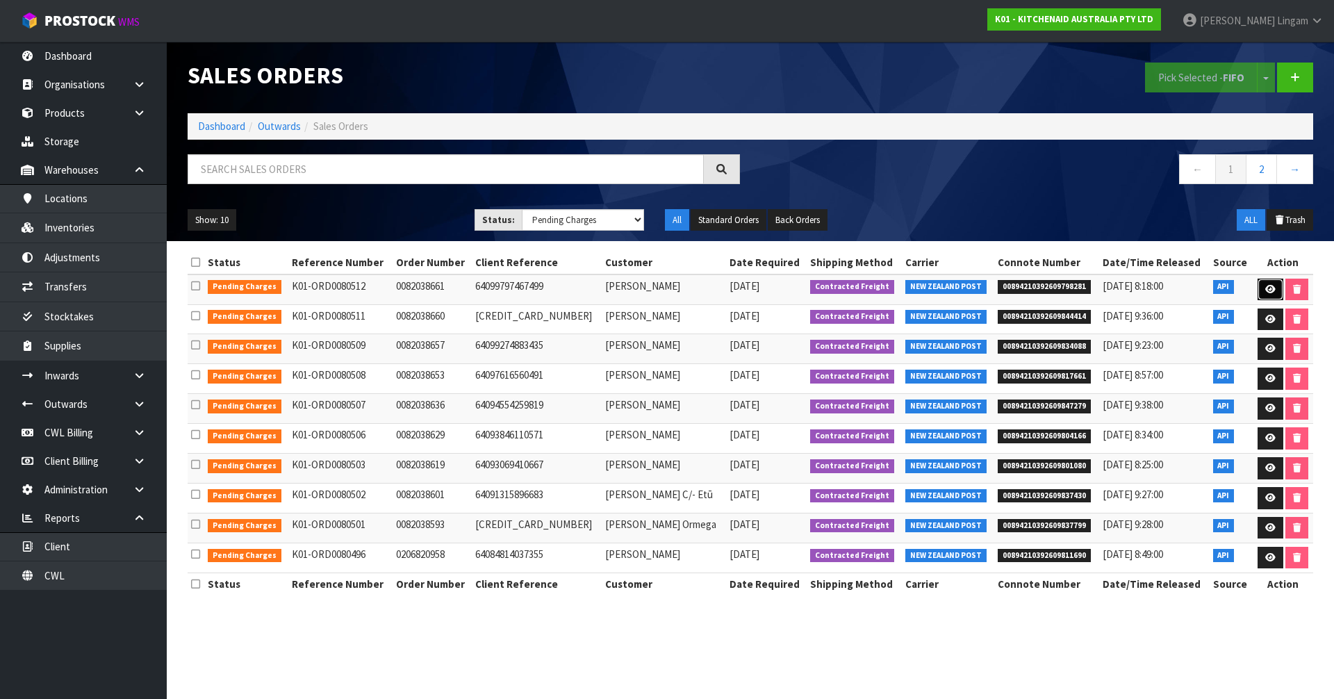
click at [1270, 286] on icon at bounding box center [1271, 289] width 10 height 9
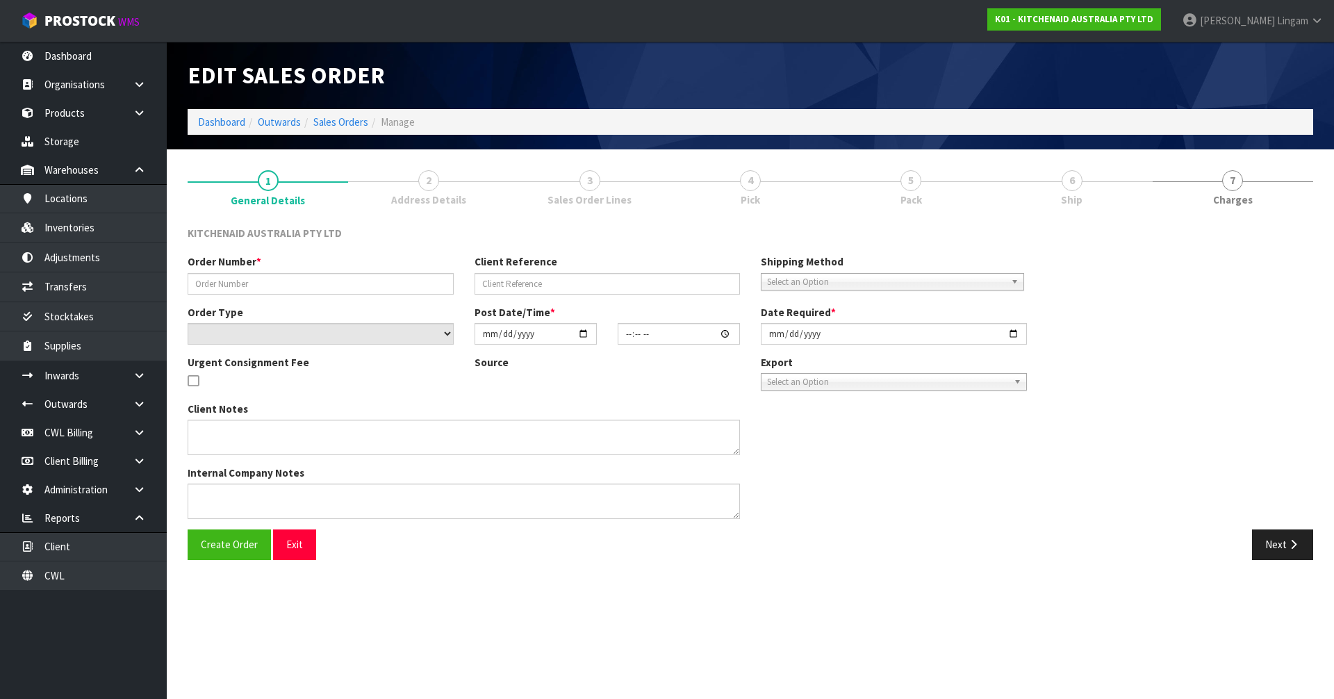
type input "0082038661"
type input "64099797467499"
select select "number:0"
type input "[DATE]"
type input "12:38:01.000"
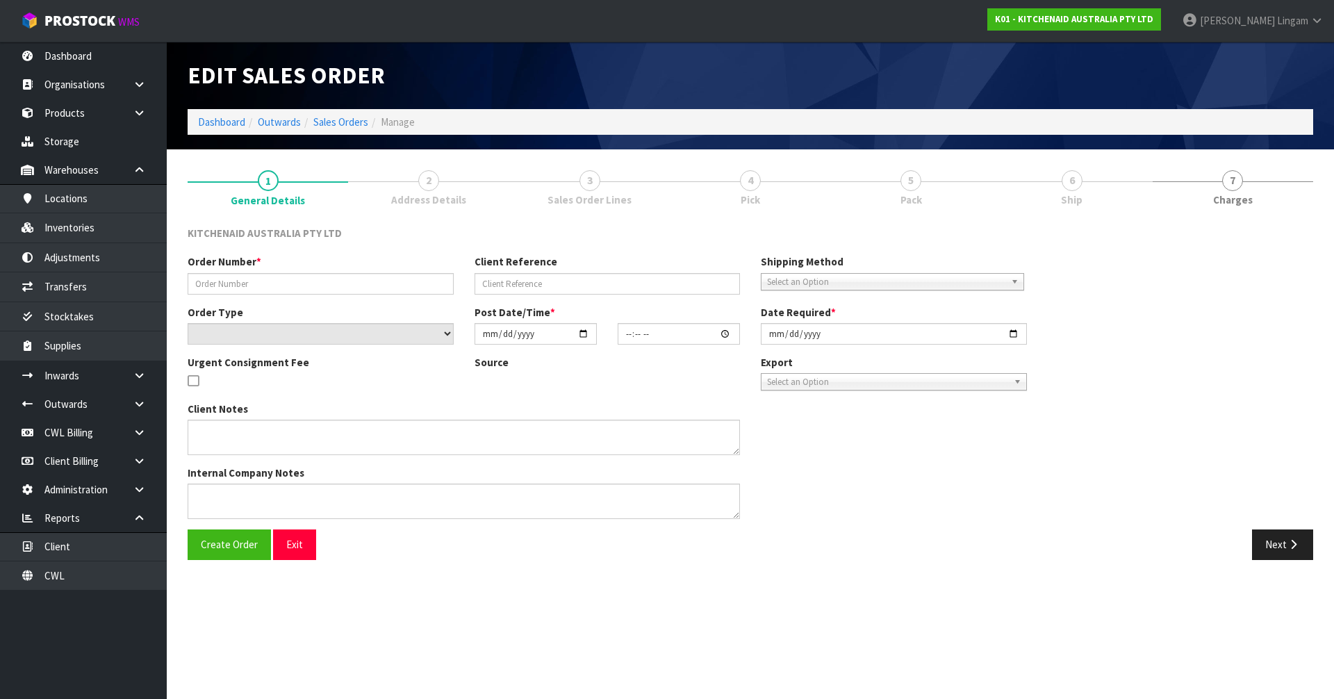
type input "[DATE]"
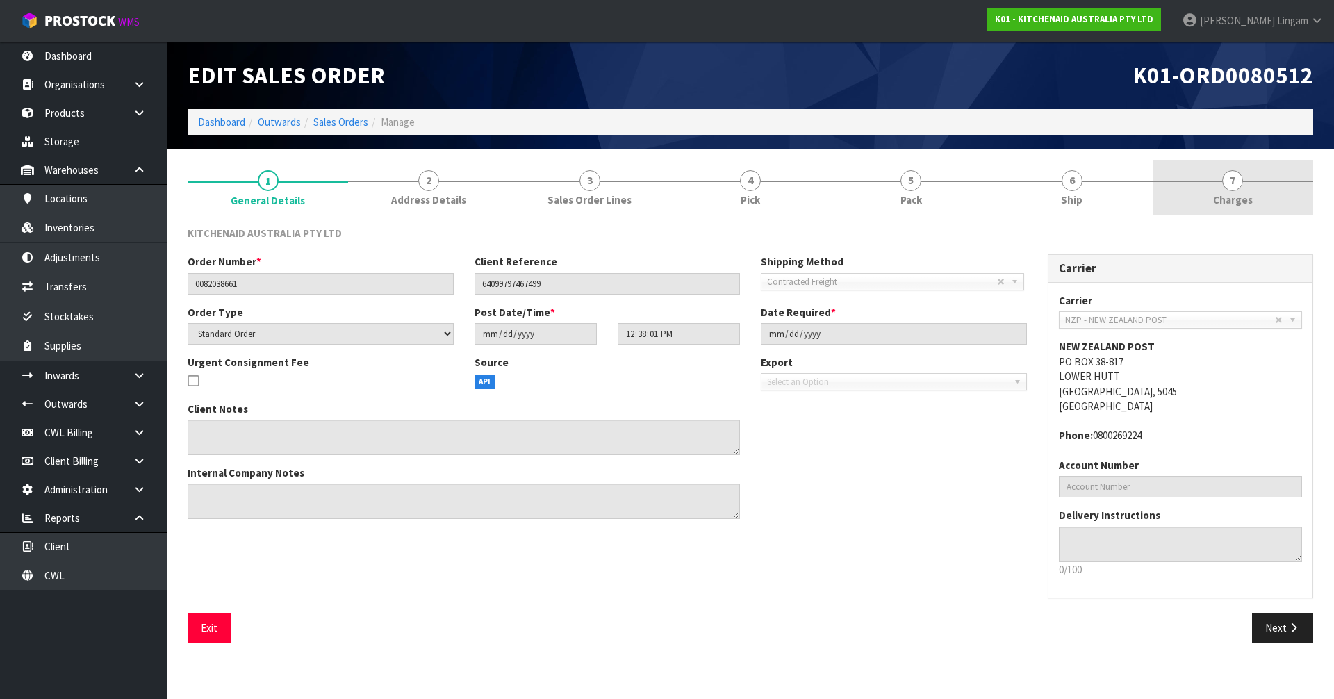
click at [1249, 190] on link "7 [GEOGRAPHIC_DATA]" at bounding box center [1233, 187] width 161 height 55
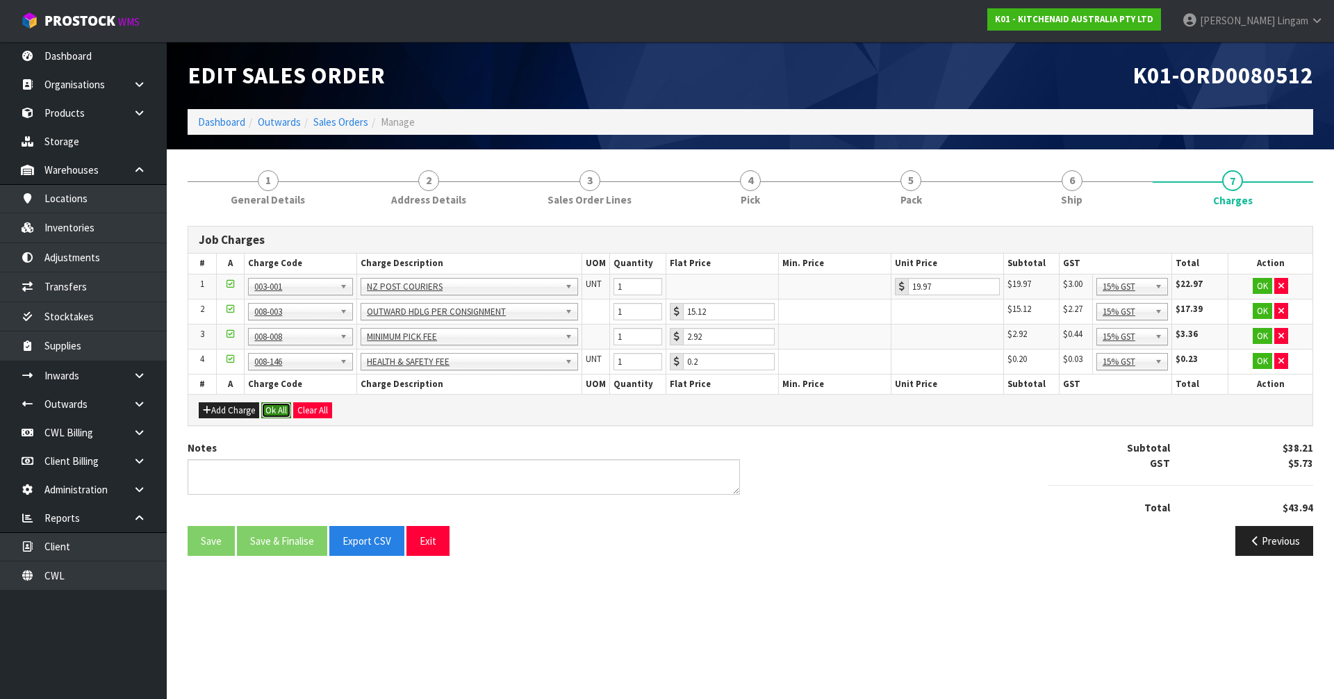
click at [275, 411] on button "Ok All" at bounding box center [276, 410] width 30 height 17
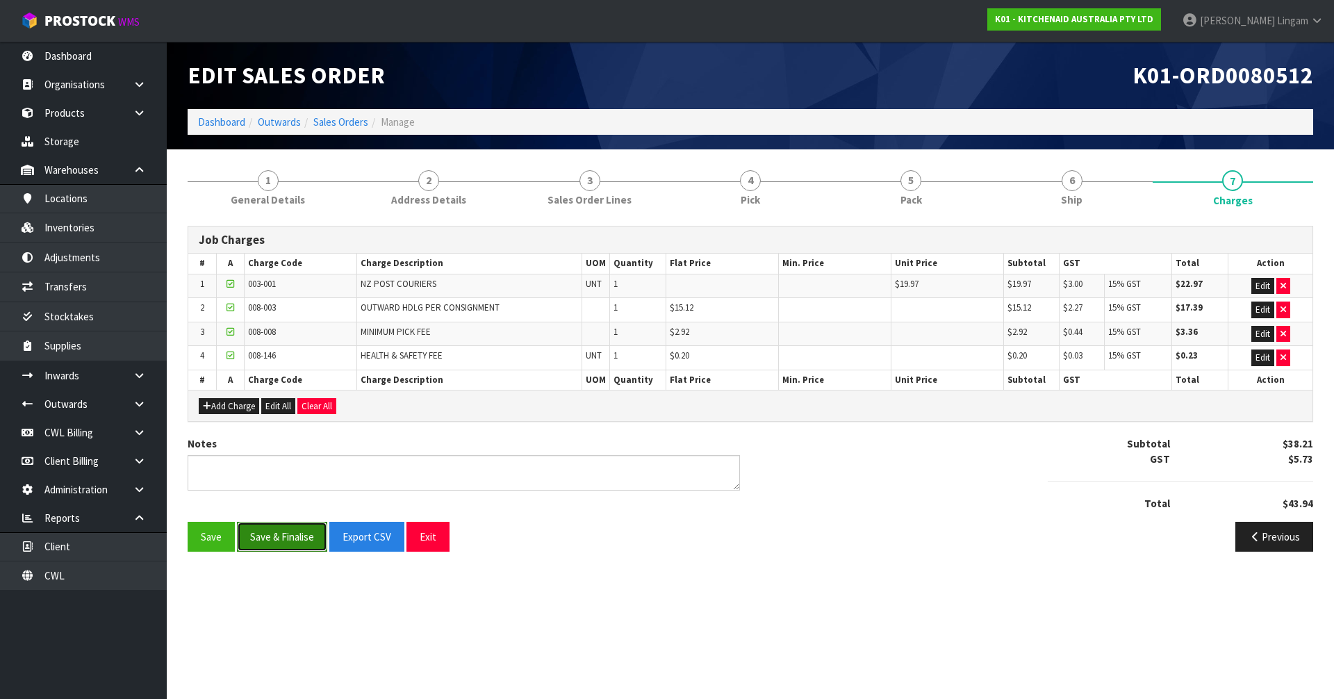
click at [291, 543] on button "Save & Finalise" at bounding box center [282, 537] width 90 height 30
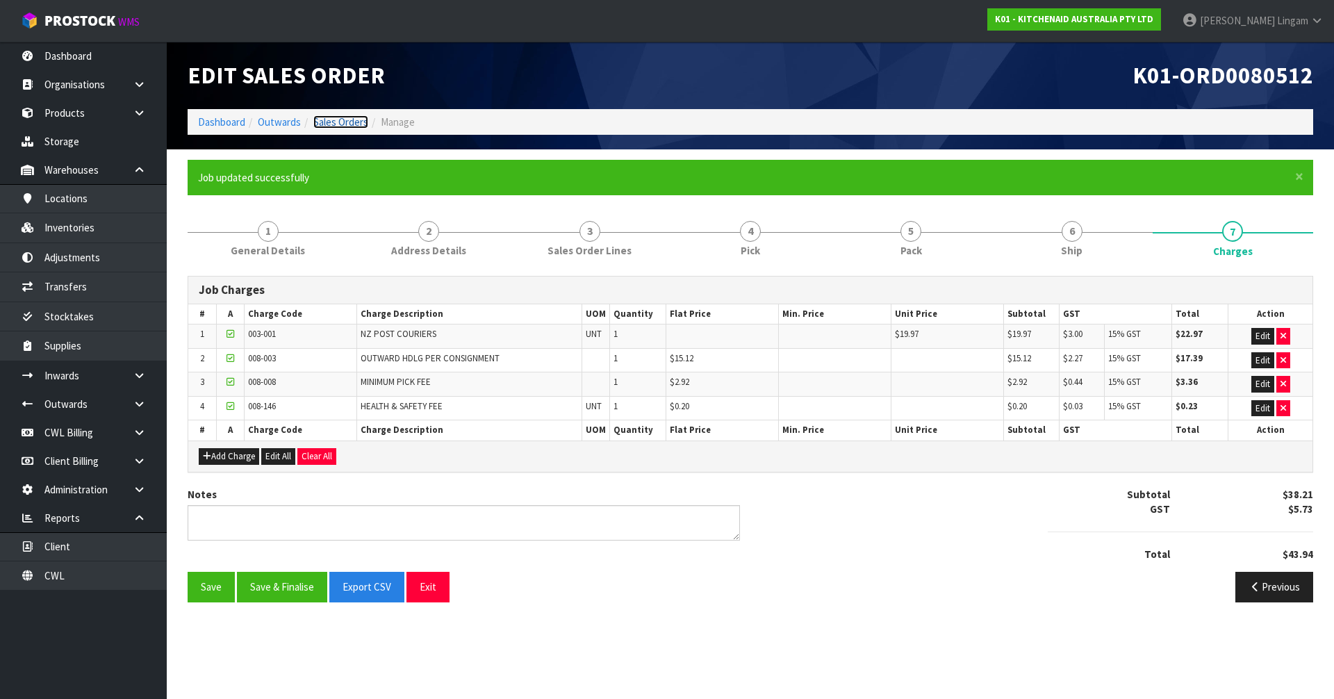
click at [344, 125] on link "Sales Orders" at bounding box center [340, 121] width 55 height 13
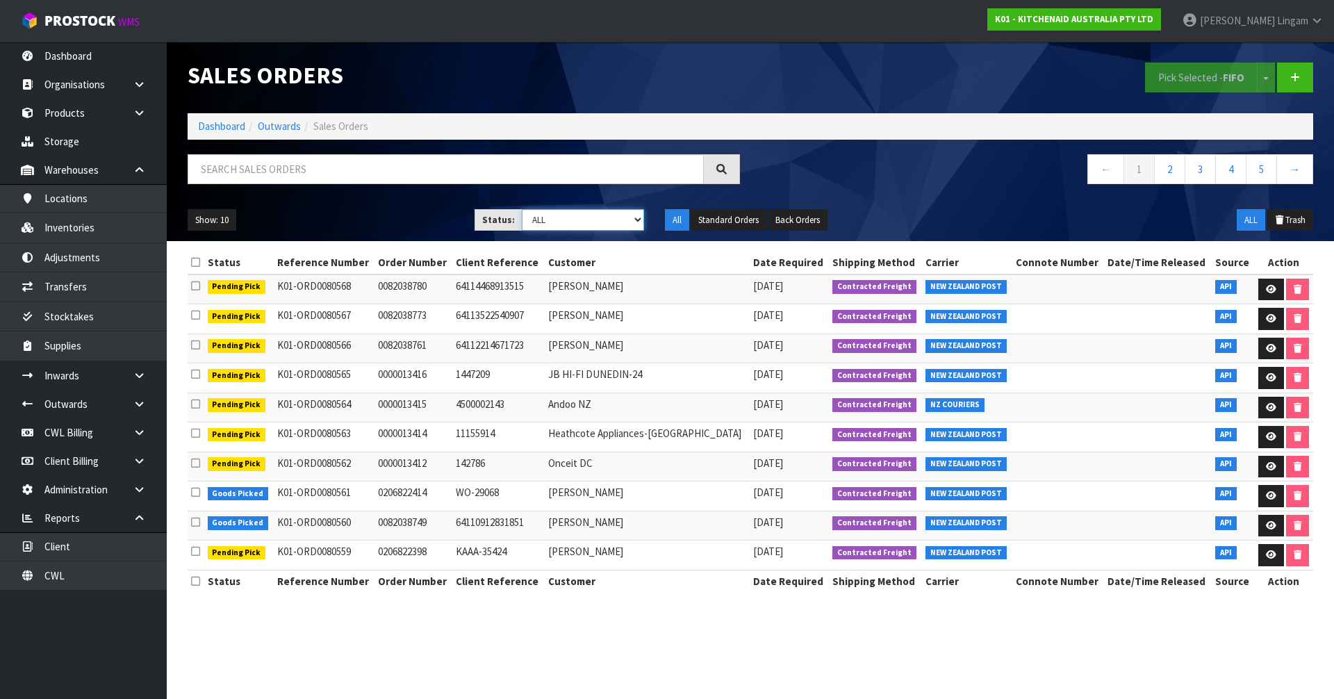
click at [619, 218] on select "Draft Pending Allocated Pending Pick Goods Picked Goods Packed Pending Charges …" at bounding box center [583, 220] width 123 height 22
select select "string:6"
click at [522, 209] on select "Draft Pending Allocated Pending Pick Goods Picked Goods Packed Pending Charges …" at bounding box center [583, 220] width 123 height 22
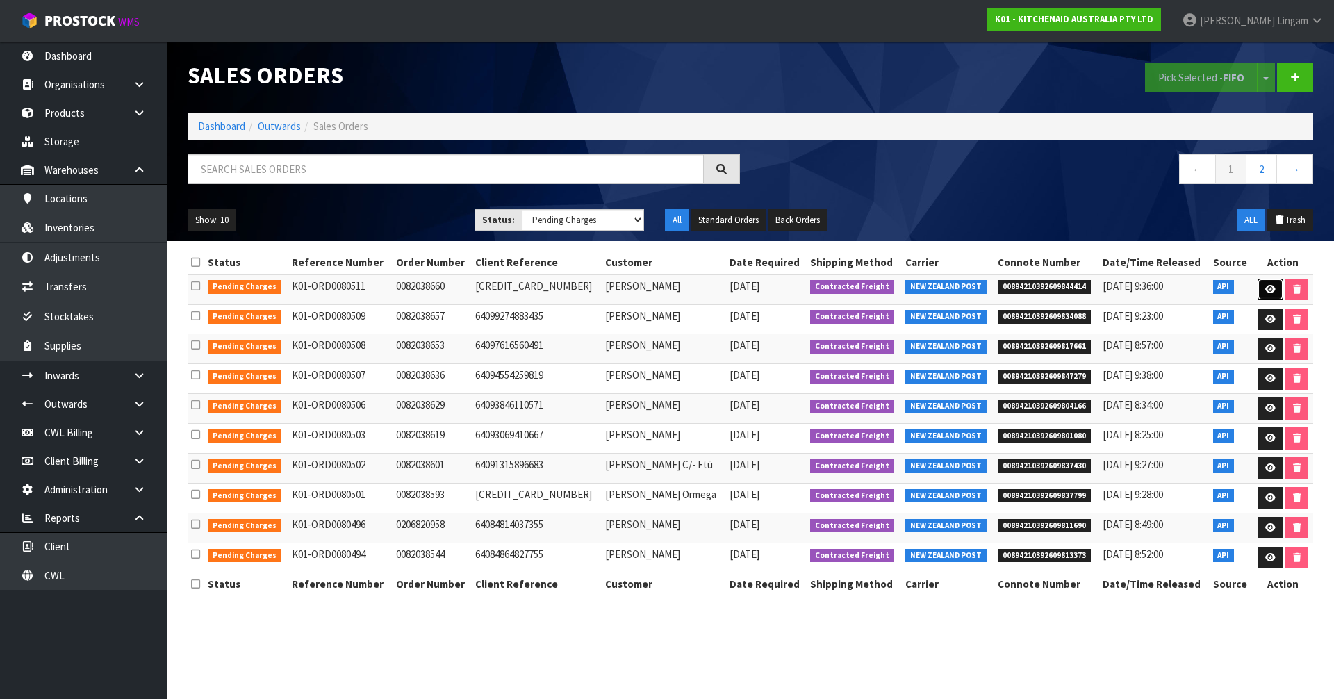
click at [1268, 281] on link at bounding box center [1271, 290] width 26 height 22
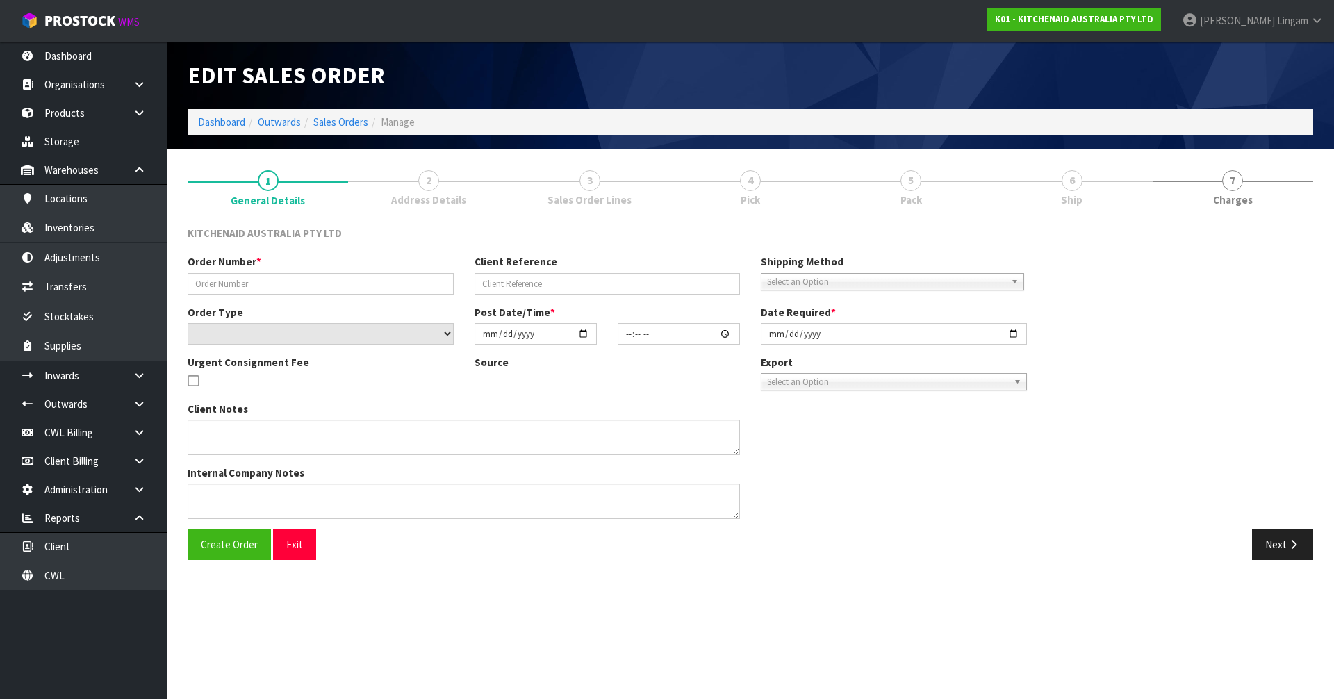
type input "0082038660"
type input "[CREDIT_CARD_NUMBER]"
select select "number:0"
type input "[DATE]"
type input "12:37:58.000"
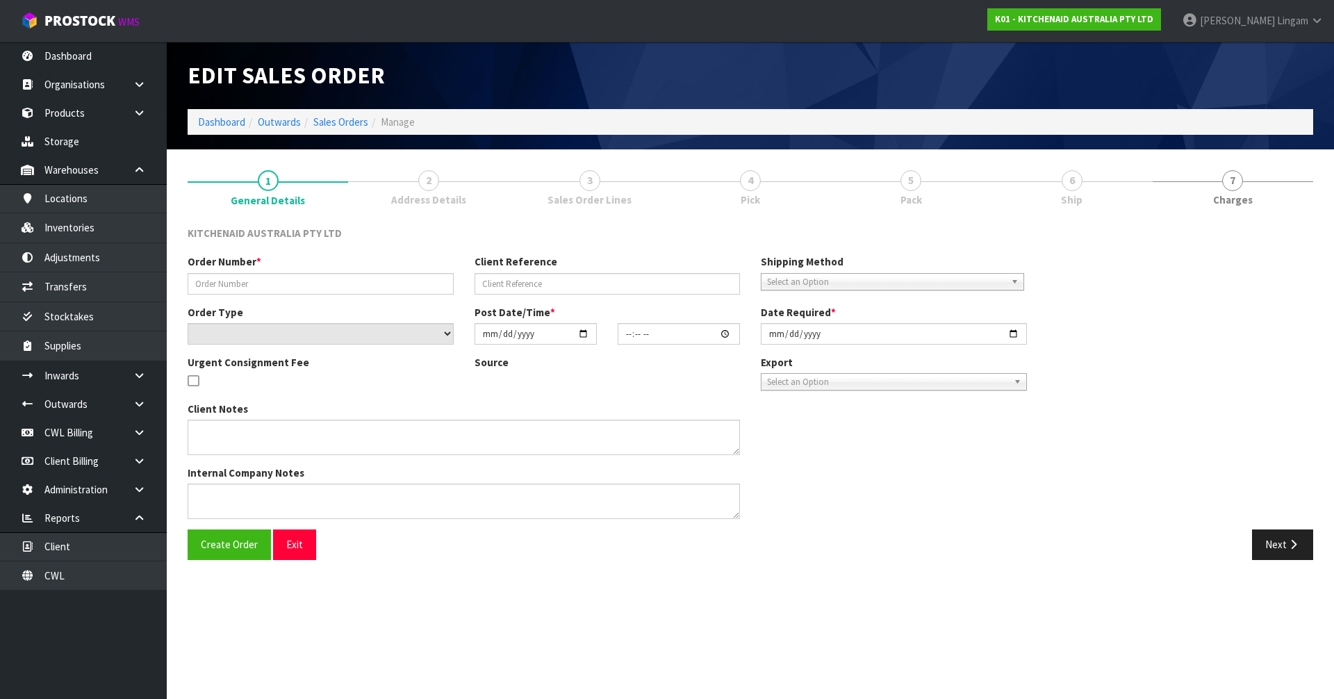
type input "[DATE]"
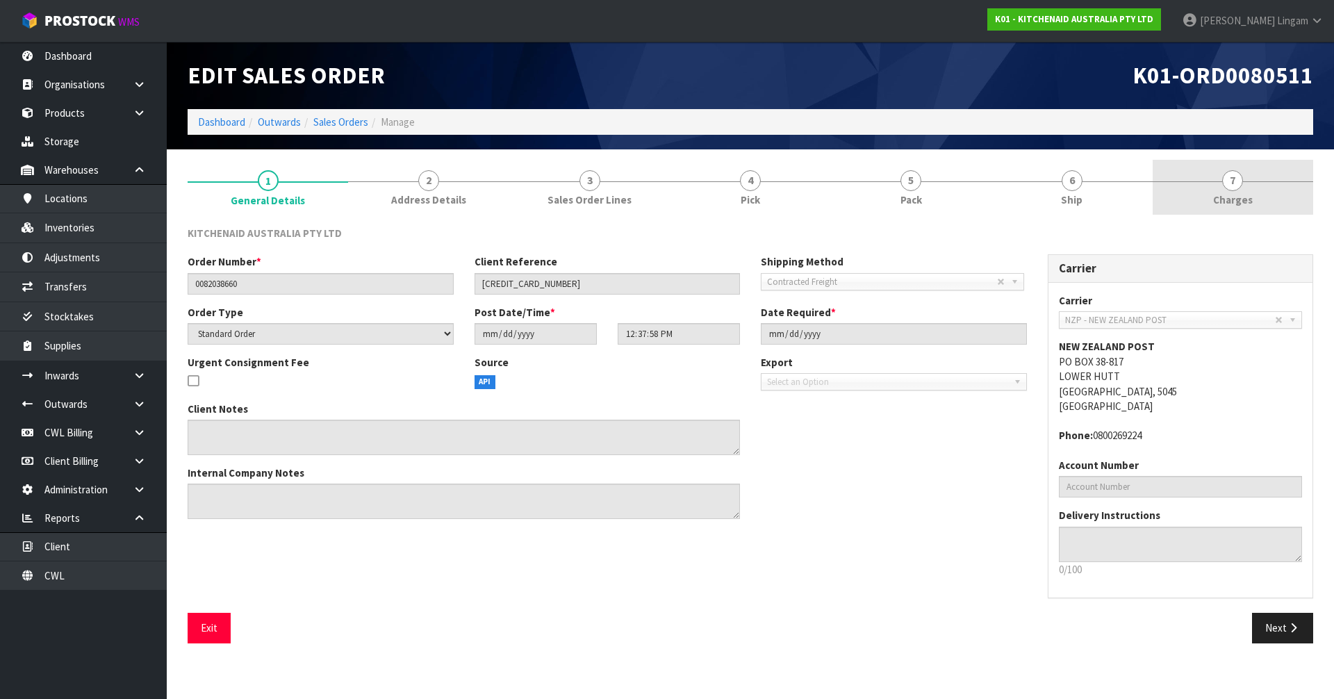
click at [1250, 197] on span "Charges" at bounding box center [1233, 200] width 40 height 15
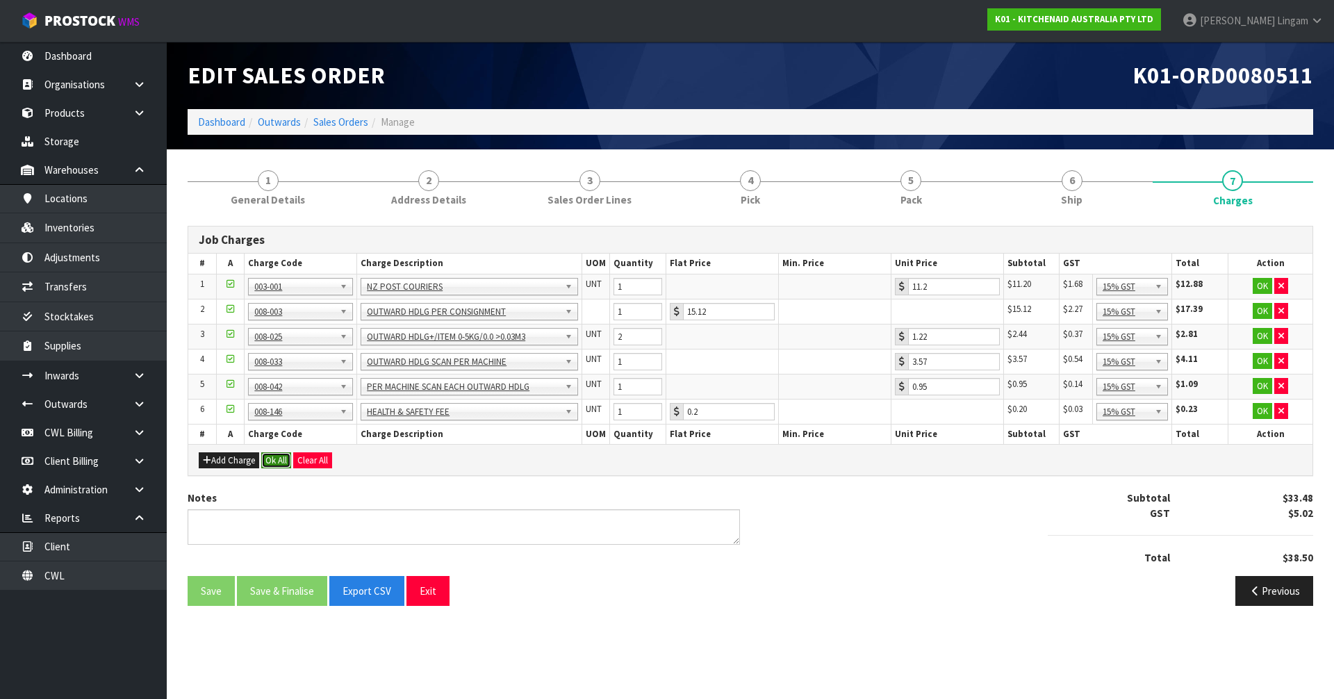
click at [275, 466] on button "Ok All" at bounding box center [276, 460] width 30 height 17
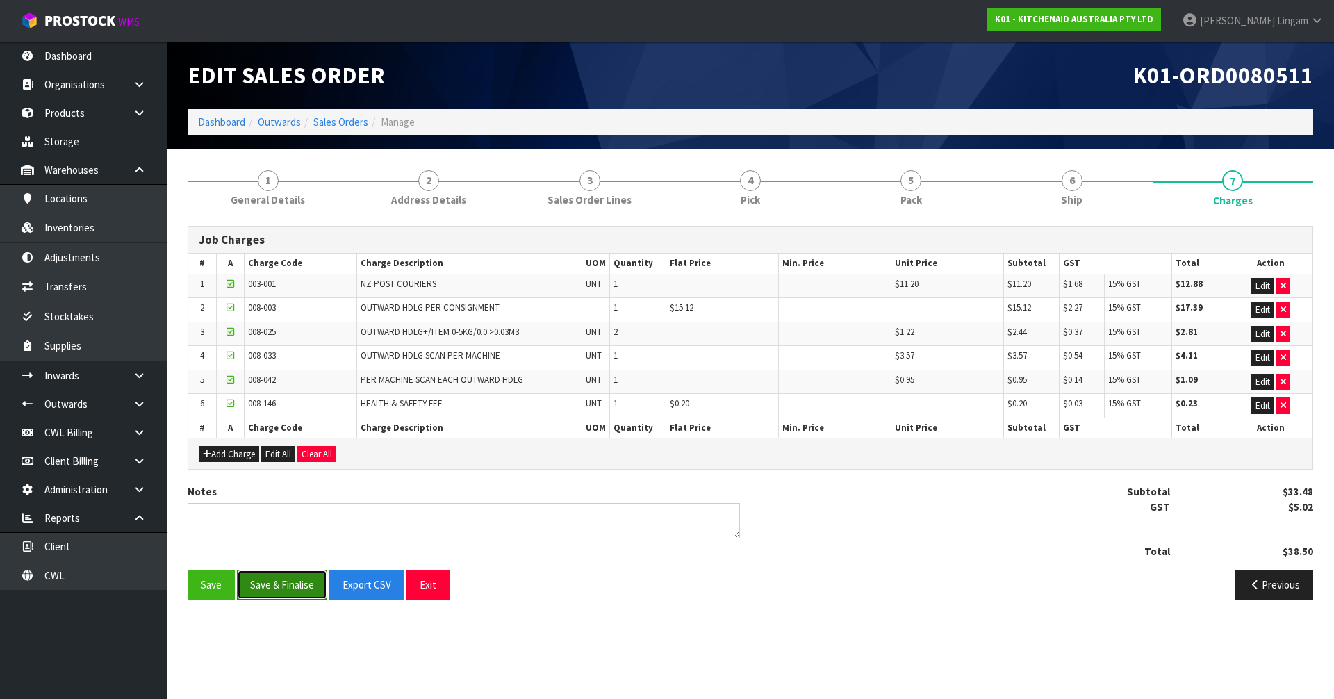
click at [284, 586] on button "Save & Finalise" at bounding box center [282, 585] width 90 height 30
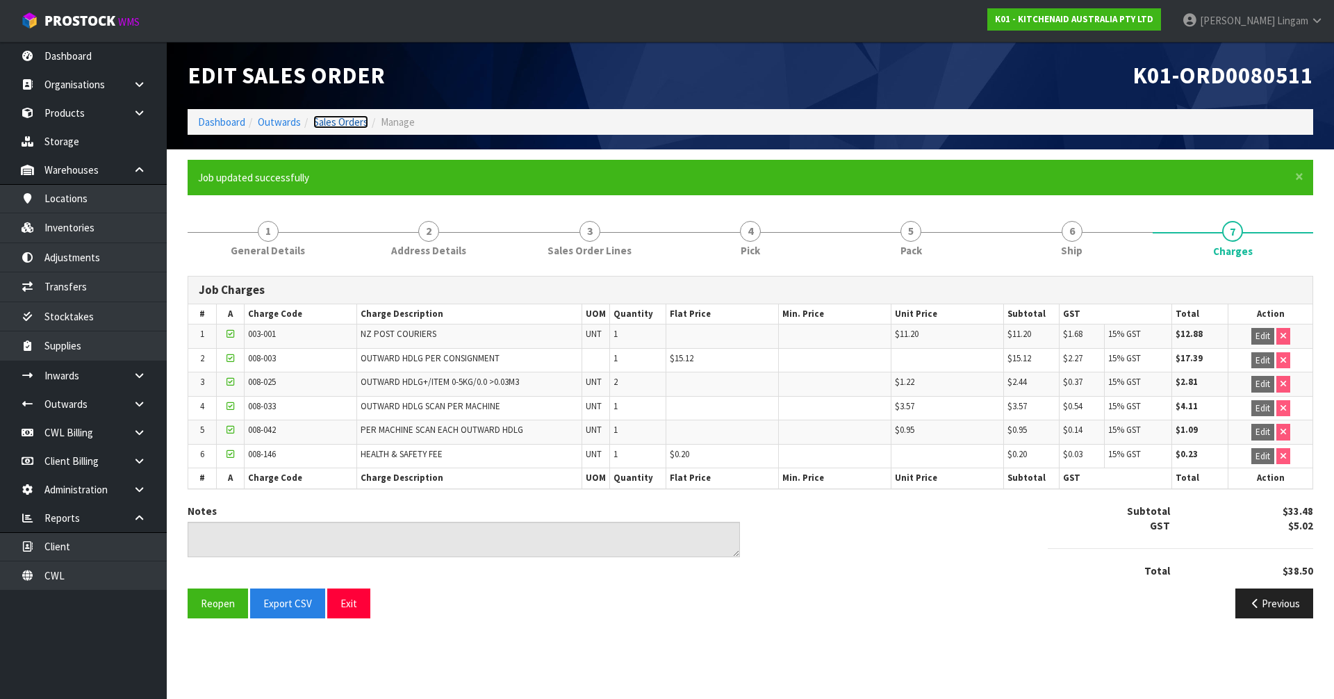
click at [354, 125] on link "Sales Orders" at bounding box center [340, 121] width 55 height 13
